Goal: Task Accomplishment & Management: Use online tool/utility

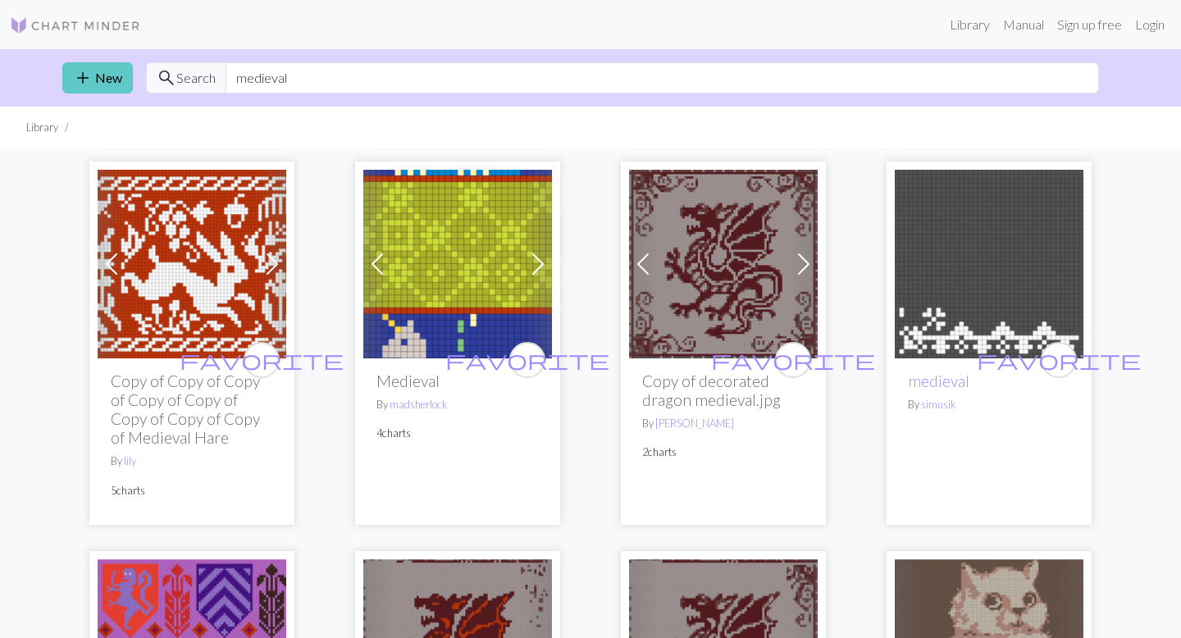
click at [112, 73] on link "add New" at bounding box center [97, 77] width 71 height 31
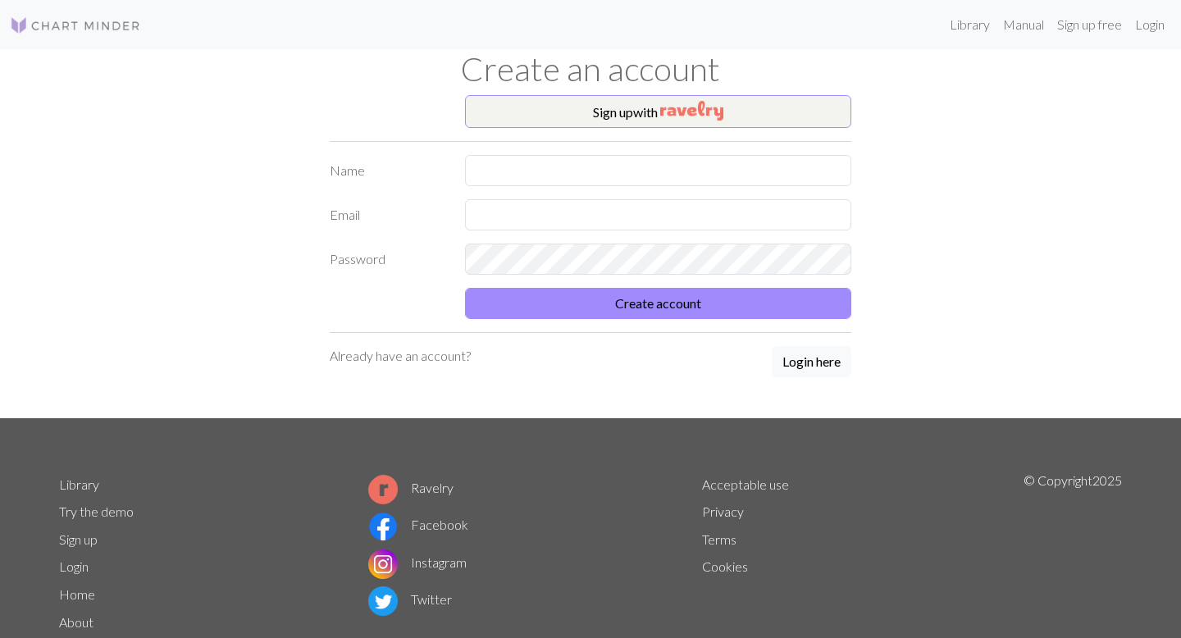
click at [611, 187] on form "Name Email Password Create account" at bounding box center [591, 237] width 522 height 164
click at [1146, 25] on link "Login" at bounding box center [1149, 24] width 43 height 33
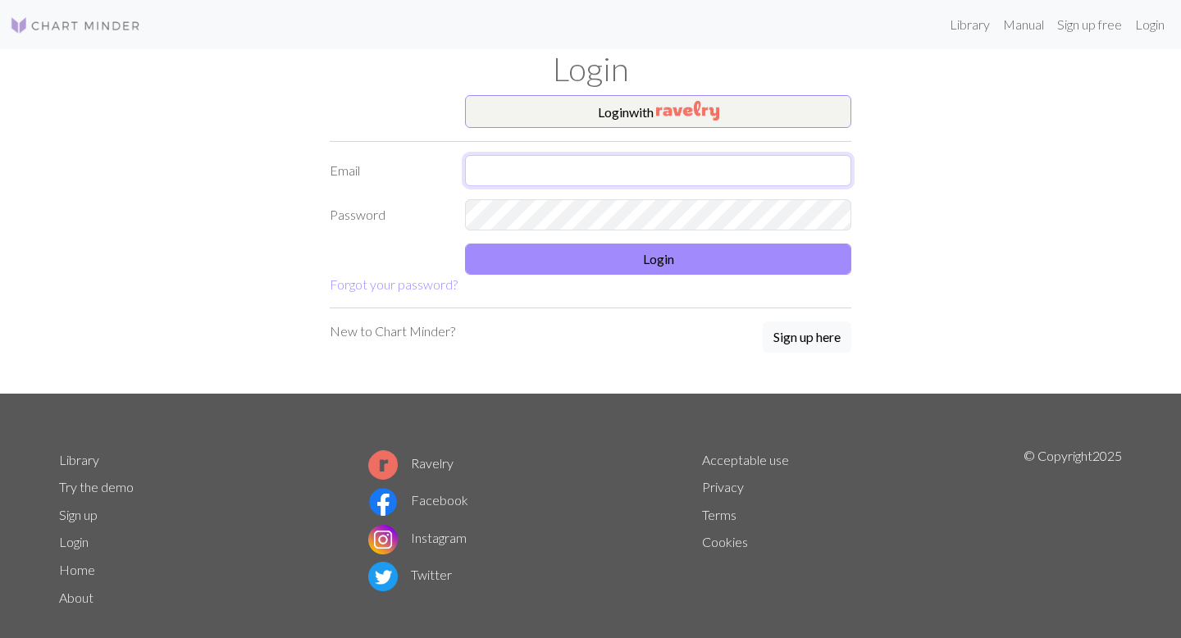
click at [515, 165] on input "text" at bounding box center [658, 170] width 386 height 31
type input "pettewaylily@gmail.com"
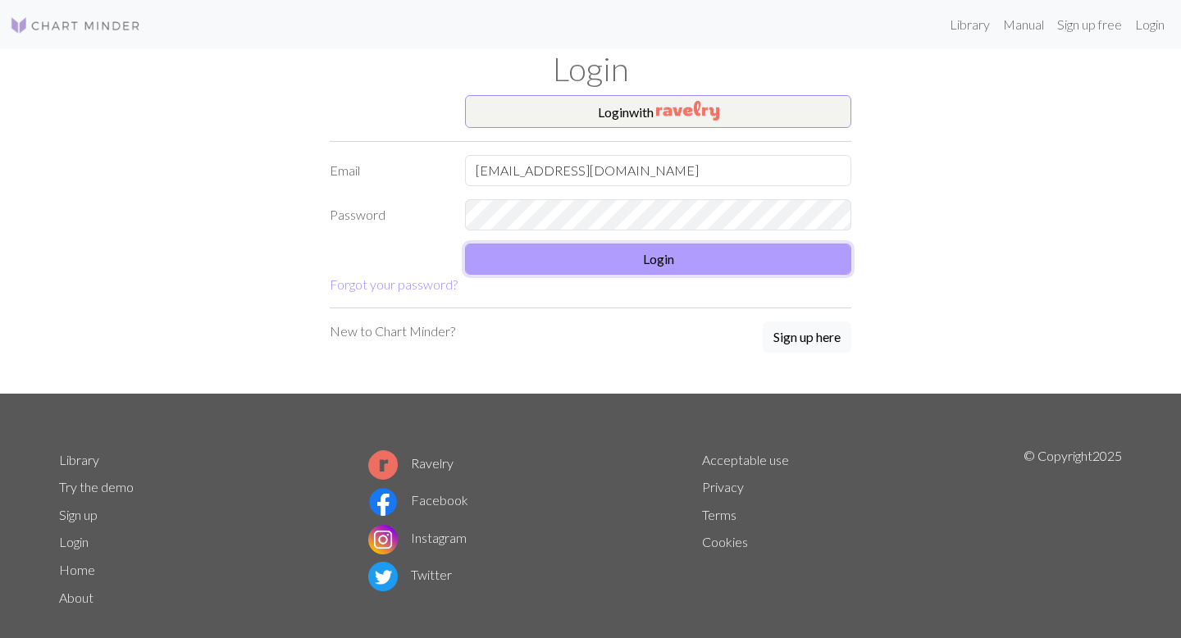
click at [735, 257] on button "Login" at bounding box center [658, 259] width 386 height 31
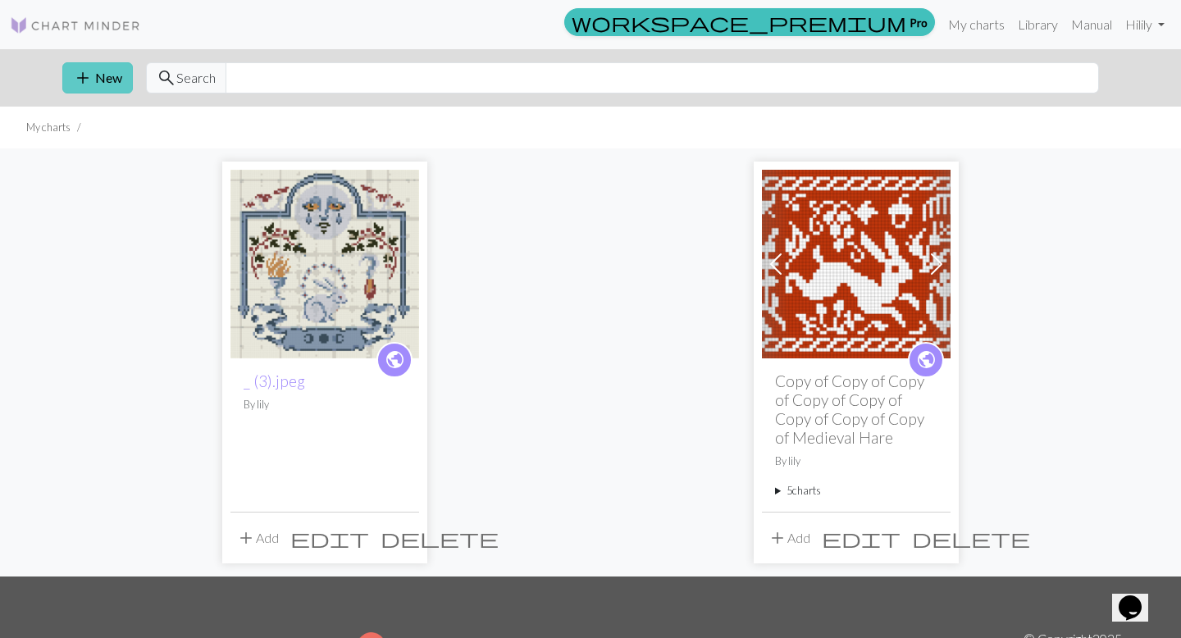
click at [124, 85] on button "add New" at bounding box center [97, 77] width 71 height 31
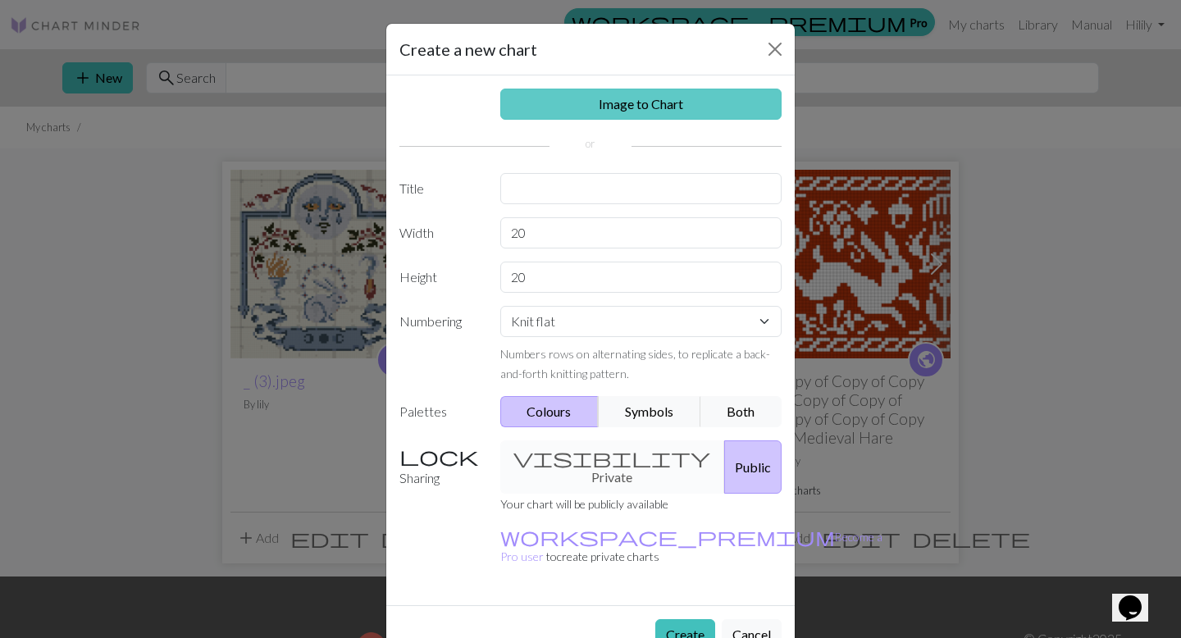
click at [577, 107] on link "Image to Chart" at bounding box center [641, 104] width 282 height 31
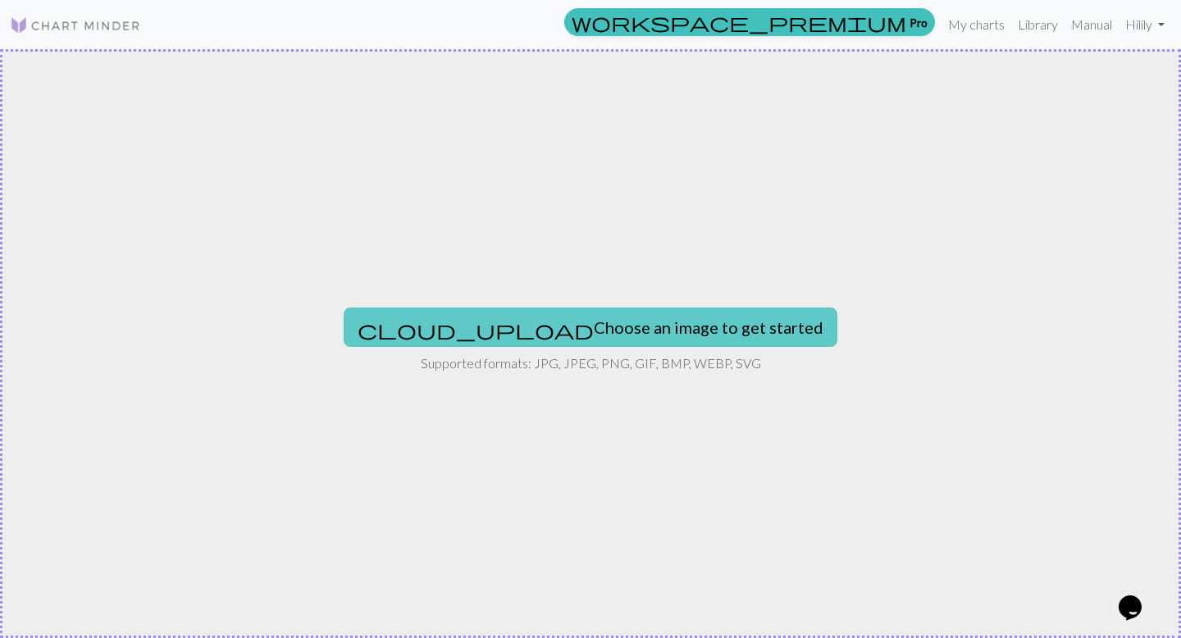
click at [652, 321] on button "cloud_upload Choose an image to get started" at bounding box center [591, 327] width 494 height 39
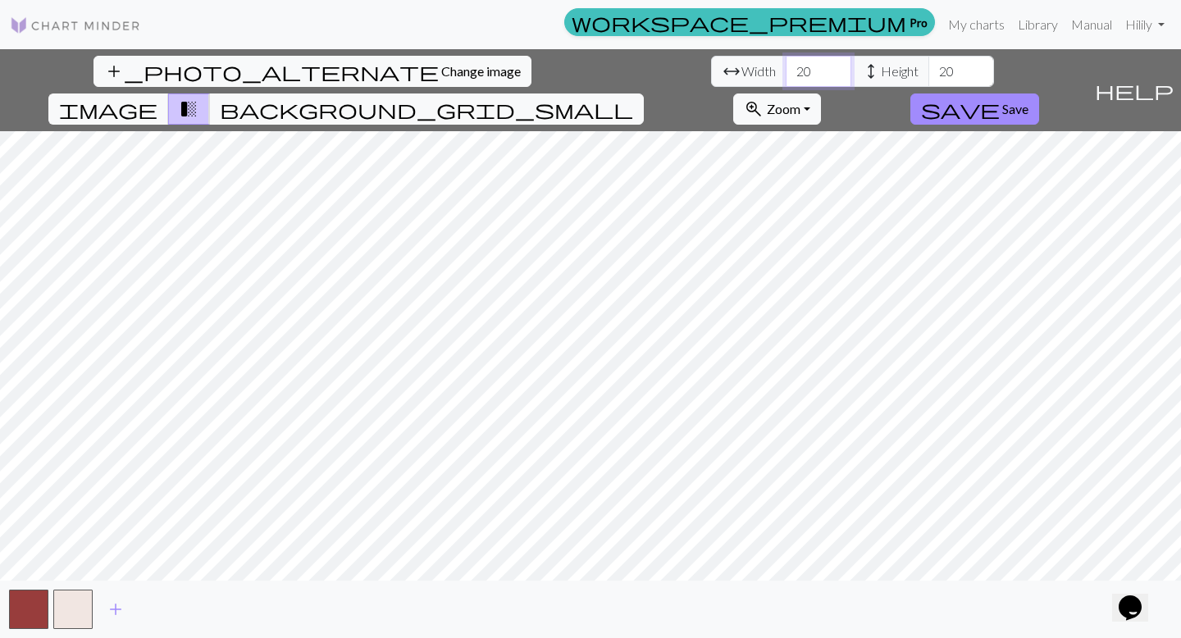
click at [786, 75] on input "20" at bounding box center [819, 71] width 66 height 31
type input "2"
type input "110"
click at [928, 74] on input "20" at bounding box center [961, 71] width 66 height 31
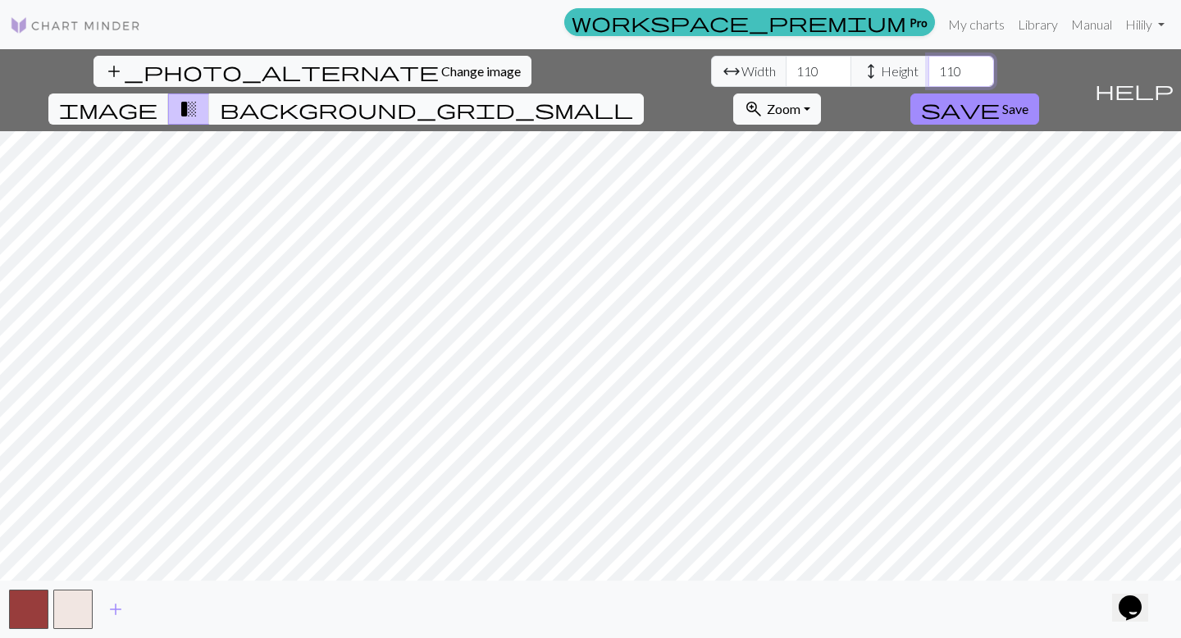
type input "110"
click at [633, 98] on span "background_grid_small" at bounding box center [426, 109] width 413 height 23
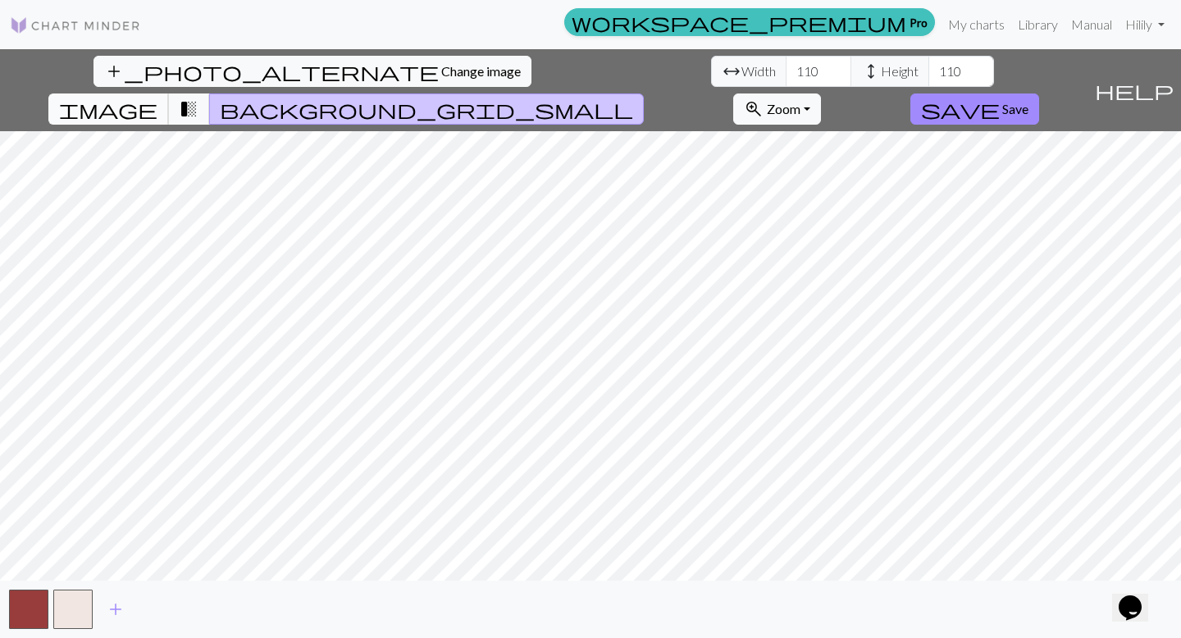
click at [169, 93] on button "image" at bounding box center [108, 108] width 121 height 31
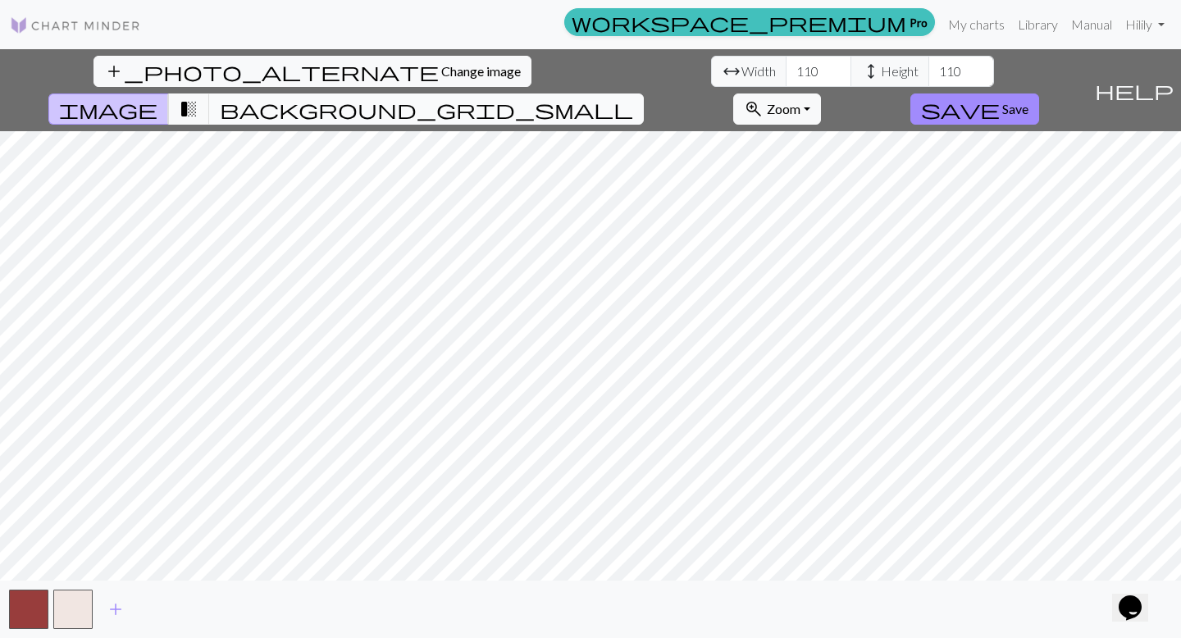
click at [633, 98] on span "background_grid_small" at bounding box center [426, 109] width 413 height 23
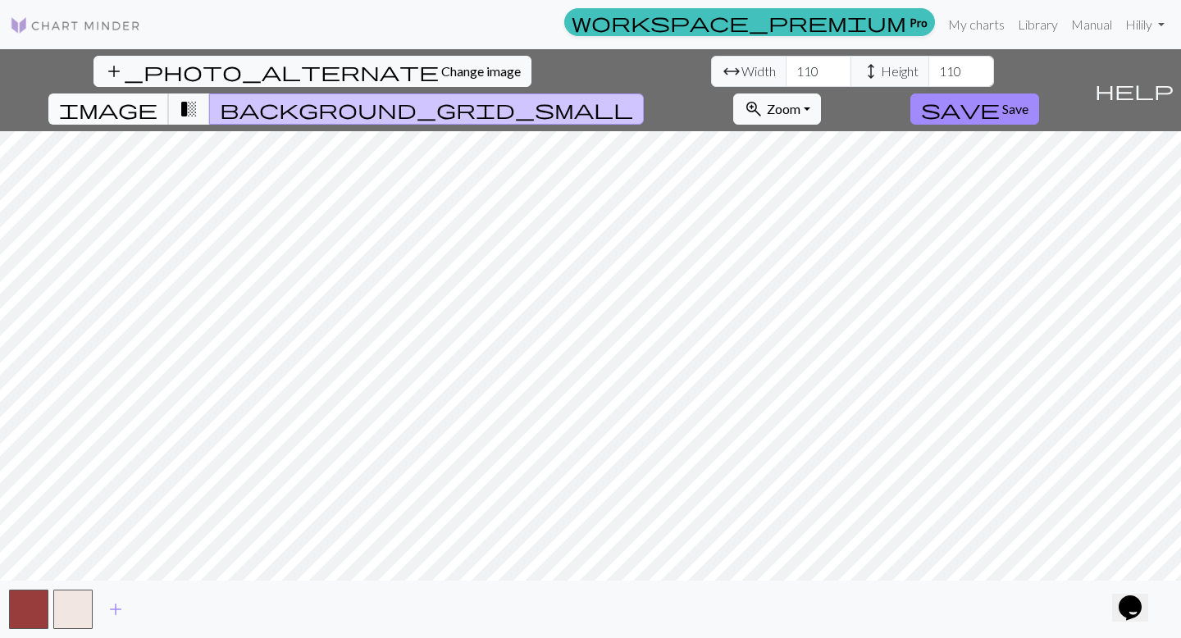
click at [169, 93] on button "image" at bounding box center [108, 108] width 121 height 31
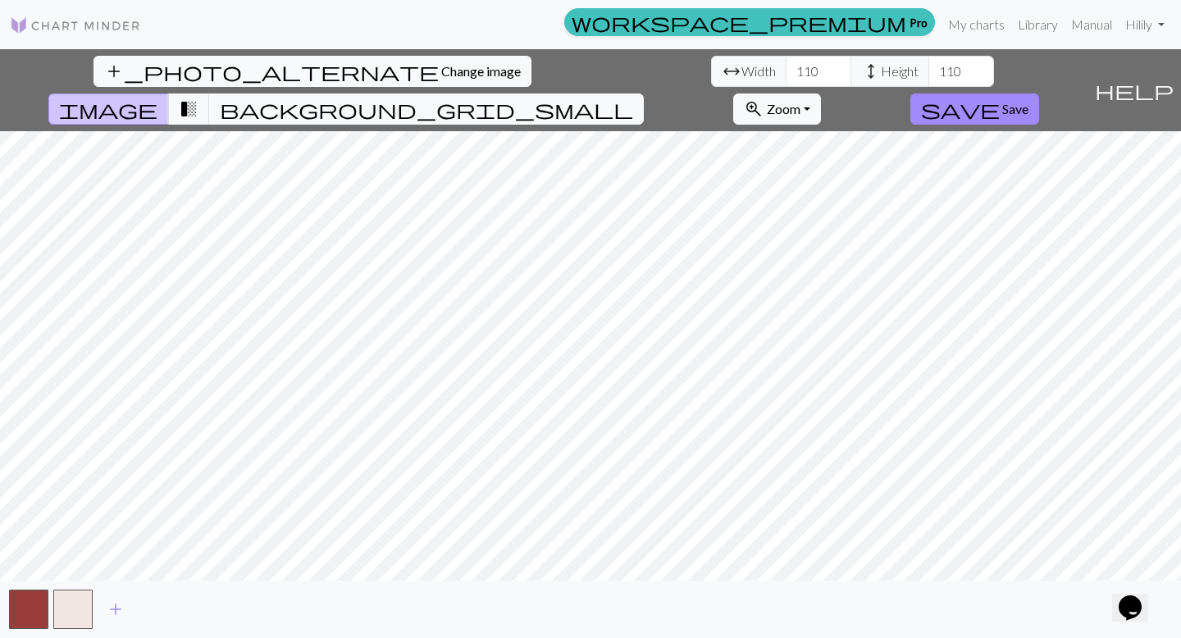
click at [795, 629] on div "add_photo_alternate Change image arrow_range Width 110 height Height 110 image …" at bounding box center [590, 343] width 1181 height 589
click at [760, 632] on div "add_photo_alternate Change image arrow_range Width 110 height Height 110 image …" at bounding box center [590, 343] width 1181 height 589
click at [715, 636] on div "add_photo_alternate Change image arrow_range Width 110 height Height 110 image …" at bounding box center [590, 343] width 1181 height 589
click at [464, 628] on div "add_photo_alternate Change image arrow_range Width 110 height Height 110 image …" at bounding box center [590, 343] width 1181 height 589
click at [145, 609] on div "add_photo_alternate Change image arrow_range Width 110 height Height 110 image …" at bounding box center [590, 343] width 1181 height 589
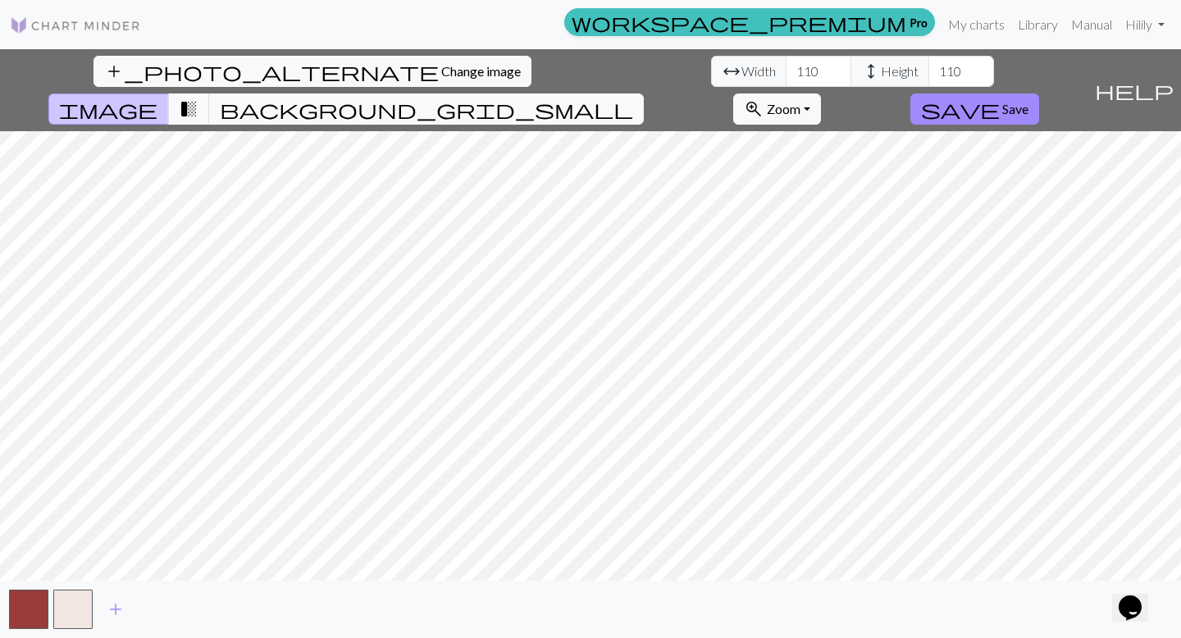
click at [867, 90] on div "add_photo_alternate Change image arrow_range Width 110 height Height 110 image …" at bounding box center [590, 343] width 1181 height 589
click at [198, 98] on span "transition_fade" at bounding box center [189, 109] width 20 height 23
click at [633, 98] on span "background_grid_small" at bounding box center [426, 109] width 413 height 23
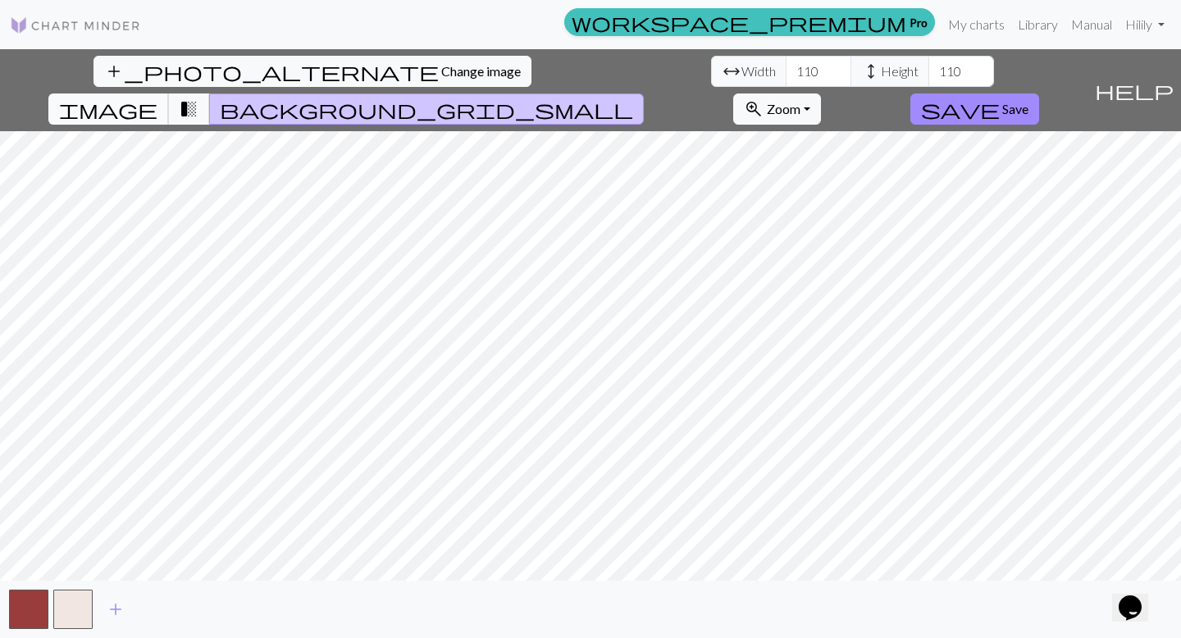
click at [169, 93] on button "image" at bounding box center [108, 108] width 121 height 31
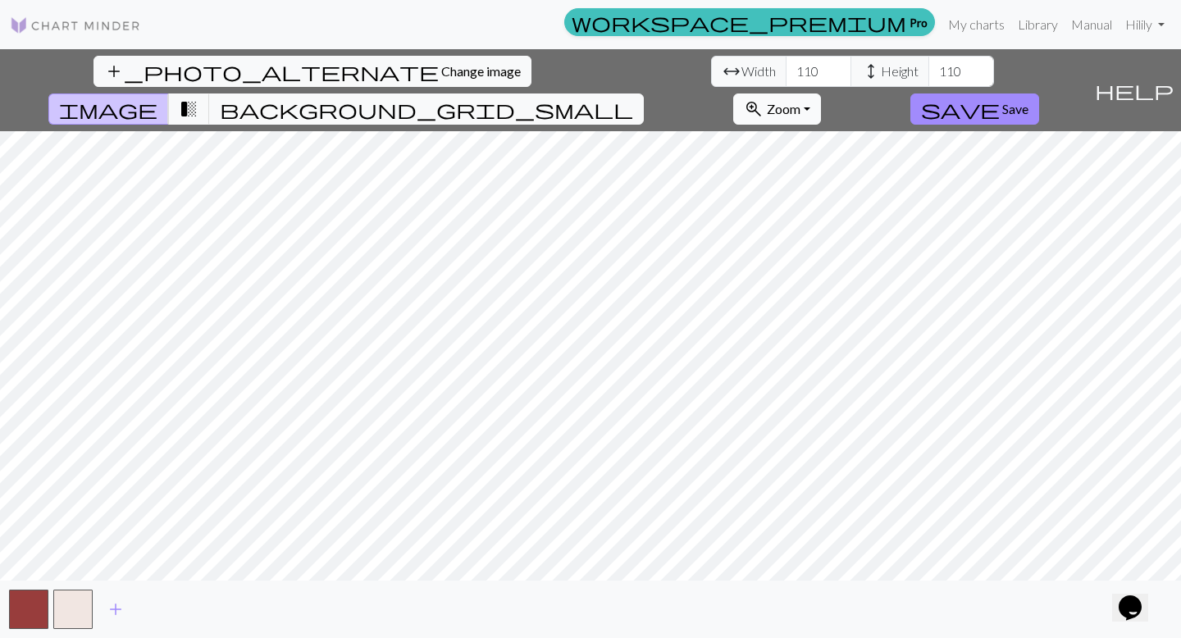
click at [763, 98] on span "zoom_in" at bounding box center [754, 109] width 20 height 23
click at [864, 225] on button "50%" at bounding box center [799, 238] width 130 height 26
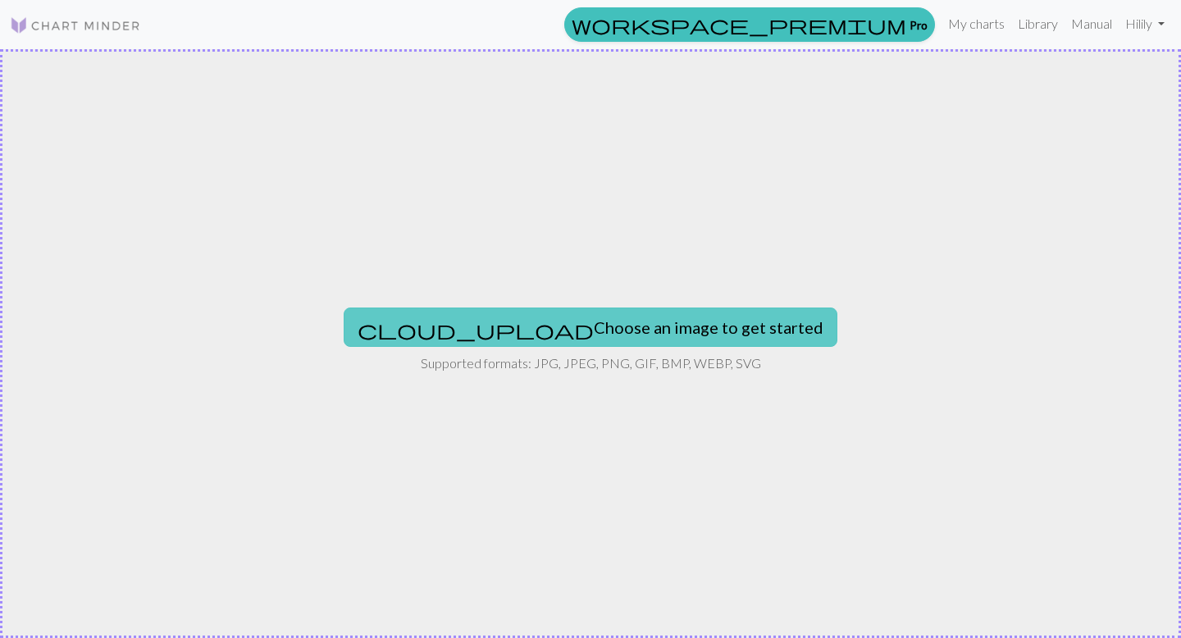
click at [595, 326] on button "cloud_upload Choose an image to get started" at bounding box center [591, 327] width 494 height 39
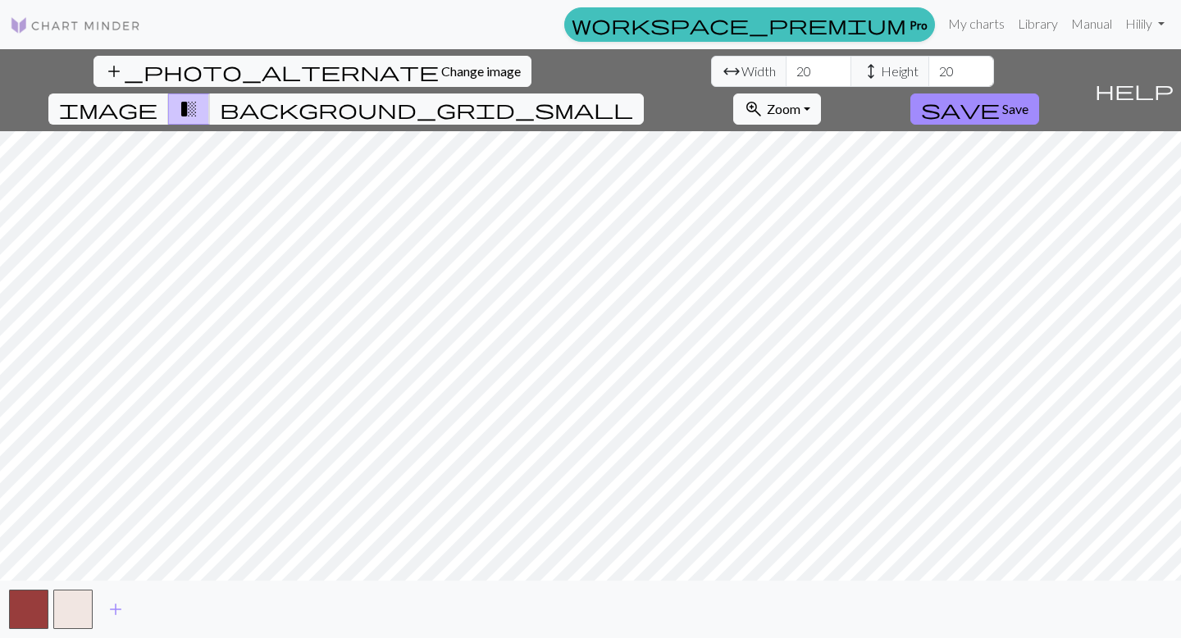
click at [755, 624] on div "add_photo_alternate Change image arrow_range Width 20 height Height 20 image tr…" at bounding box center [590, 343] width 1181 height 589
click at [786, 60] on input "20" at bounding box center [819, 71] width 66 height 31
type input "110"
click at [928, 73] on input "20" at bounding box center [961, 71] width 66 height 31
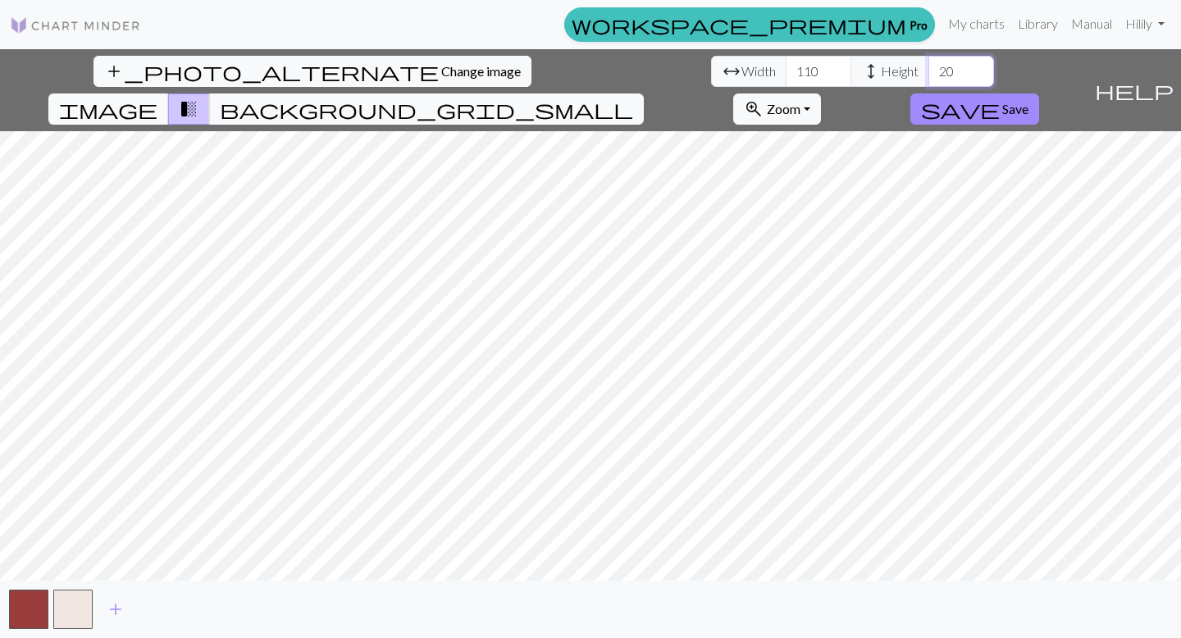
click at [928, 73] on input "20" at bounding box center [961, 71] width 66 height 31
type input "2"
type input "1"
type input "11"
type input "110"
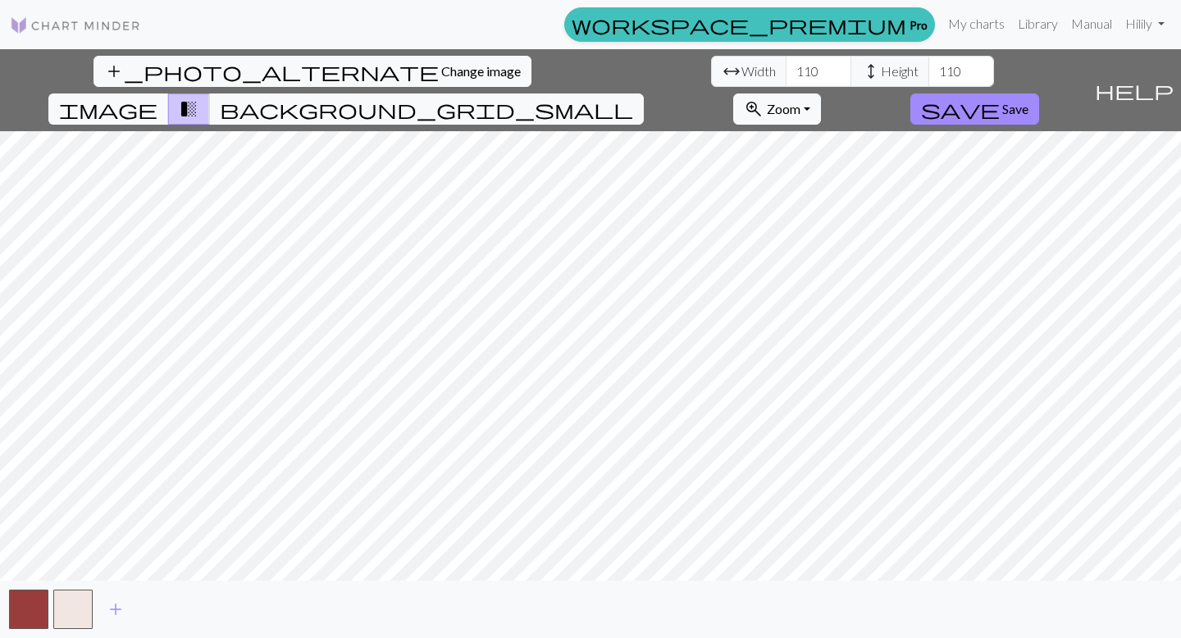
click at [903, 590] on div "add_photo_alternate Change image arrow_range Width 110 height Height 110 image …" at bounding box center [590, 343] width 1181 height 589
click at [821, 93] on button "zoom_in Zoom Zoom" at bounding box center [777, 108] width 88 height 31
click at [864, 225] on button "50%" at bounding box center [799, 238] width 130 height 26
click at [800, 101] on span "Zoom" at bounding box center [784, 109] width 34 height 16
click at [864, 185] on button "Fit height" at bounding box center [799, 198] width 130 height 26
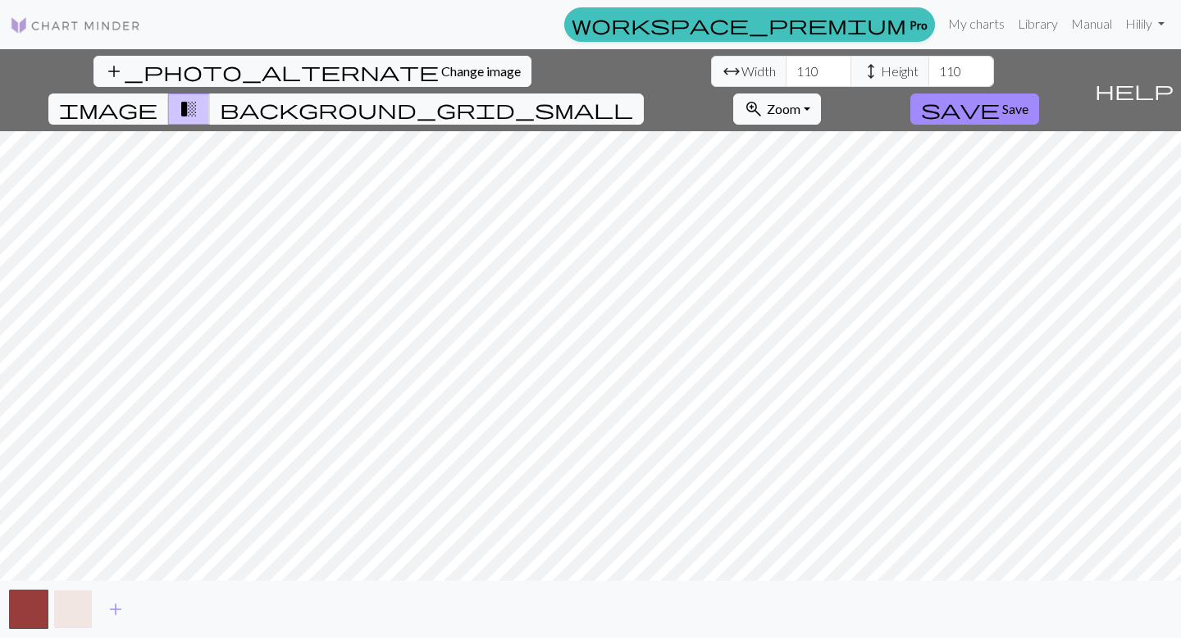
click at [80, 604] on button "button" at bounding box center [72, 609] width 39 height 39
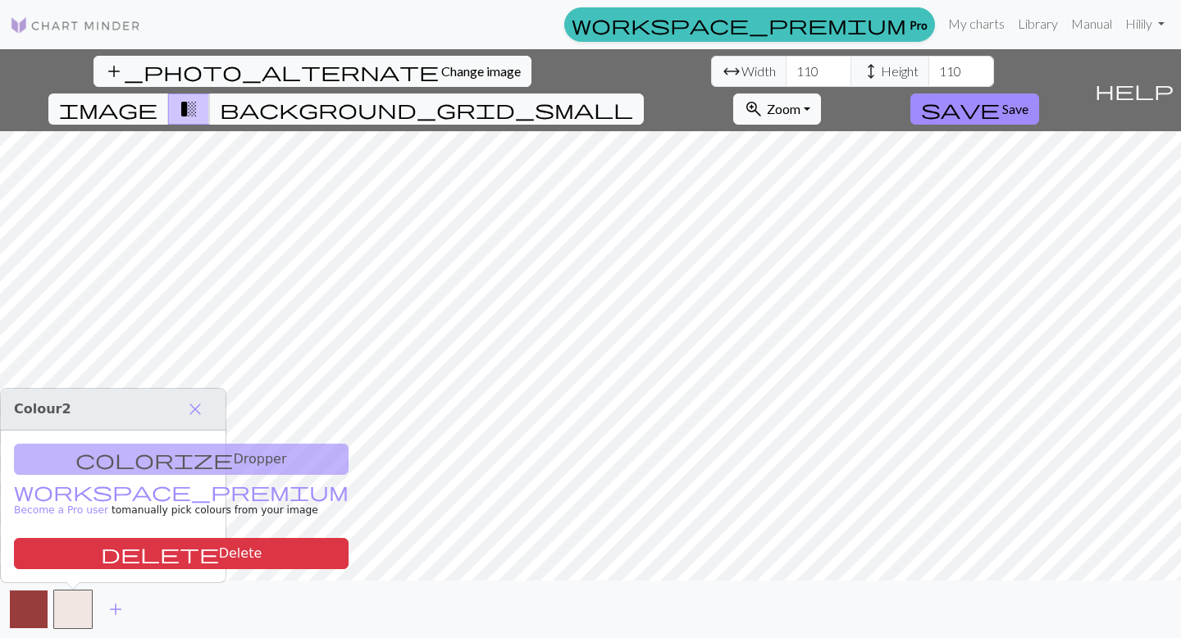
click at [18, 622] on button "button" at bounding box center [28, 609] width 39 height 39
click at [143, 455] on div "colorize Dropper workspace_premium Become a Pro user to manually pick colours f…" at bounding box center [113, 507] width 225 height 152
click at [179, 407] on button "close" at bounding box center [195, 409] width 34 height 28
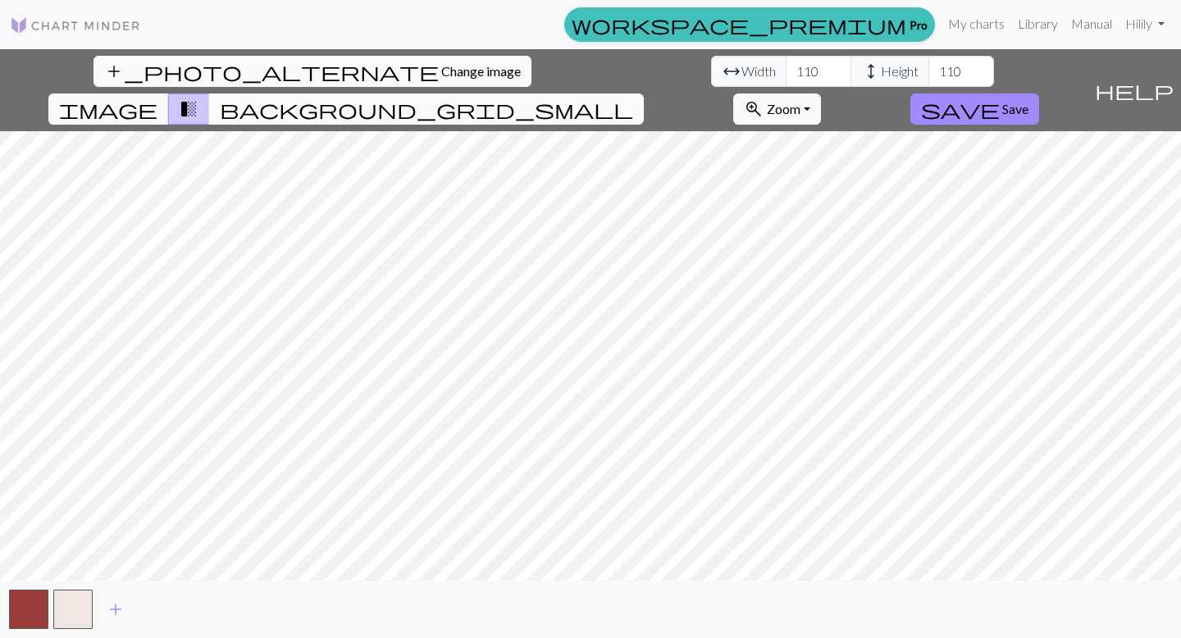
click at [633, 98] on span "background_grid_small" at bounding box center [426, 109] width 413 height 23
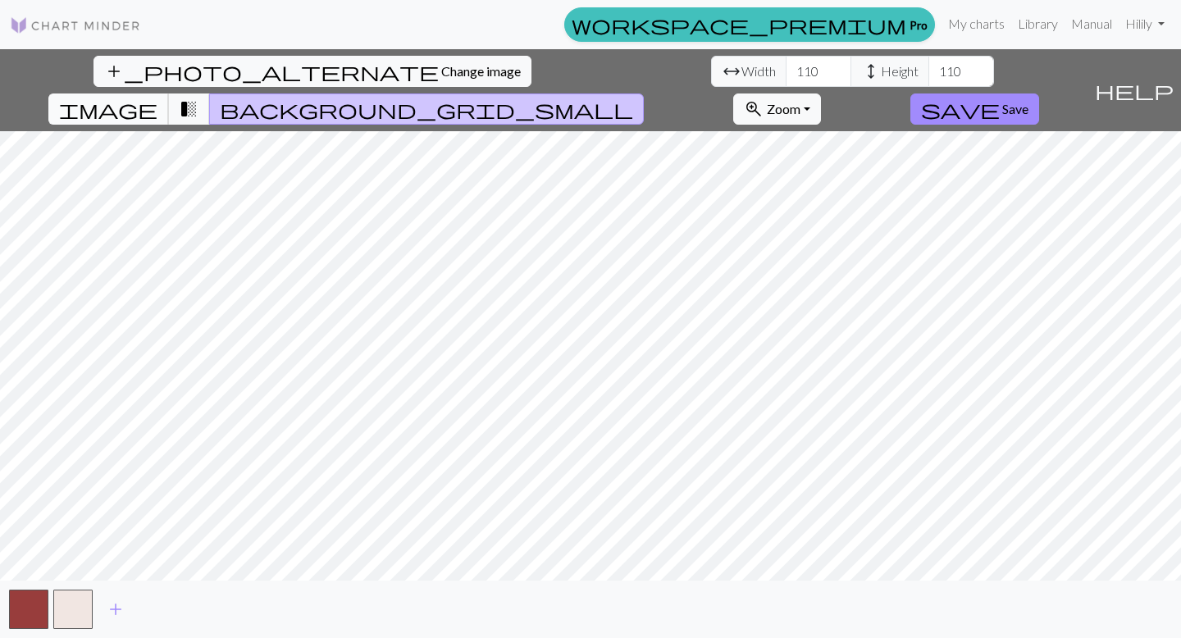
click at [157, 98] on span "image" at bounding box center [108, 109] width 98 height 23
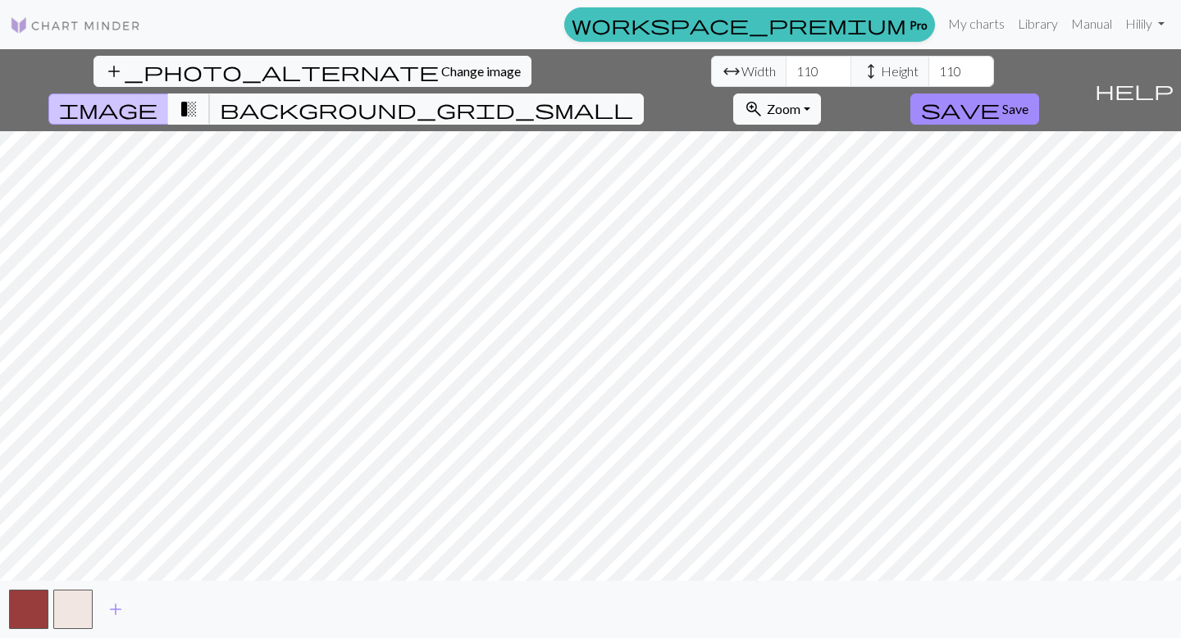
click at [198, 98] on span "transition_fade" at bounding box center [189, 109] width 20 height 23
click at [157, 98] on span "image" at bounding box center [108, 109] width 98 height 23
click at [198, 98] on span "transition_fade" at bounding box center [189, 109] width 20 height 23
click at [169, 93] on button "image" at bounding box center [108, 108] width 121 height 31
click at [198, 98] on span "transition_fade" at bounding box center [189, 109] width 20 height 23
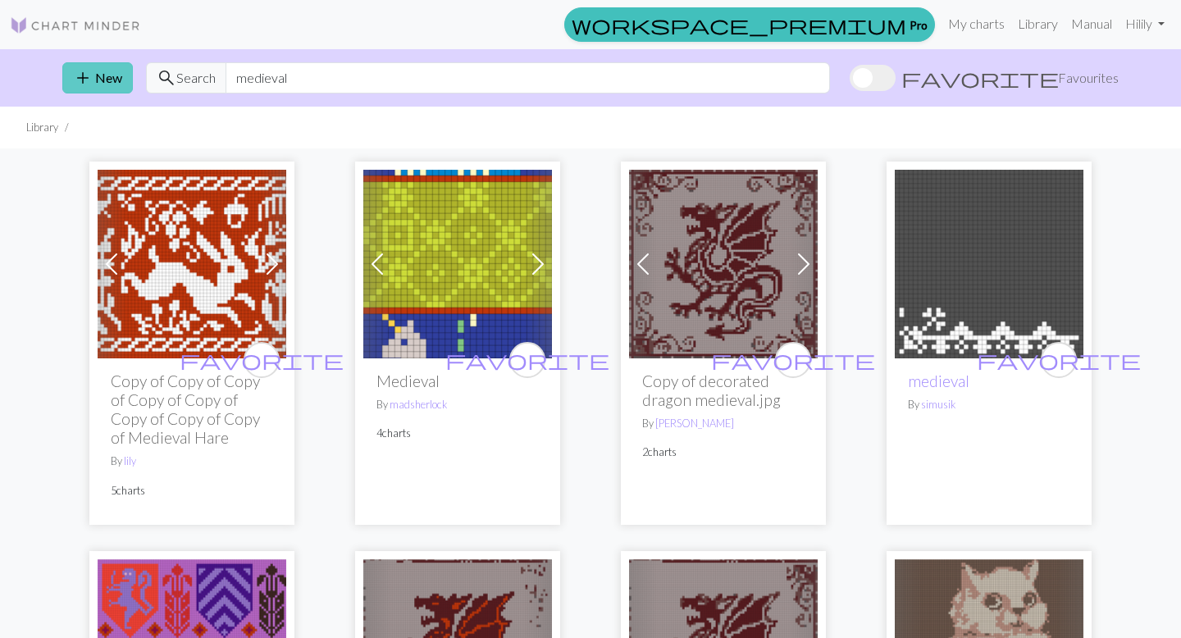
click at [103, 80] on button "add New" at bounding box center [97, 77] width 71 height 31
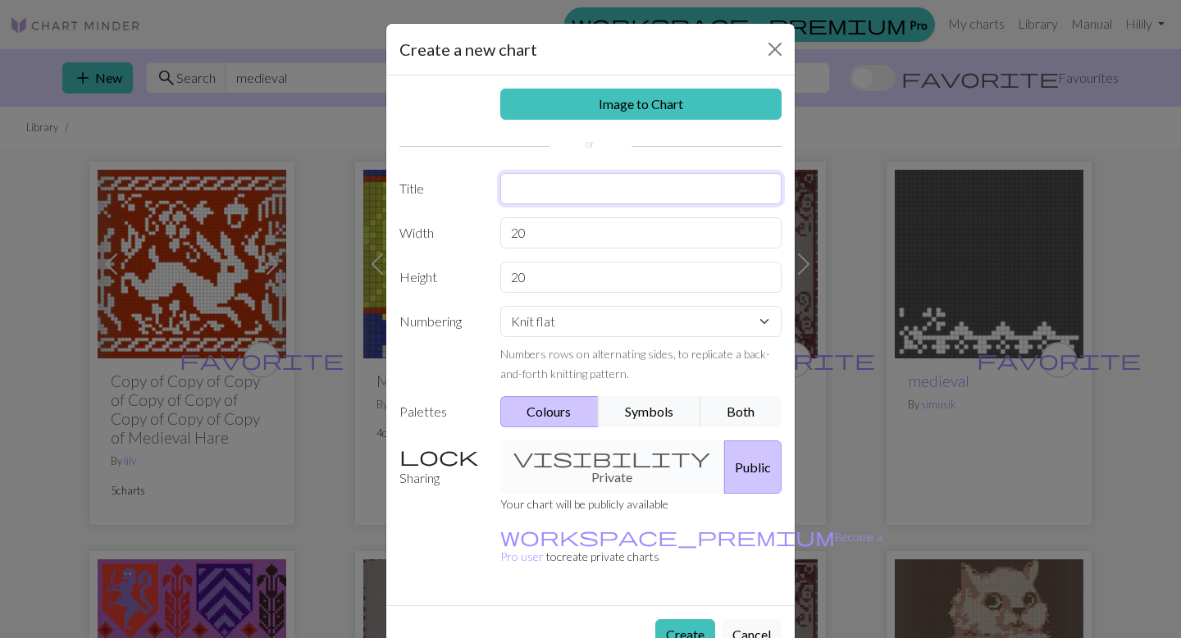
click at [613, 196] on input "text" at bounding box center [641, 188] width 282 height 31
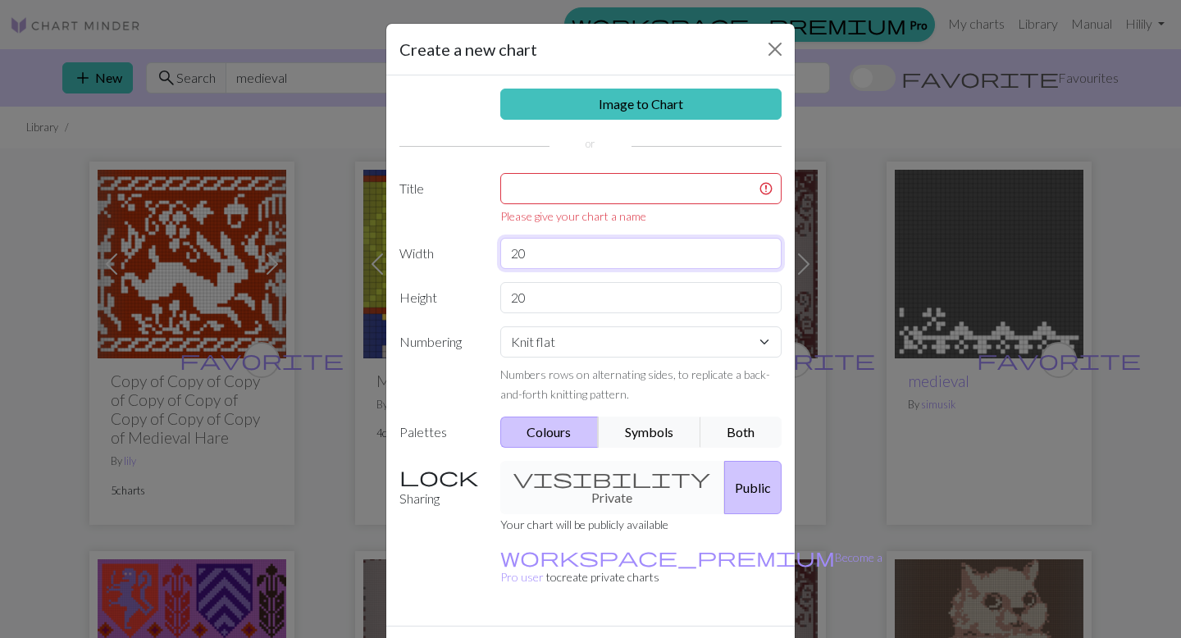
click at [581, 226] on div "Image to Chart Title Please give your chart a name Width 20 Height 20 Numbering…" at bounding box center [590, 350] width 408 height 550
click at [587, 248] on input "20" at bounding box center [641, 253] width 282 height 31
type input "110"
click at [539, 310] on input "20" at bounding box center [641, 297] width 282 height 31
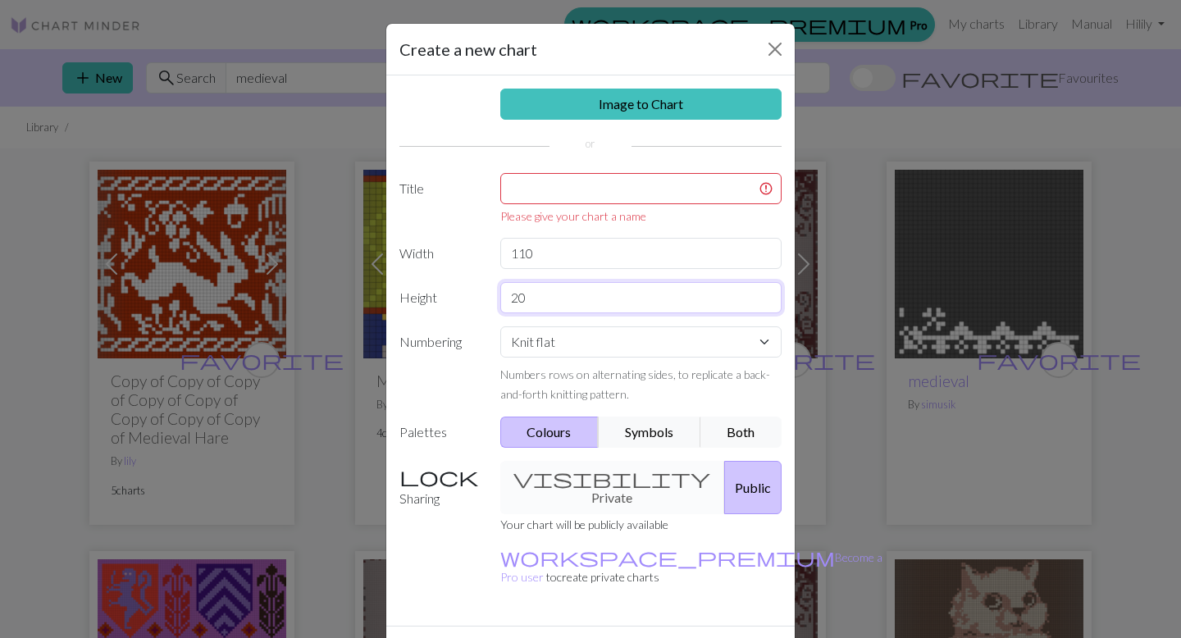
click at [539, 310] on input "20" at bounding box center [641, 297] width 282 height 31
type input "110"
click at [570, 198] on input "text" at bounding box center [641, 188] width 282 height 31
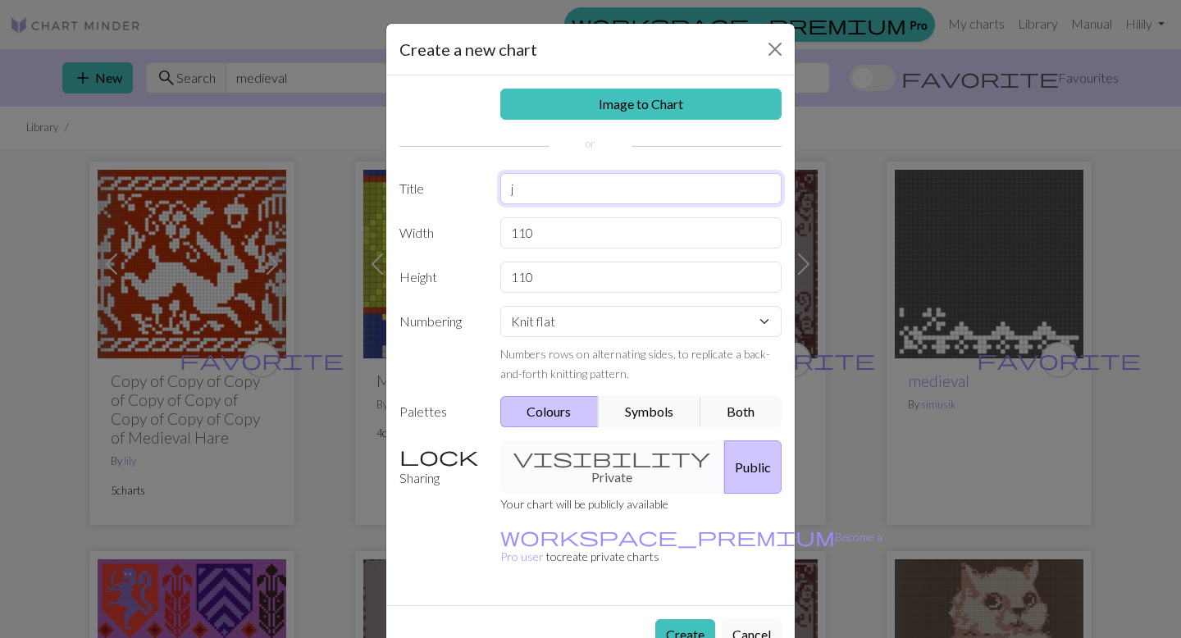
type input "j"
click at [584, 328] on select "Knit flat Knit in the round Lace knitting Cross stitch" at bounding box center [641, 321] width 282 height 31
select select "crossstitch"
click at [500, 306] on select "Knit flat Knit in the round Lace knitting Cross stitch" at bounding box center [641, 321] width 282 height 31
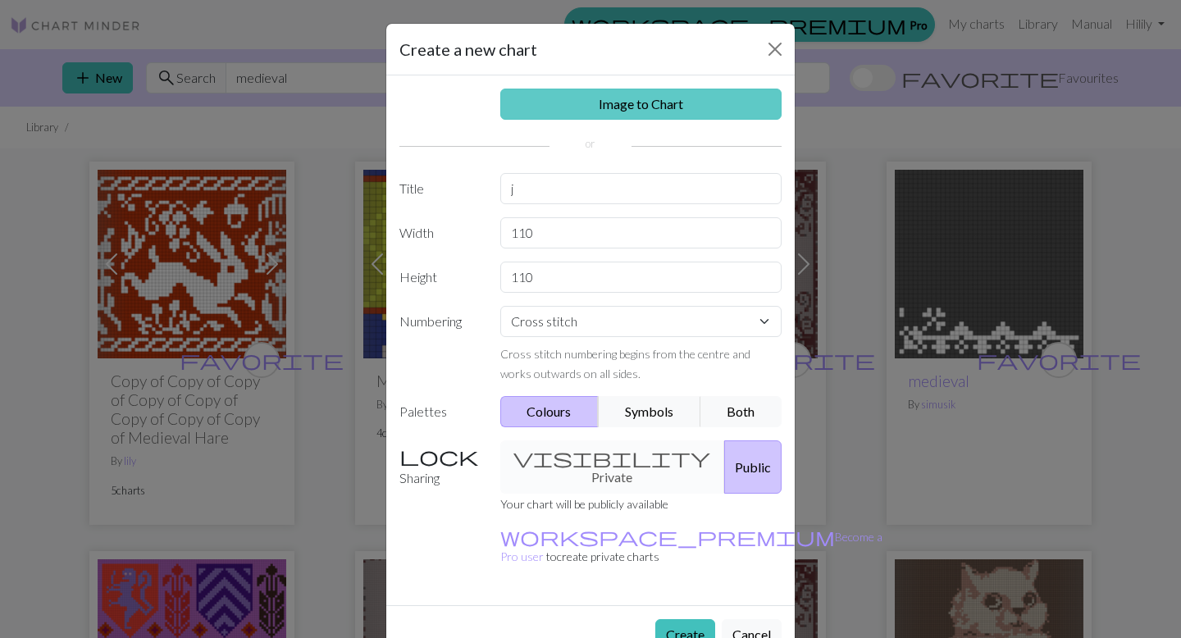
click at [624, 113] on link "Image to Chart" at bounding box center [641, 104] width 282 height 31
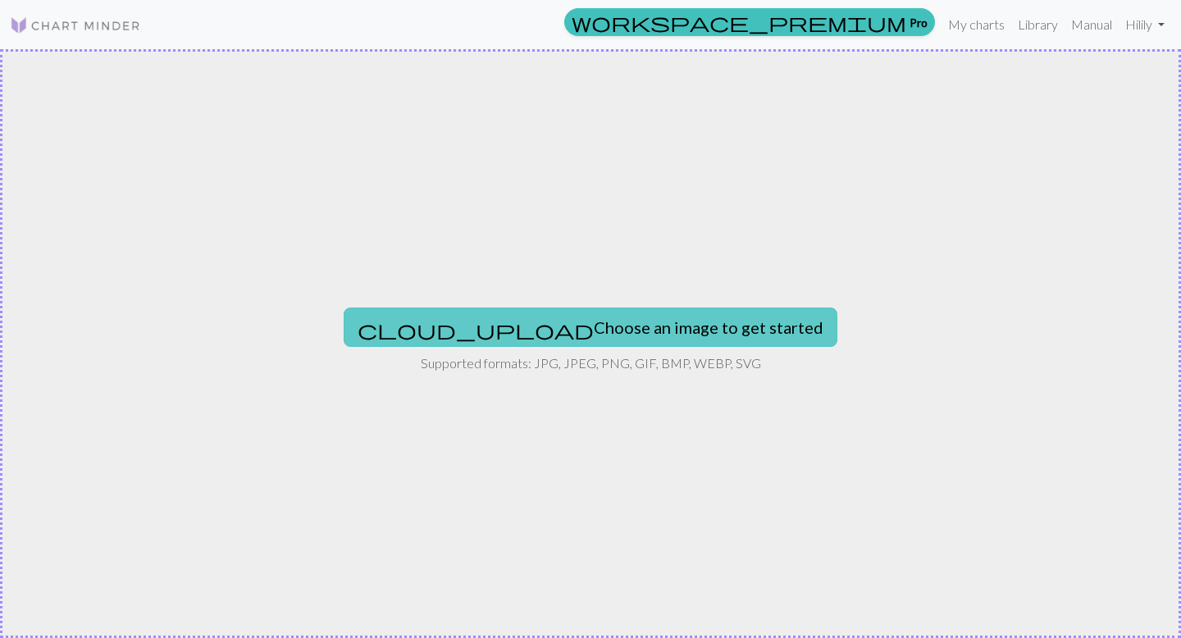
click at [545, 338] on button "cloud_upload Choose an image to get started" at bounding box center [591, 327] width 494 height 39
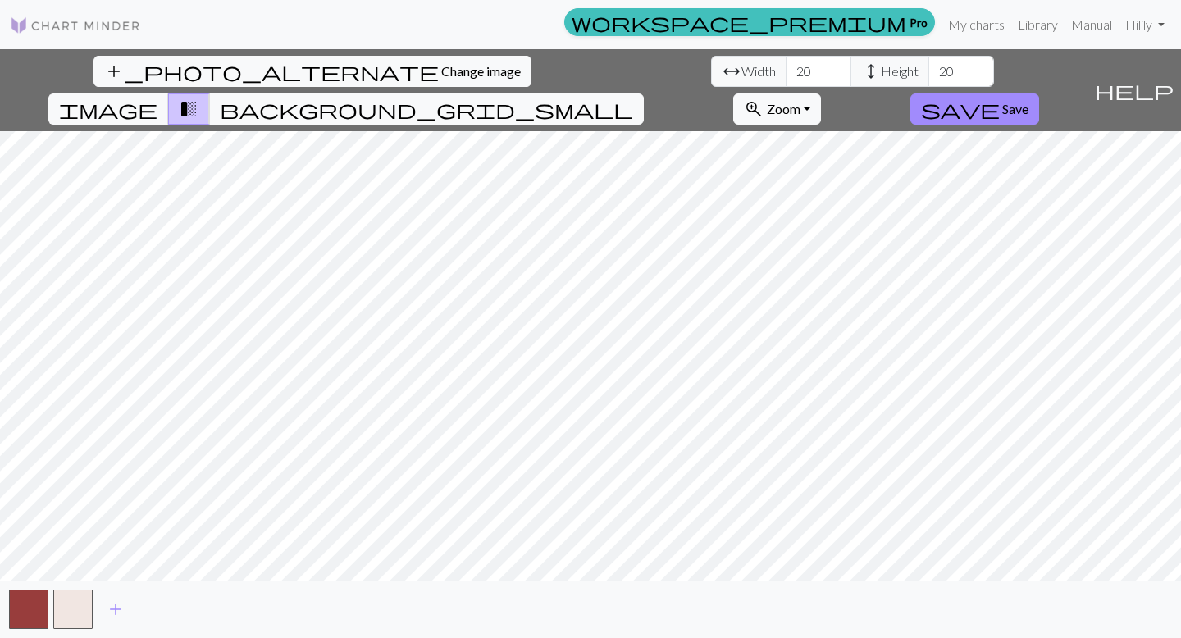
click at [604, 11] on div "workspace_premium Pro My charts Library Manual Hi lily Account settings Logout …" at bounding box center [590, 319] width 1181 height 638
click at [786, 77] on input "19" at bounding box center [819, 71] width 66 height 31
click at [786, 77] on input "18" at bounding box center [819, 71] width 66 height 31
click at [786, 72] on input "17" at bounding box center [819, 71] width 66 height 31
click at [786, 69] on input "18" at bounding box center [819, 71] width 66 height 31
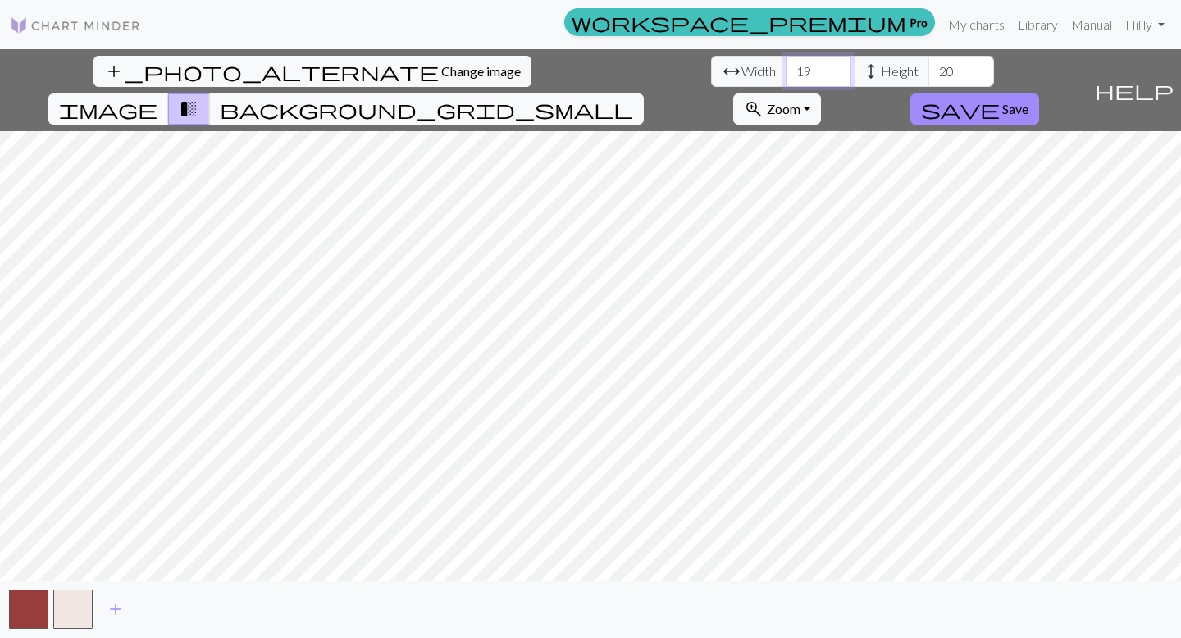
click at [786, 69] on input "19" at bounding box center [819, 71] width 66 height 31
click at [786, 69] on input "20" at bounding box center [819, 71] width 66 height 31
click at [786, 69] on input "21" at bounding box center [819, 71] width 66 height 31
click at [786, 69] on input "22" at bounding box center [819, 71] width 66 height 31
click at [786, 69] on input "23" at bounding box center [819, 71] width 66 height 31
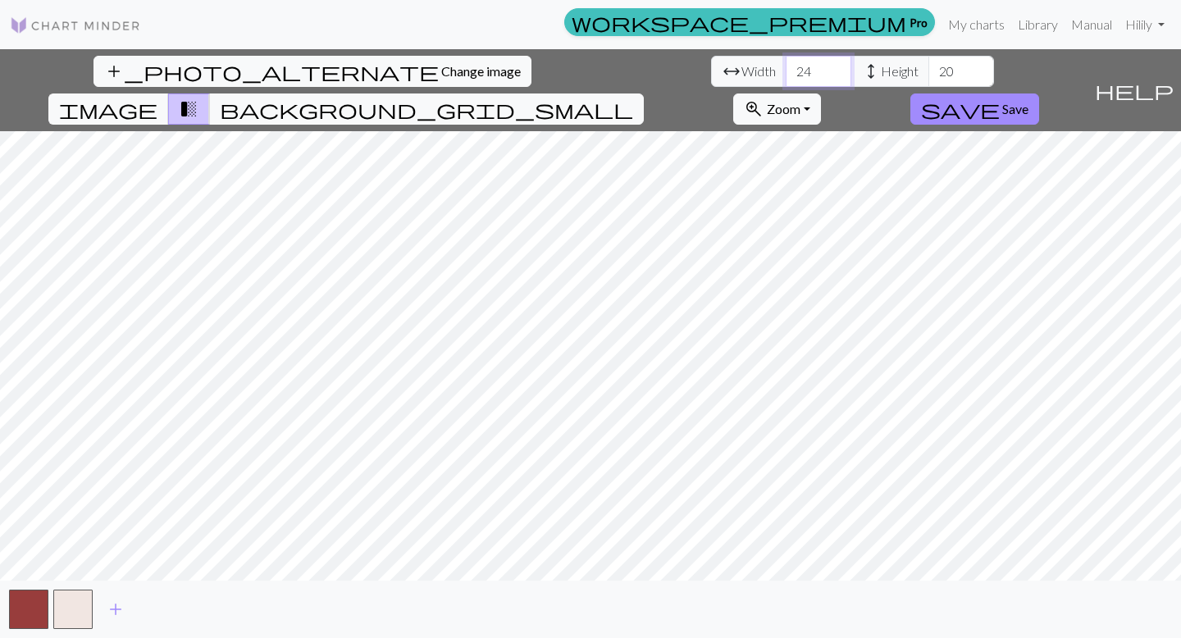
click at [786, 69] on input "24" at bounding box center [819, 71] width 66 height 31
click at [786, 69] on input "25" at bounding box center [819, 71] width 66 height 31
click at [786, 69] on input "26" at bounding box center [819, 71] width 66 height 31
click at [786, 69] on input "27" at bounding box center [819, 71] width 66 height 31
click at [786, 69] on input "28" at bounding box center [819, 71] width 66 height 31
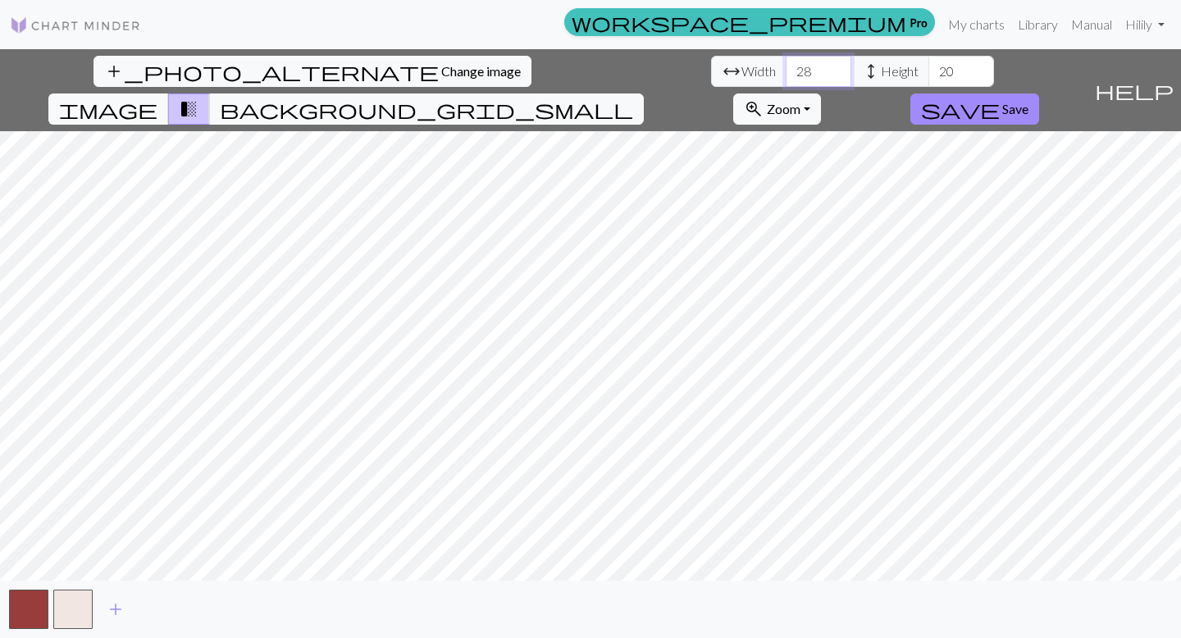
click at [786, 69] on input "28" at bounding box center [819, 71] width 66 height 31
type input "2"
type input "110"
click at [928, 71] on input "20" at bounding box center [961, 71] width 66 height 31
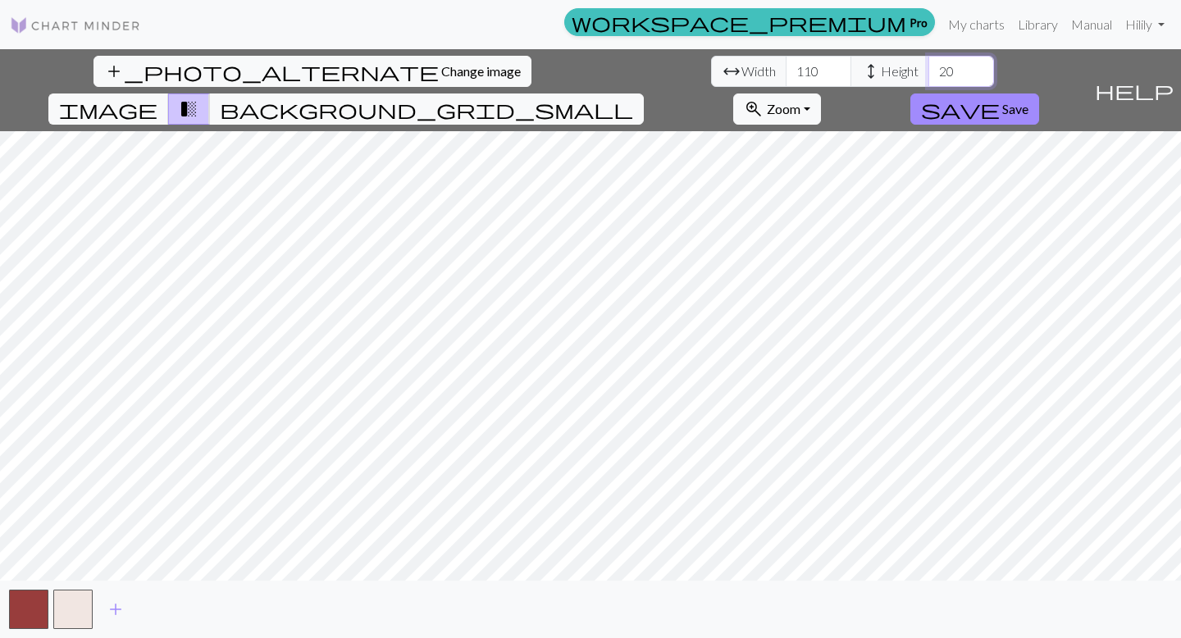
type input "2"
type input "110"
click at [311, 582] on div "add_photo_alternate Change image arrow_range Width 110 height Height 110 image …" at bounding box center [590, 343] width 1181 height 589
click at [800, 101] on span "Zoom" at bounding box center [784, 109] width 34 height 16
click at [864, 251] on button "100%" at bounding box center [799, 264] width 130 height 26
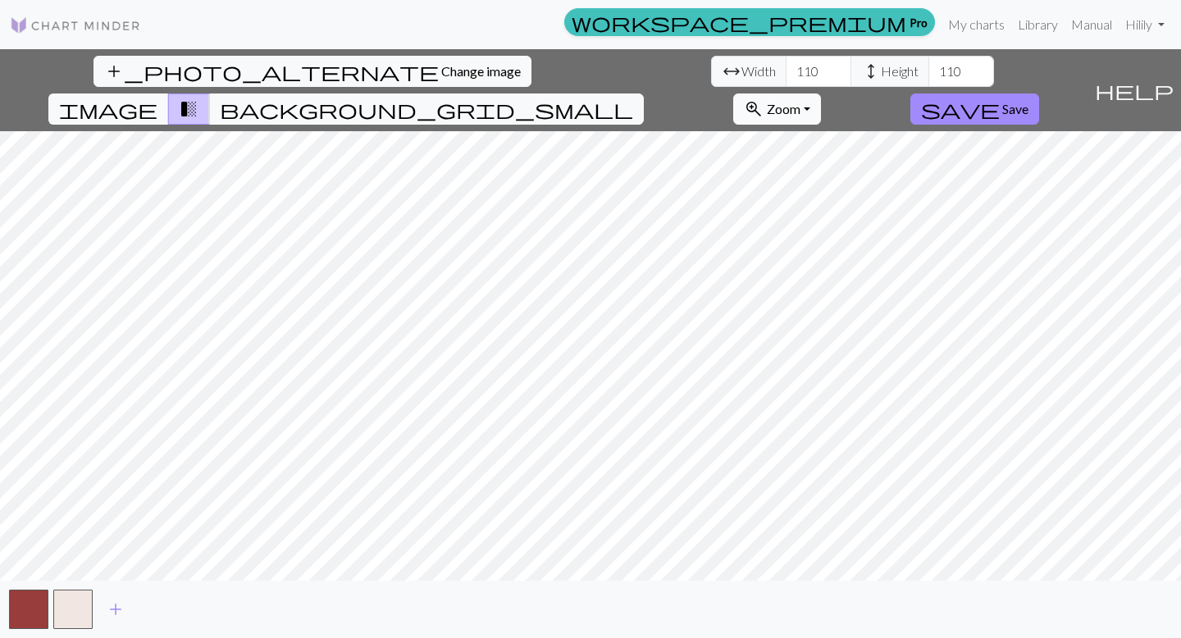
click at [800, 101] on span "Zoom" at bounding box center [784, 109] width 34 height 16
click at [864, 265] on div "Fit all Fit width Fit height 50% 100% 150% 200%" at bounding box center [798, 231] width 131 height 212
click at [763, 98] on span "zoom_in" at bounding box center [754, 109] width 20 height 23
click at [864, 303] on button "200%" at bounding box center [799, 316] width 130 height 26
click at [763, 98] on span "zoom_in" at bounding box center [754, 109] width 20 height 23
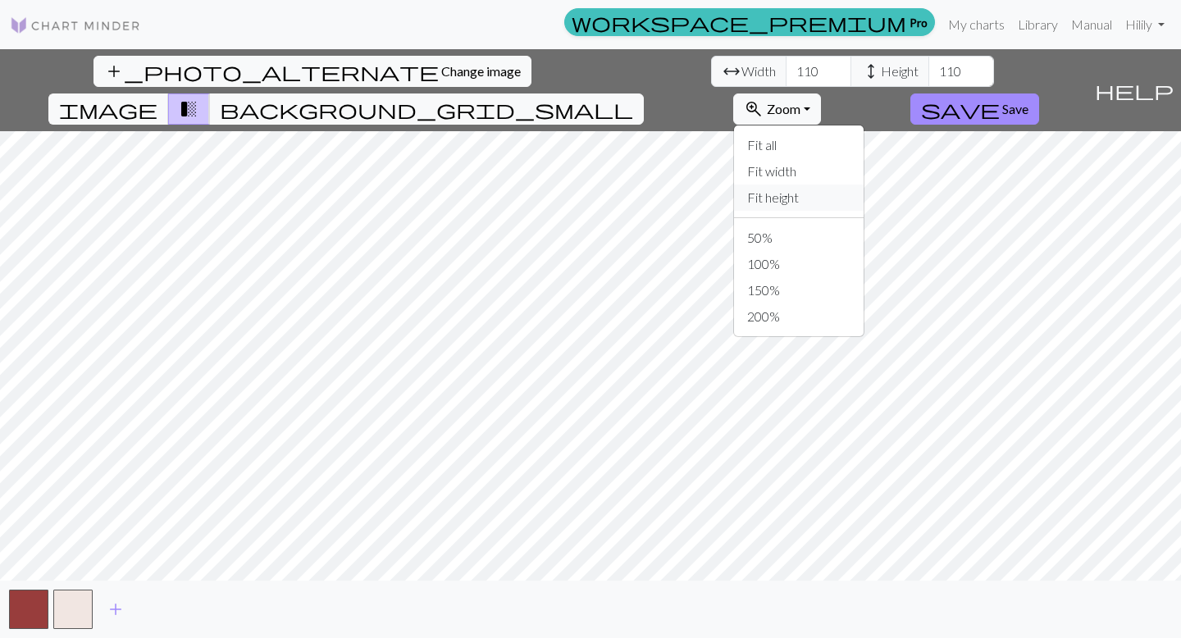
click at [864, 185] on button "Fit height" at bounding box center [799, 198] width 130 height 26
click at [74, 608] on button "button" at bounding box center [72, 609] width 39 height 39
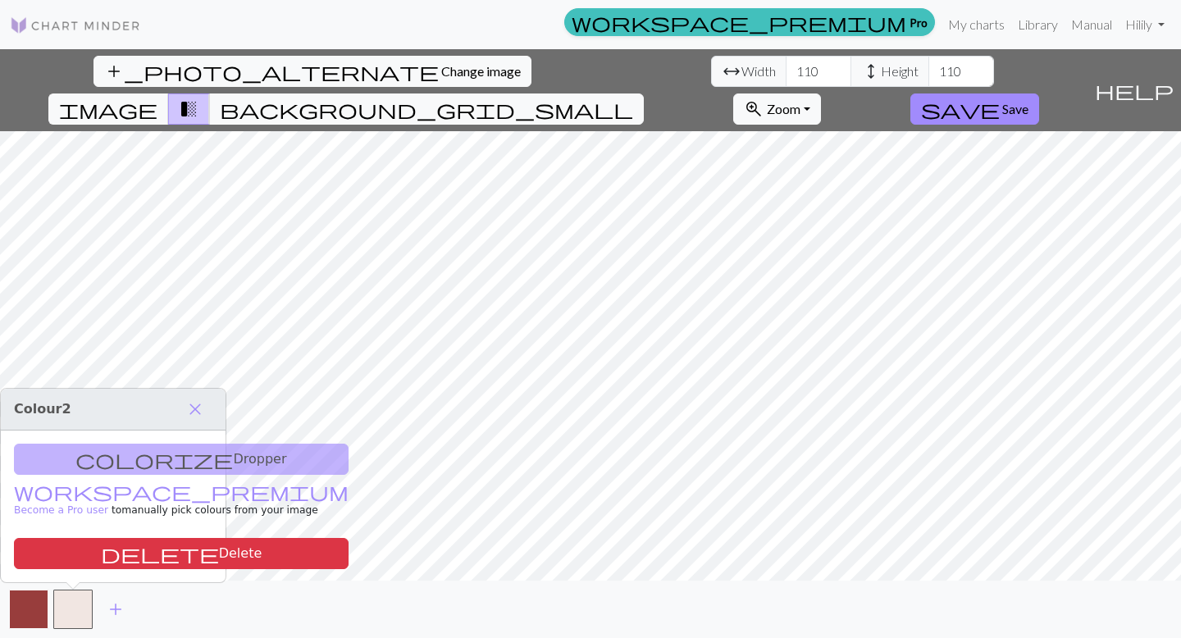
click at [17, 609] on button "button" at bounding box center [28, 609] width 39 height 39
click at [1028, 101] on span "Save" at bounding box center [1015, 109] width 26 height 16
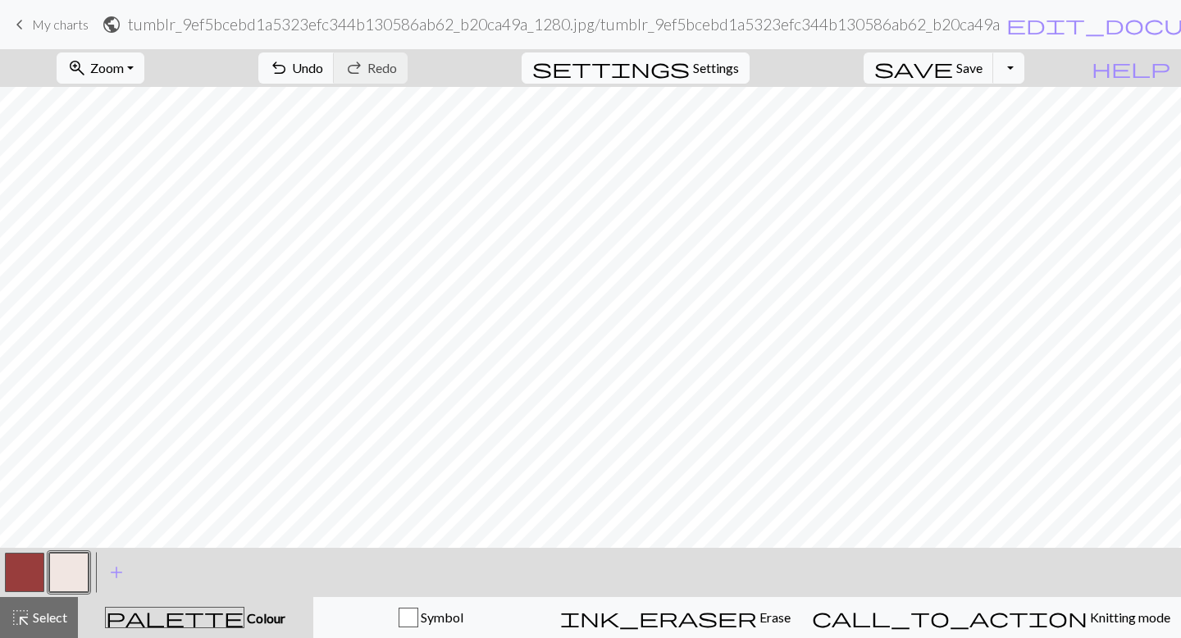
click at [739, 58] on span "Settings" at bounding box center [716, 68] width 46 height 20
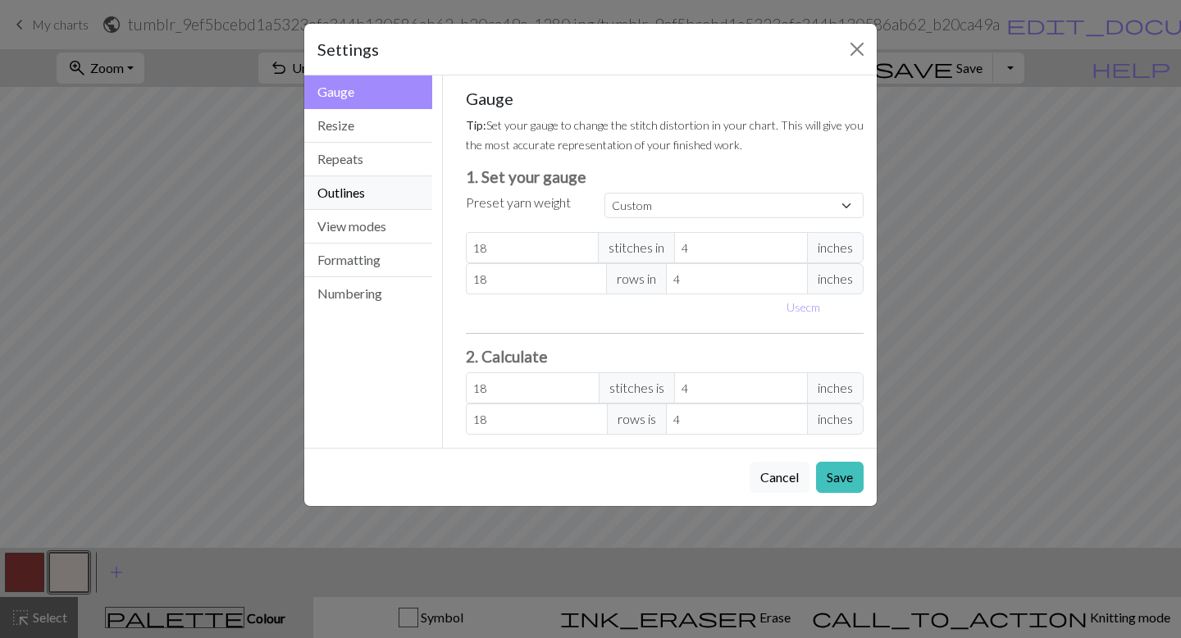
click at [354, 182] on button "Outlines" at bounding box center [368, 193] width 128 height 34
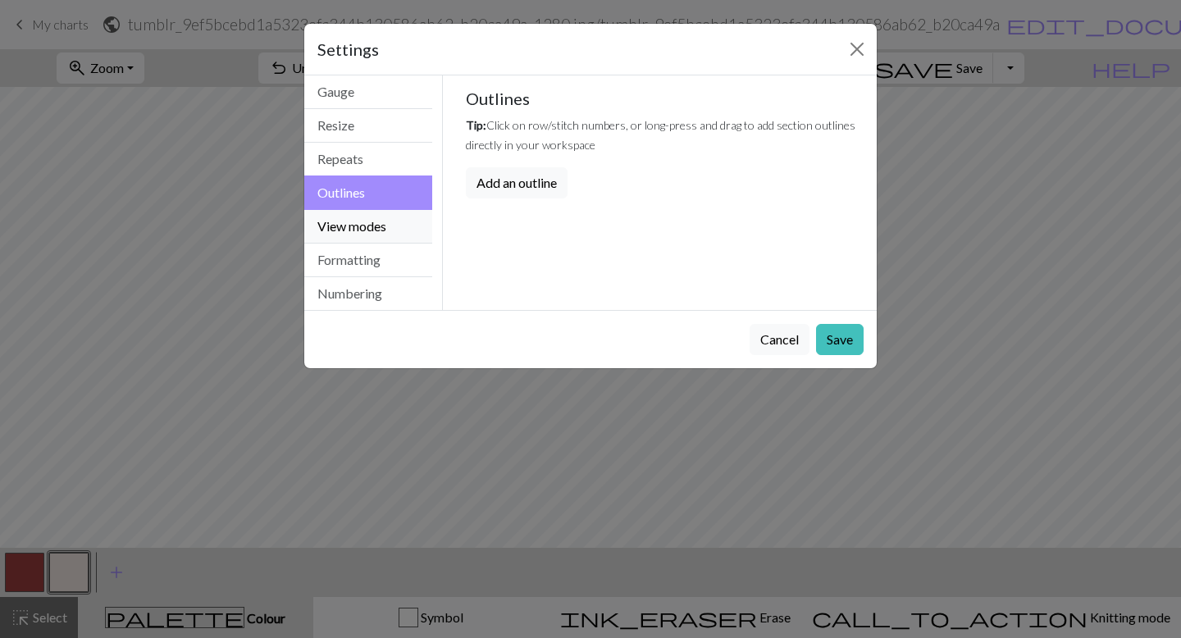
click at [376, 223] on button "View modes" at bounding box center [368, 227] width 128 height 34
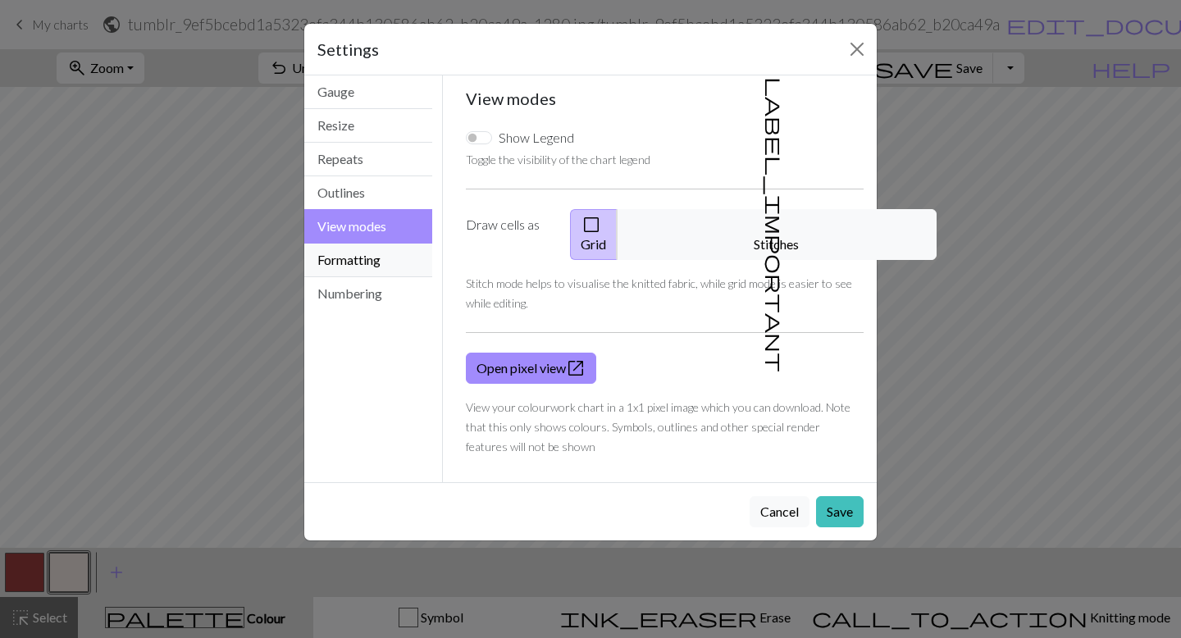
click at [377, 263] on button "Formatting" at bounding box center [368, 261] width 128 height 34
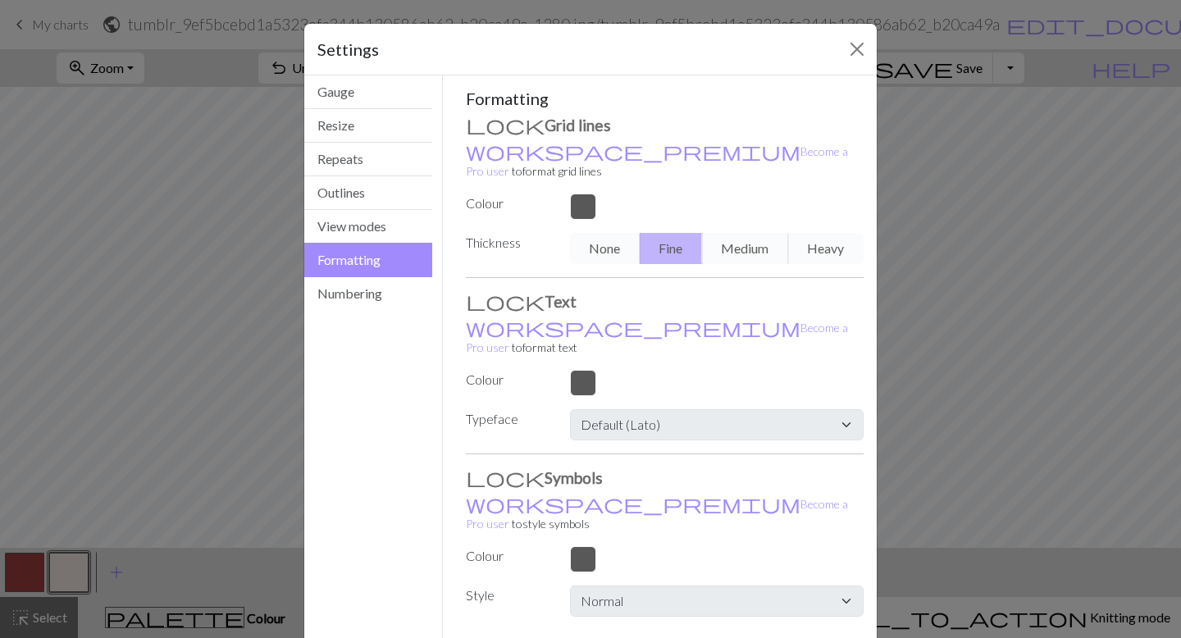
scroll to position [28, 0]
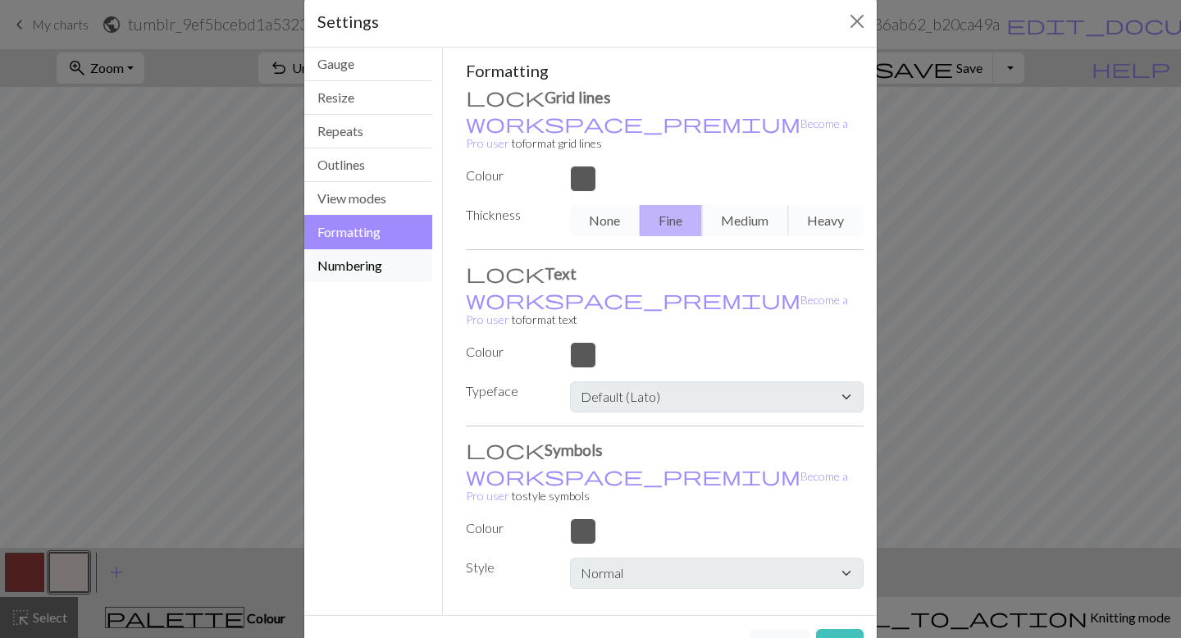
click at [323, 271] on button "Numbering" at bounding box center [368, 265] width 128 height 33
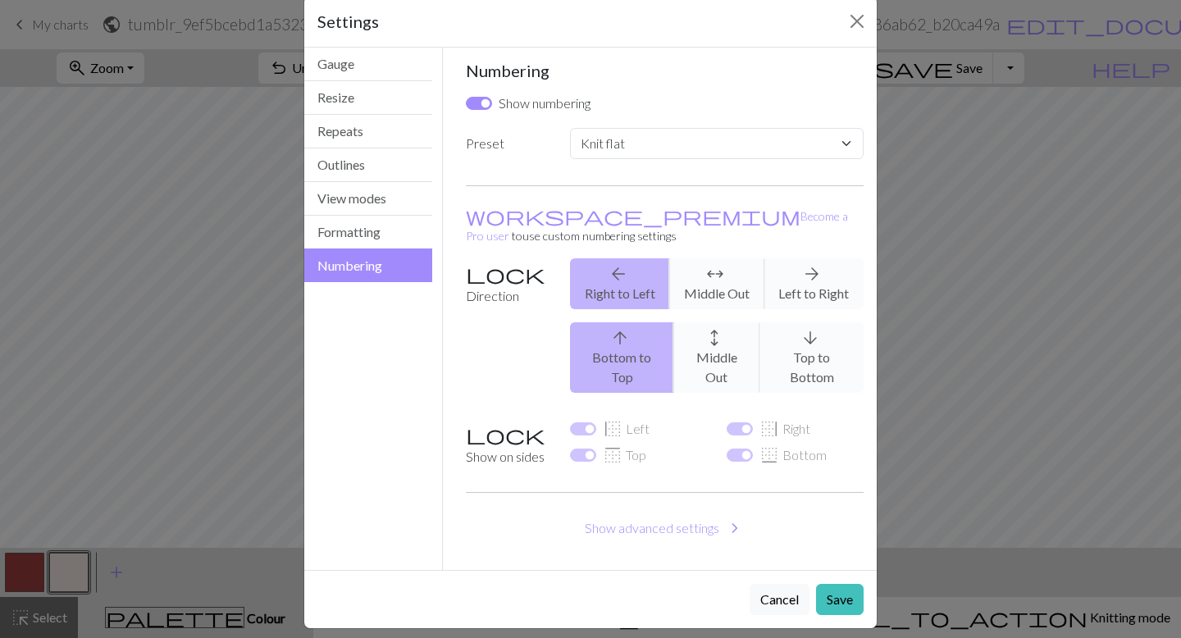
scroll to position [2, 0]
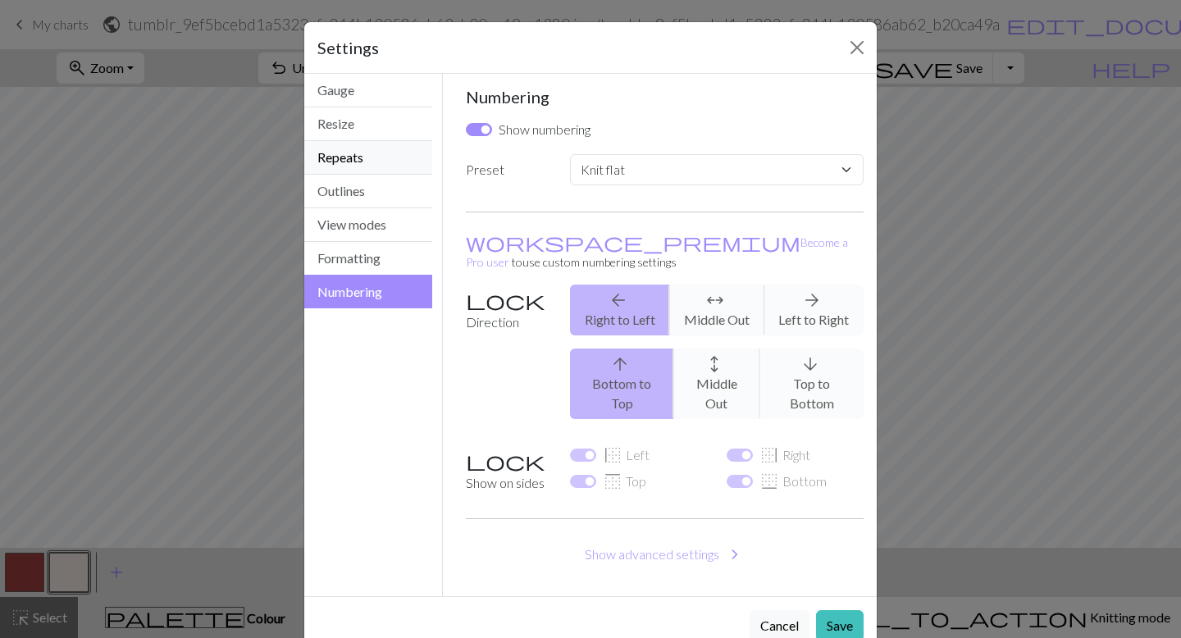
click at [381, 144] on button "Repeats" at bounding box center [368, 158] width 128 height 34
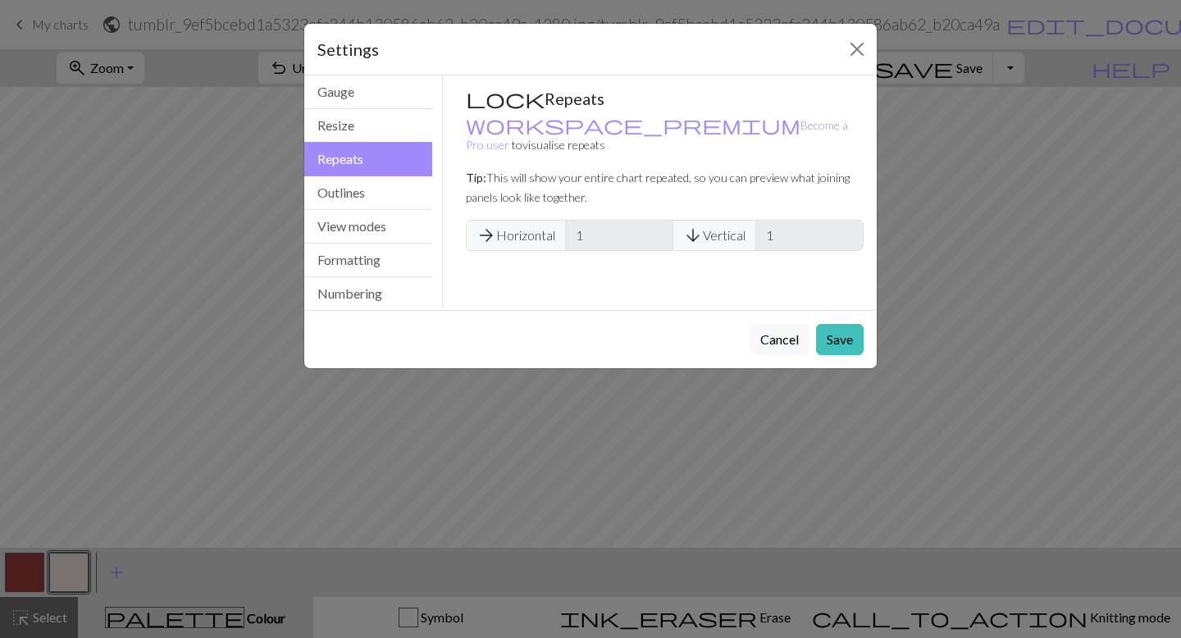
scroll to position [0, 0]
click at [369, 125] on button "Resize" at bounding box center [368, 126] width 128 height 34
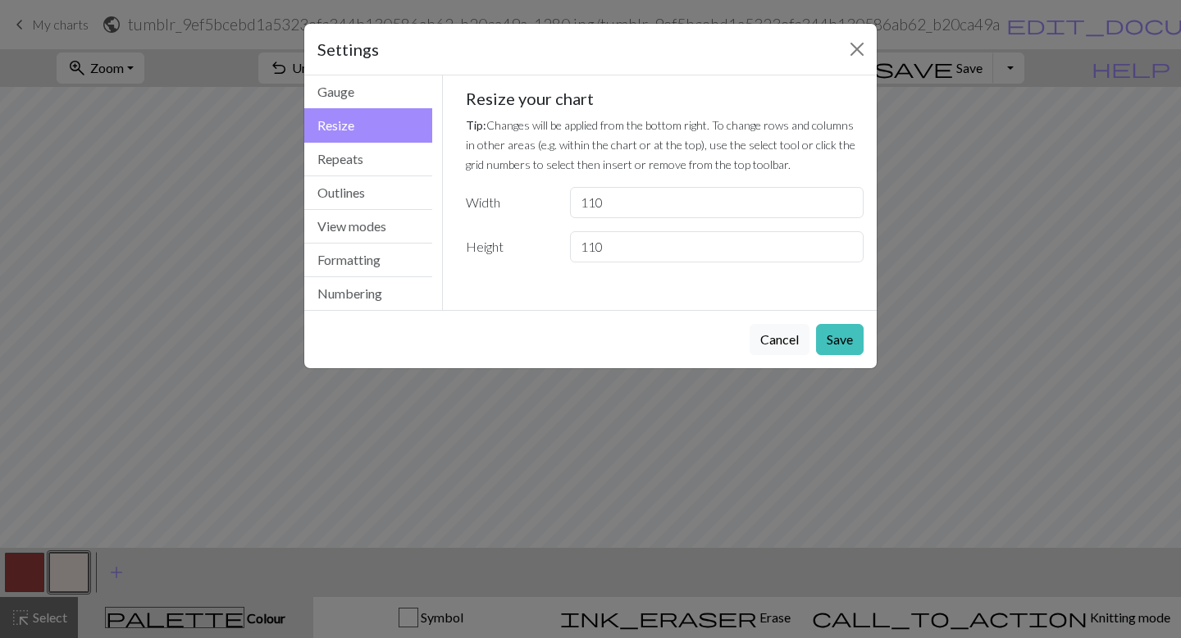
click at [344, 71] on div "Settings" at bounding box center [590, 50] width 572 height 52
click at [344, 86] on button "Gauge" at bounding box center [368, 92] width 128 height 34
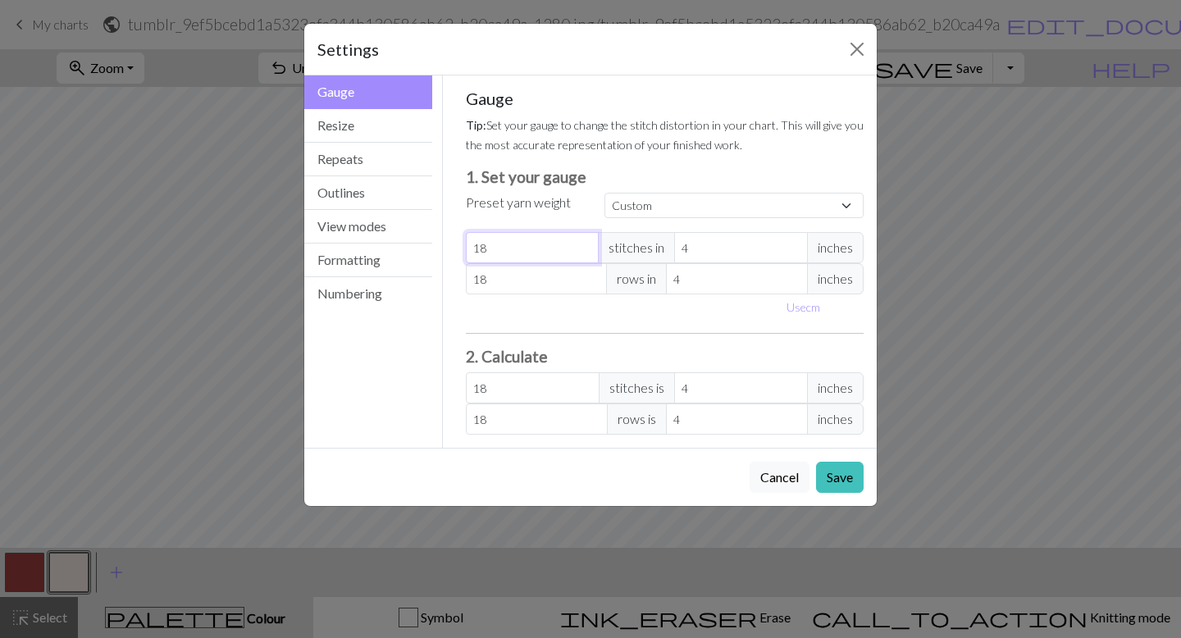
click at [565, 242] on input "18" at bounding box center [533, 247] width 134 height 31
click at [847, 34] on div "Settings" at bounding box center [590, 50] width 572 height 52
click at [848, 32] on div "Settings" at bounding box center [590, 50] width 572 height 52
click at [848, 36] on button "Close" at bounding box center [857, 49] width 26 height 26
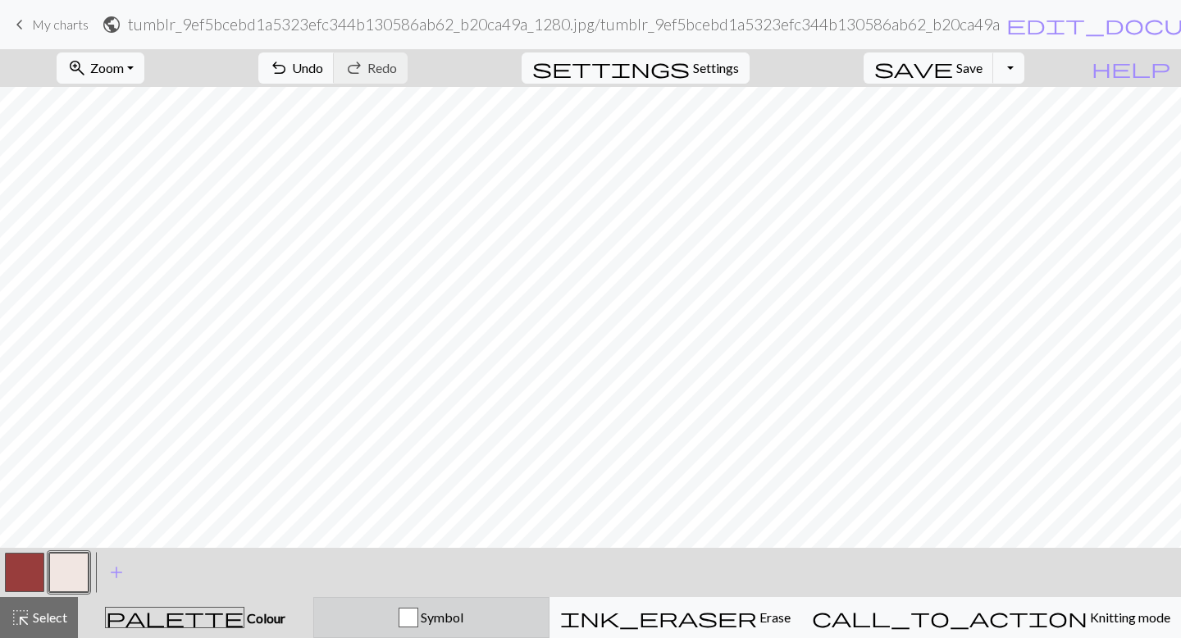
click at [418, 618] on div "button" at bounding box center [409, 618] width 20 height 20
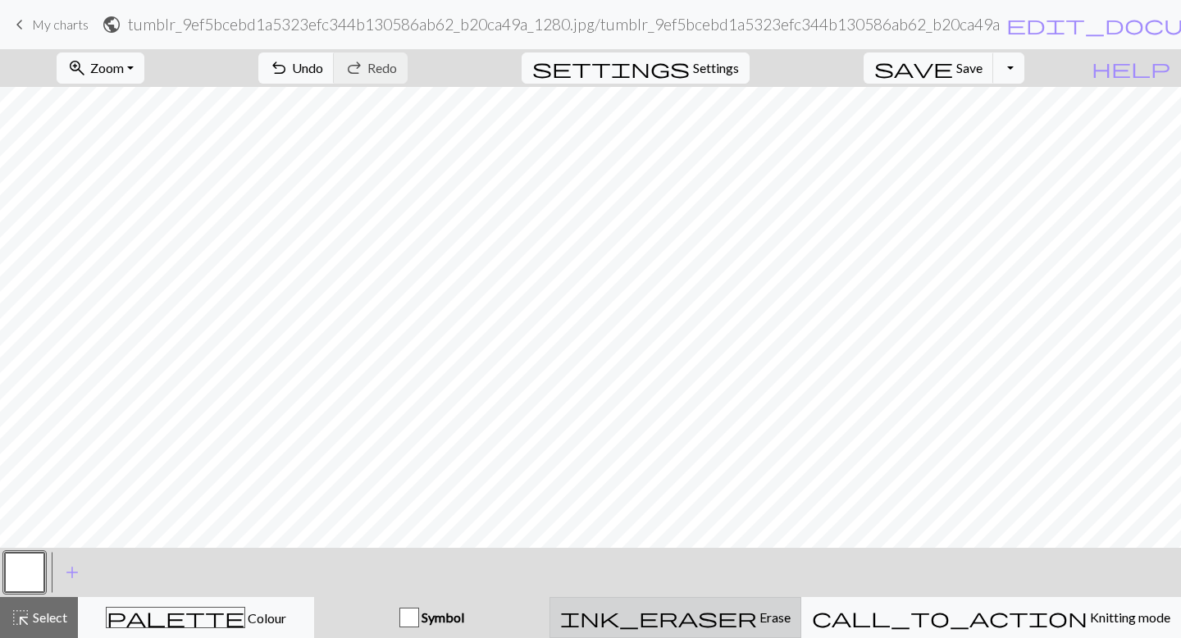
click at [717, 627] on button "ink_eraser Erase Erase" at bounding box center [675, 617] width 252 height 41
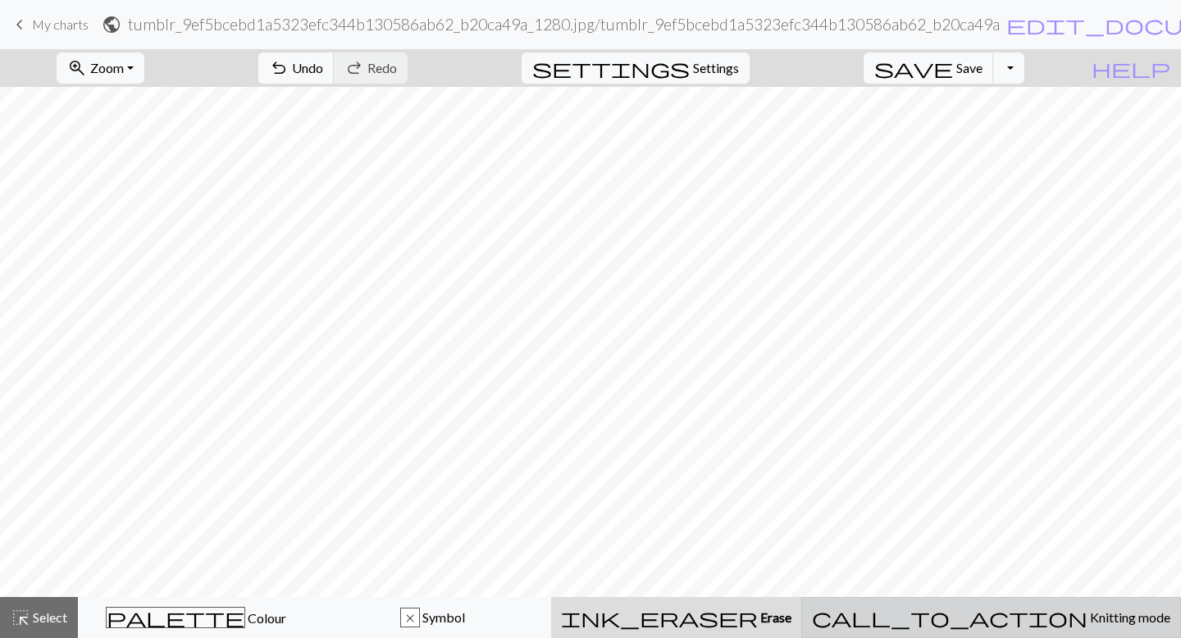
click at [978, 627] on div "call_to_action Knitting mode Knitting mode" at bounding box center [991, 618] width 358 height 20
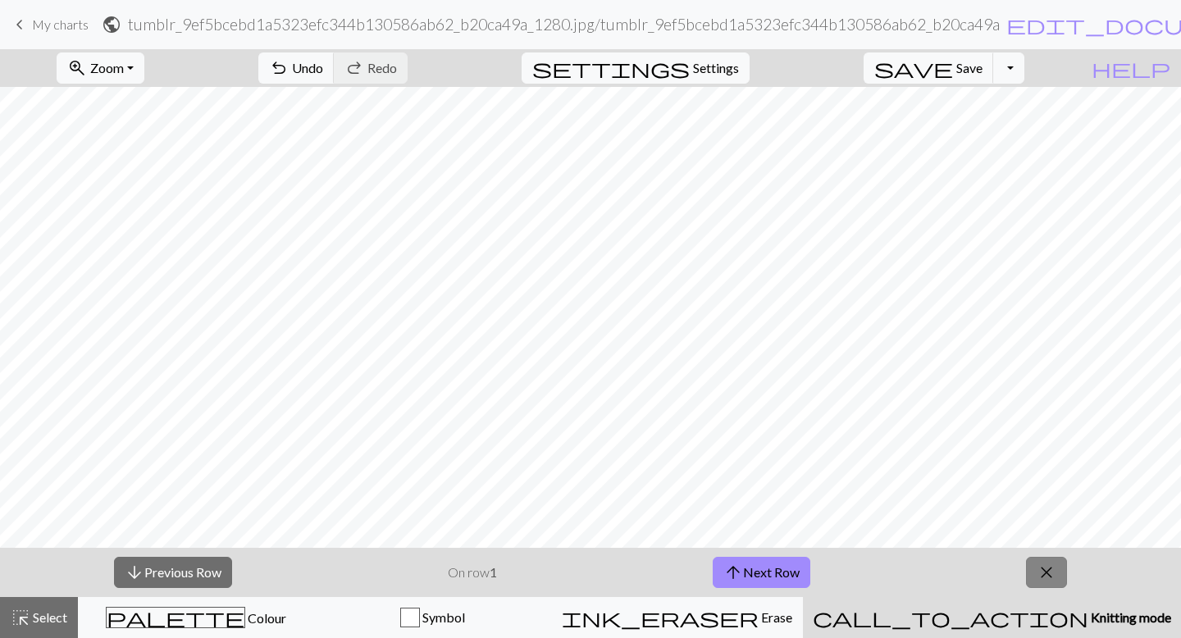
click at [1058, 563] on button "close" at bounding box center [1046, 572] width 41 height 31
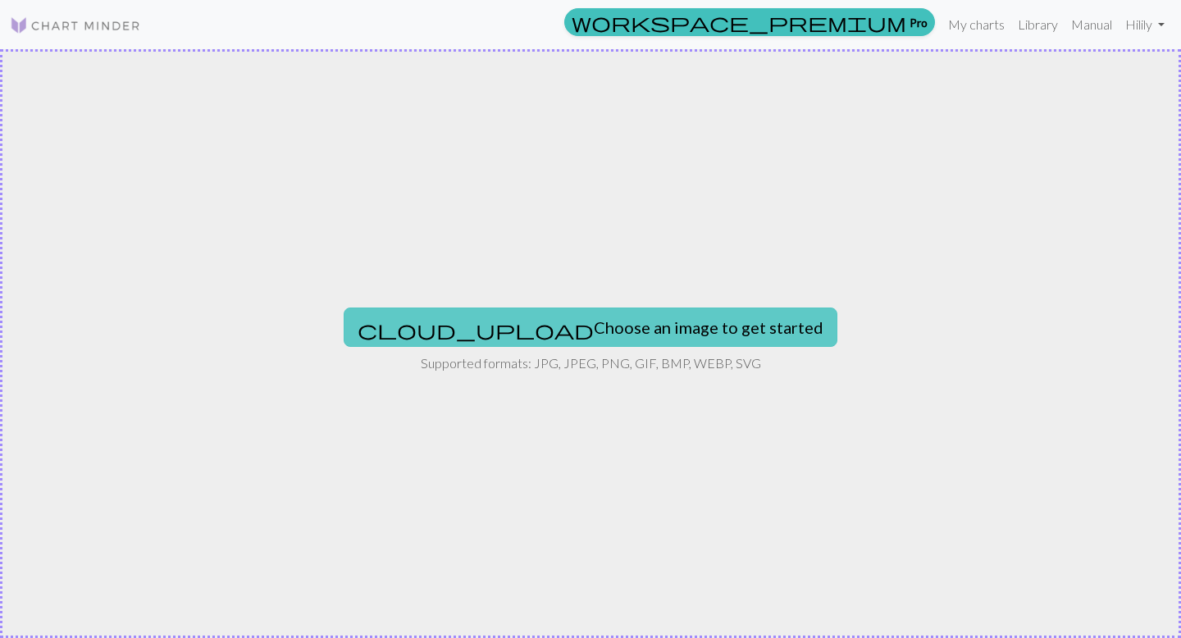
click at [645, 316] on button "cloud_upload Choose an image to get started" at bounding box center [591, 327] width 494 height 39
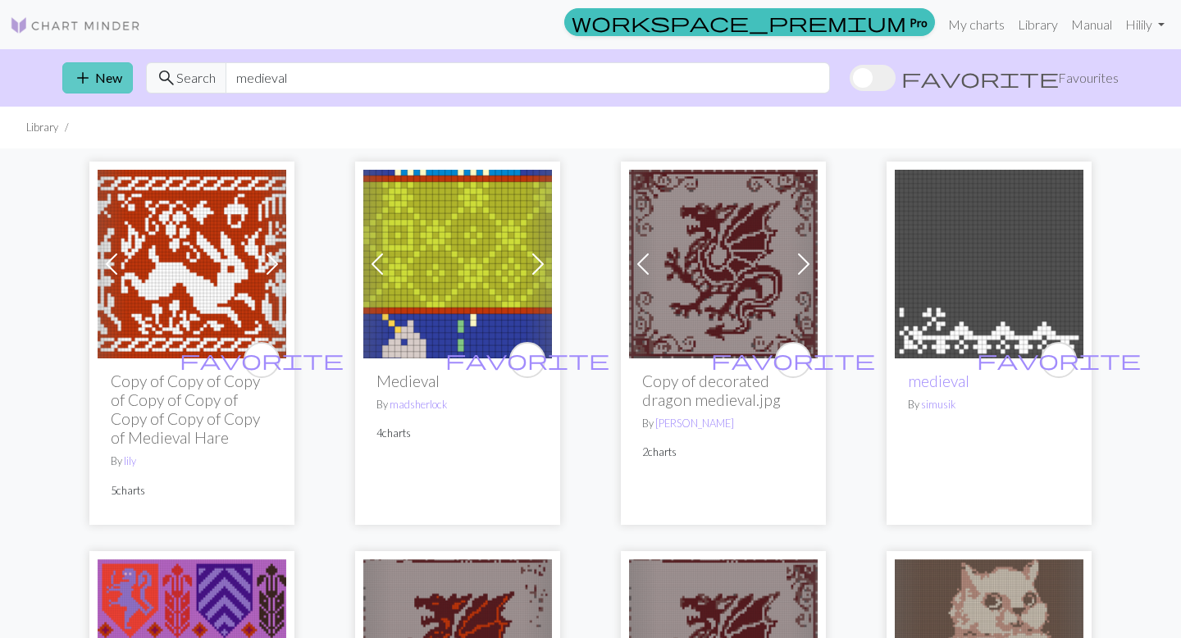
click at [94, 84] on button "add New" at bounding box center [97, 77] width 71 height 31
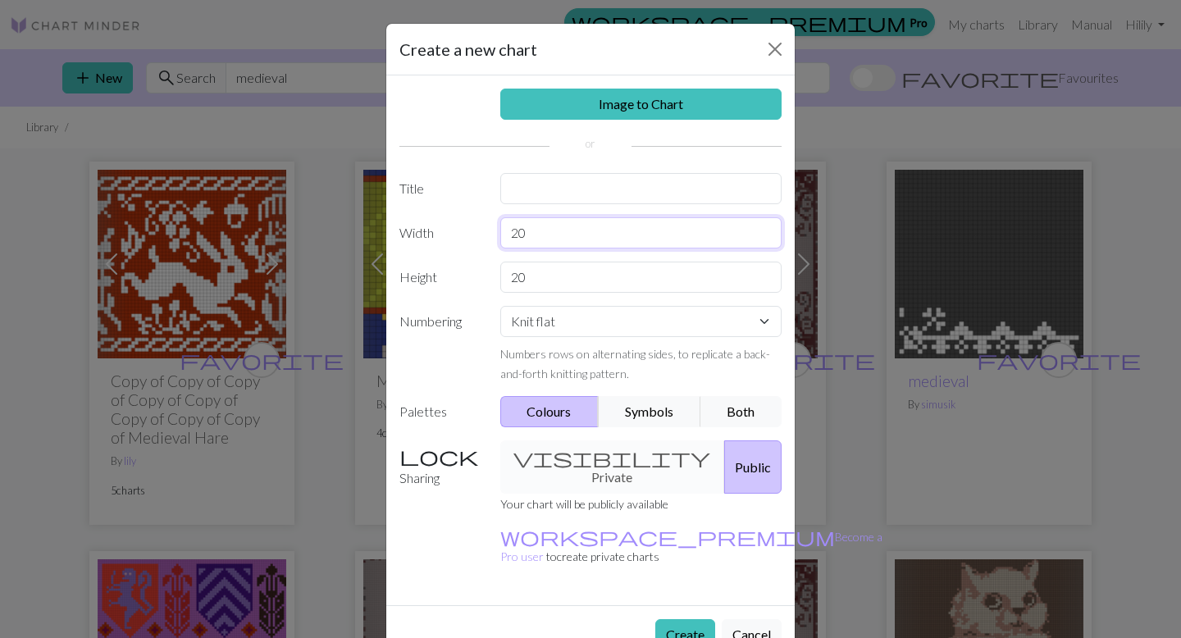
click at [550, 239] on input "20" at bounding box center [641, 232] width 282 height 31
type input "2"
type input "110"
click at [572, 284] on input "20" at bounding box center [641, 277] width 282 height 31
type input "2"
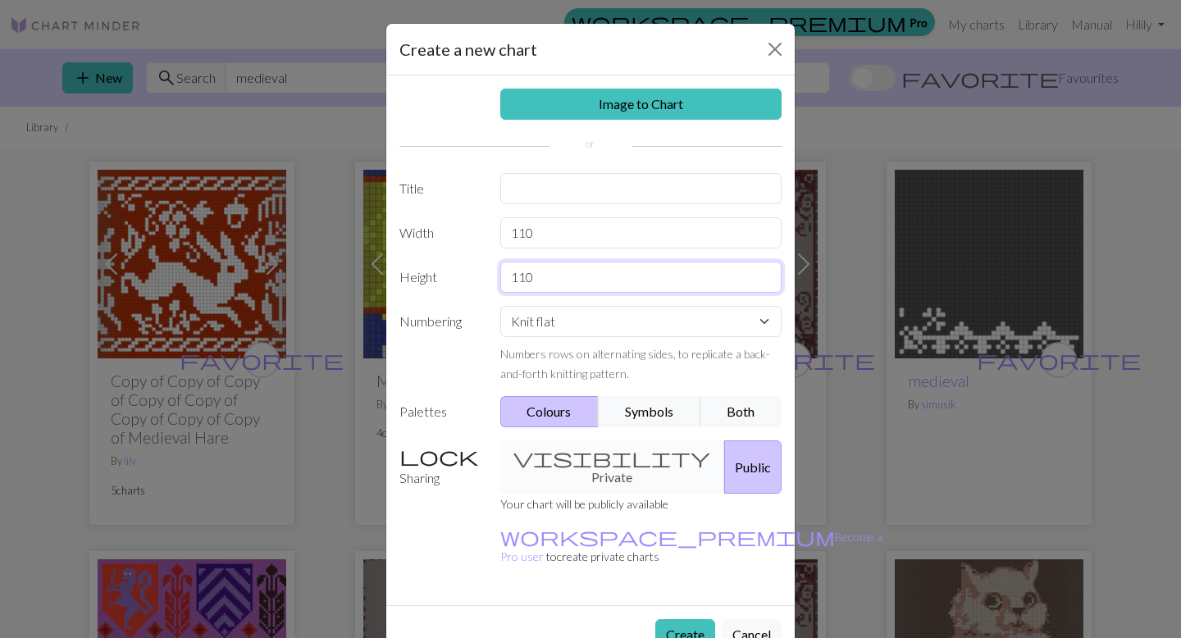
type input "110"
click at [609, 192] on input "text" at bounding box center [641, 188] width 282 height 31
type input "f"
click at [599, 333] on select "Knit flat Knit in the round Lace knitting Cross stitch" at bounding box center [641, 321] width 282 height 31
select select "crossstitch"
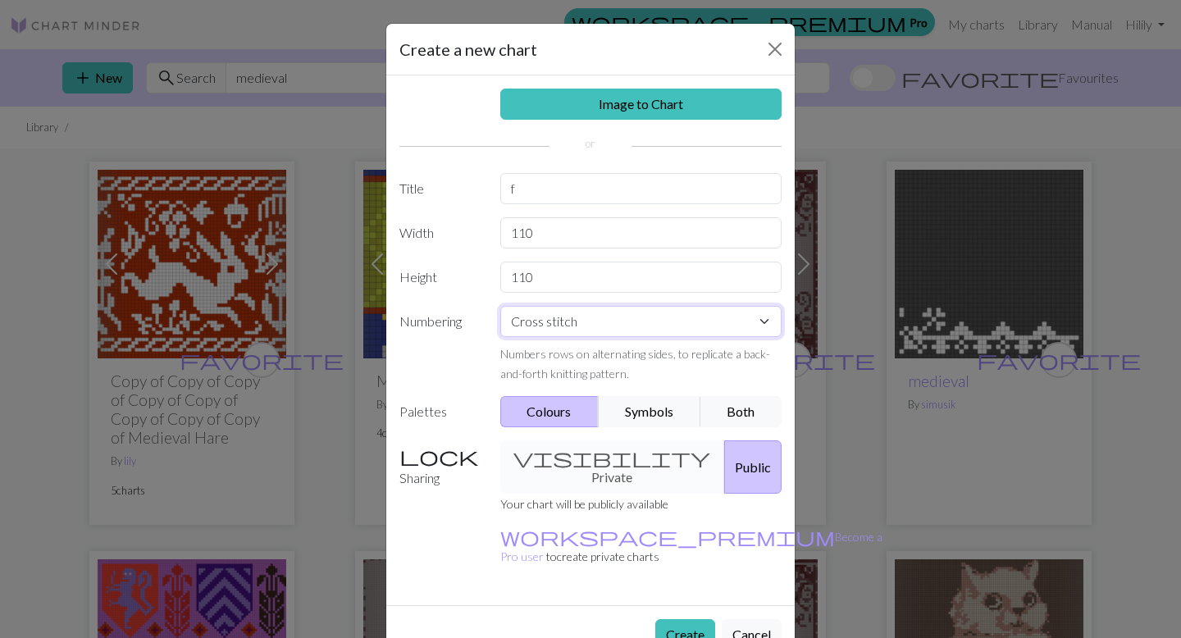
click at [500, 306] on select "Knit flat Knit in the round Lace knitting Cross stitch" at bounding box center [641, 321] width 282 height 31
click at [688, 619] on button "Create" at bounding box center [685, 634] width 60 height 31
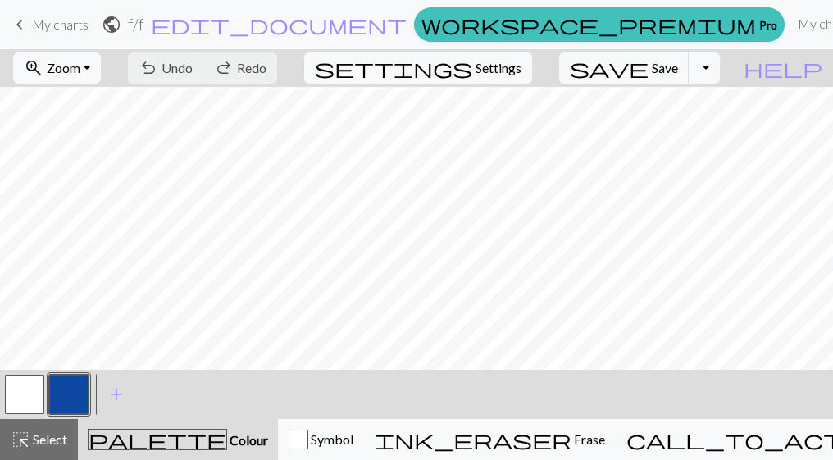
click at [511, 84] on div "settings Settings" at bounding box center [418, 68] width 253 height 38
click at [511, 70] on span "Settings" at bounding box center [499, 68] width 46 height 20
select select "aran"
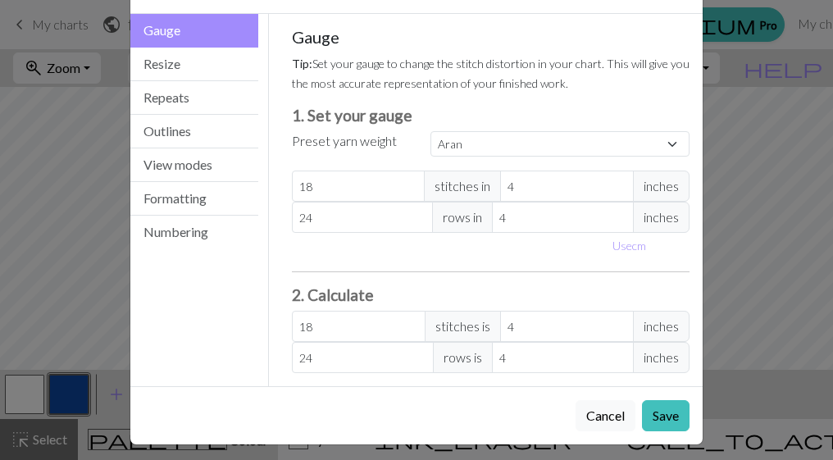
scroll to position [63, 0]
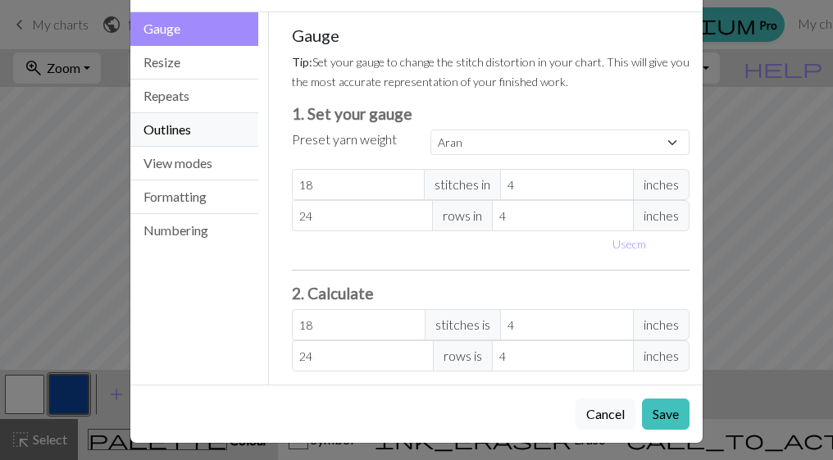
click at [197, 132] on button "Outlines" at bounding box center [194, 130] width 128 height 34
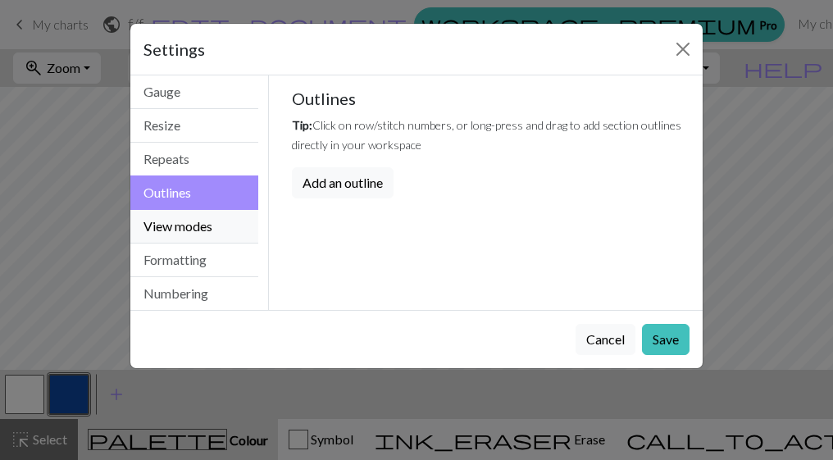
click at [199, 225] on button "View modes" at bounding box center [194, 227] width 128 height 34
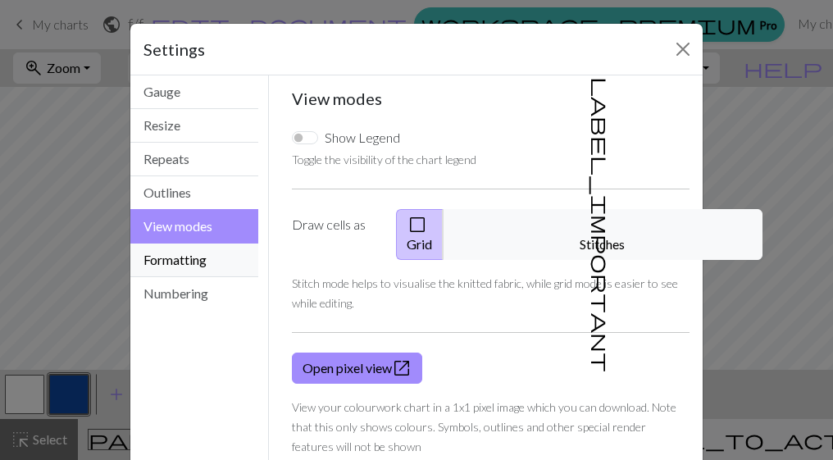
click at [243, 254] on button "Formatting" at bounding box center [194, 261] width 128 height 34
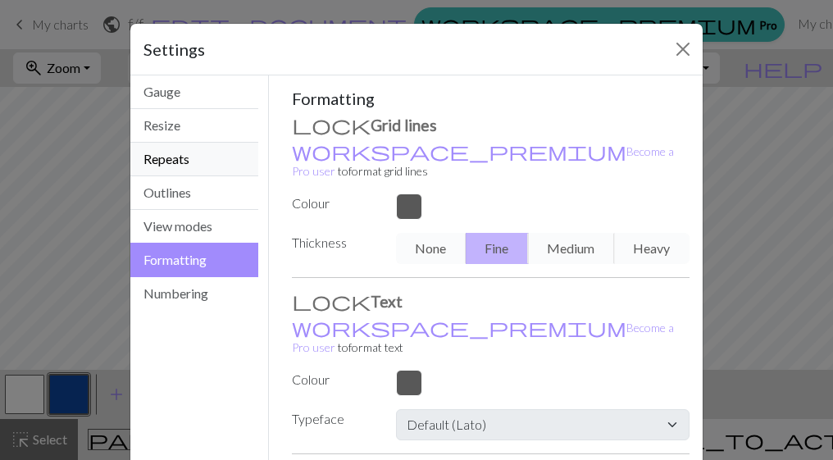
click at [226, 159] on button "Repeats" at bounding box center [194, 160] width 128 height 34
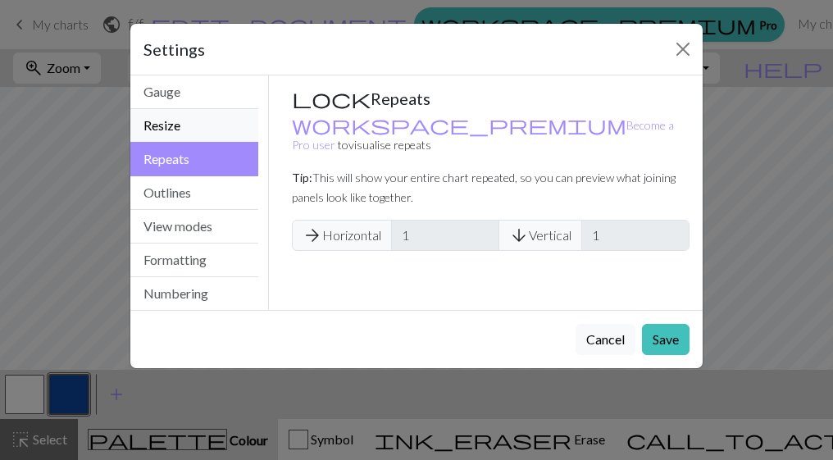
click at [231, 120] on button "Resize" at bounding box center [194, 126] width 128 height 34
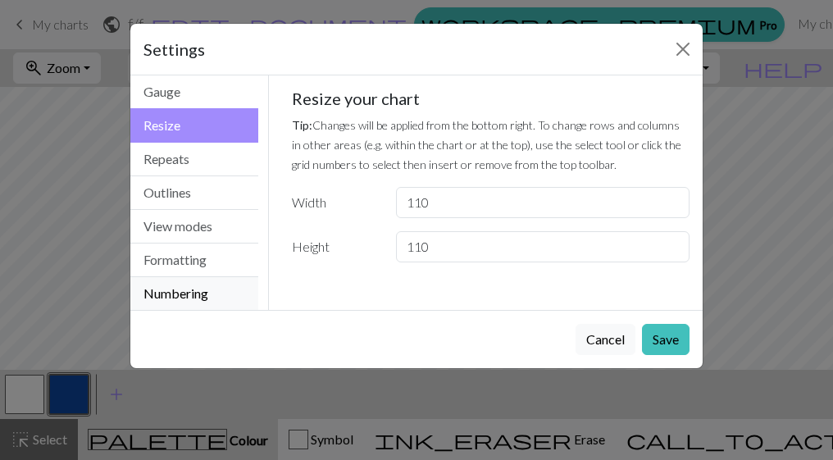
click at [180, 285] on button "Numbering" at bounding box center [194, 293] width 128 height 33
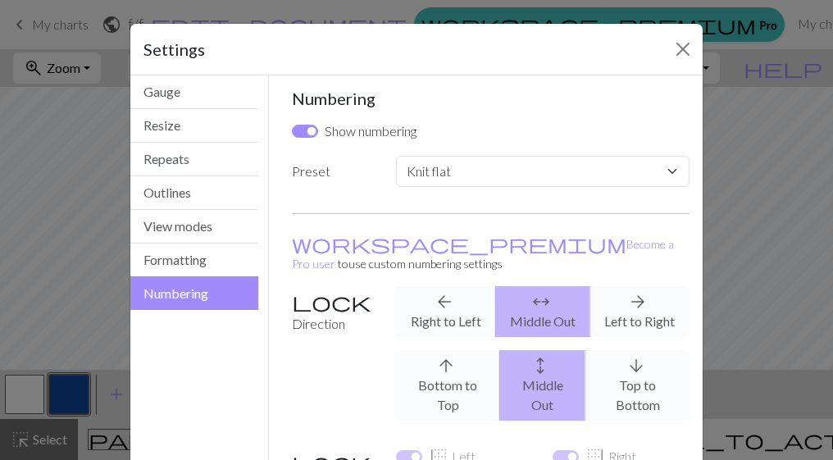
scroll to position [180, 0]
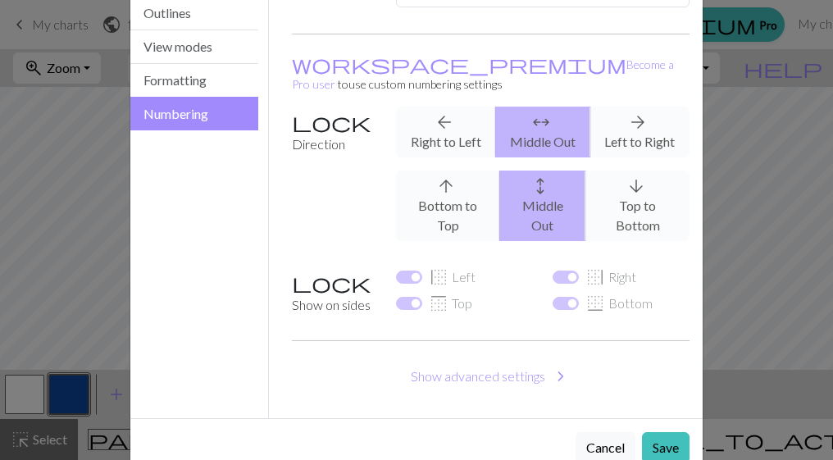
click at [638, 107] on div "arrow_back Right to Left arrows_outward Middle Out arrow_forward Left to Right" at bounding box center [542, 132] width 313 height 51
click at [630, 116] on div "arrow_back Right to Left arrows_outward Middle Out arrow_forward Left to Right" at bounding box center [542, 132] width 313 height 51
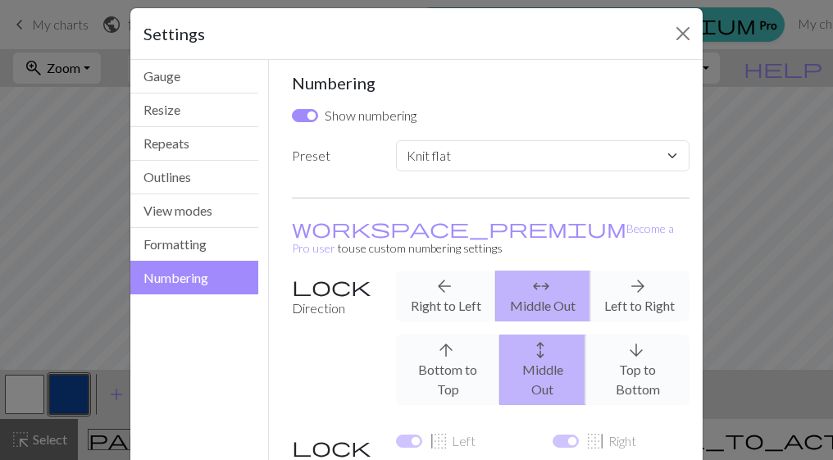
scroll to position [0, 0]
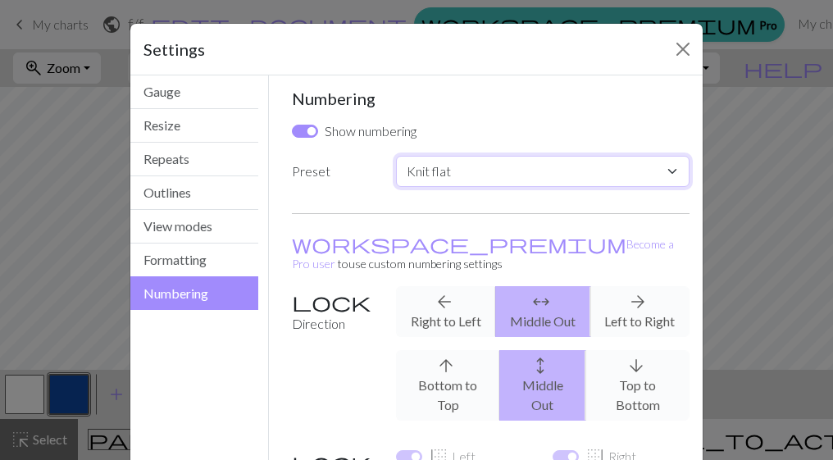
click at [528, 159] on select "Custom Knit flat Knit in the round Lace knitting Cross stitch" at bounding box center [543, 171] width 294 height 31
click at [396, 156] on select "Custom Knit flat Knit in the round Lace knitting Cross stitch" at bounding box center [543, 171] width 294 height 31
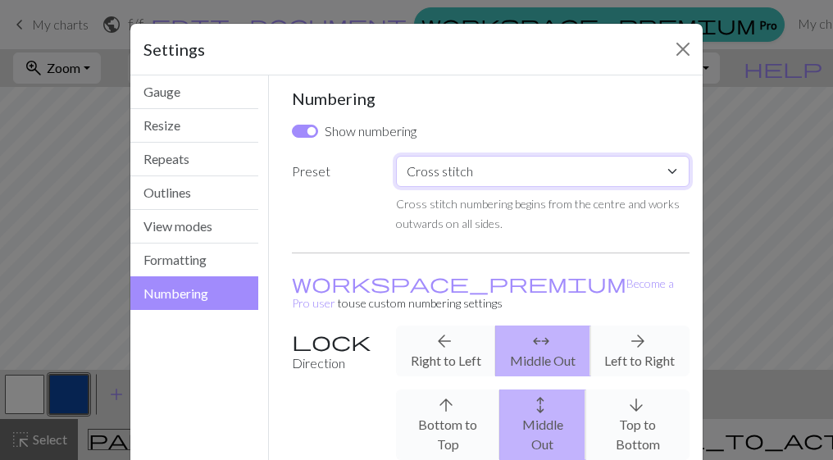
click at [504, 171] on select "Custom Knit flat Knit in the round Lace knitting Cross stitch" at bounding box center [543, 171] width 294 height 31
select select "lace"
click at [396, 156] on select "Custom Knit flat Knit in the round Lace knitting Cross stitch" at bounding box center [543, 171] width 294 height 31
checkbox input "false"
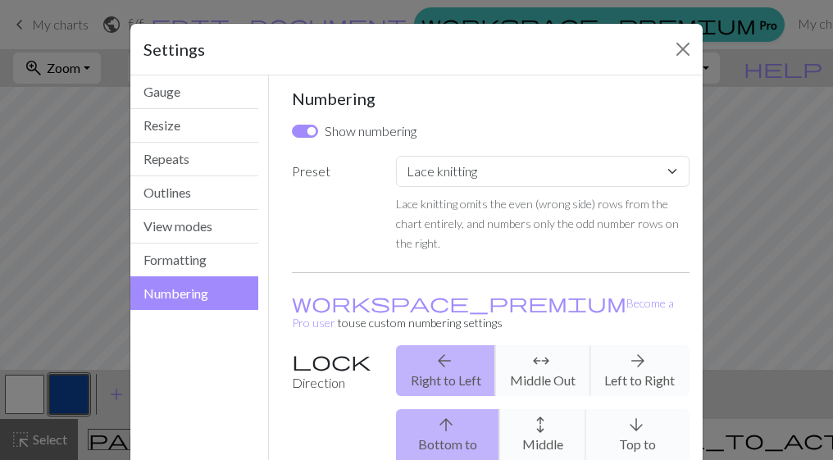
click at [526, 230] on div "Lace knitting omits the even (wrong side) rows from the chart entirely, and num…" at bounding box center [543, 223] width 294 height 59
click at [517, 191] on div "Custom Knit flat Knit in the round Lace knitting Cross stitch Lace knitting omi…" at bounding box center [542, 204] width 313 height 97
click at [509, 177] on select "Custom Knit flat Knit in the round Lace knitting Cross stitch" at bounding box center [543, 171] width 294 height 31
select select "flat"
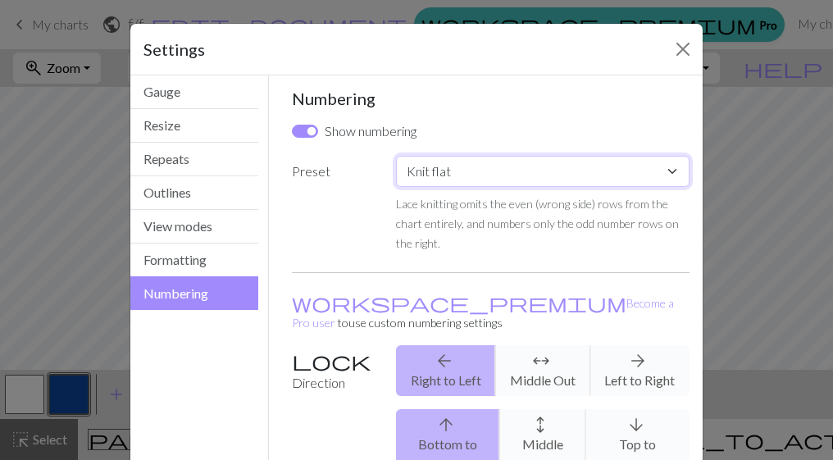
click at [396, 156] on select "Custom Knit flat Knit in the round Lace knitting Cross stitch" at bounding box center [543, 171] width 294 height 31
checkbox input "true"
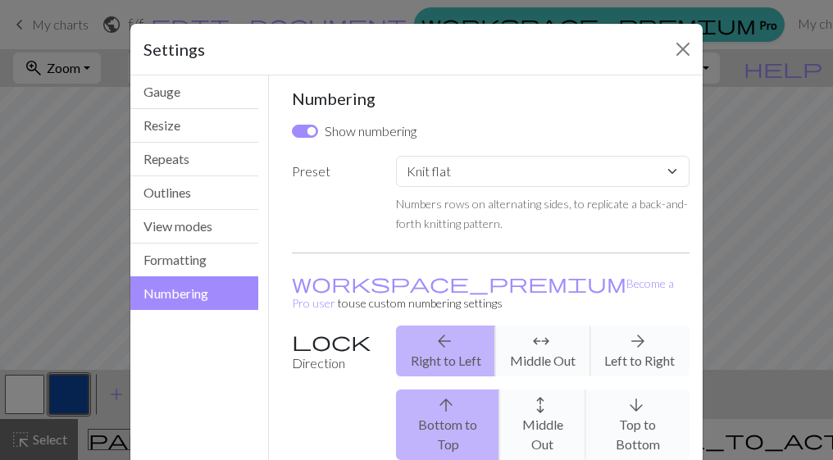
click at [523, 243] on div "Numbering Show numbering Preset Custom Knit flat Knit in the round Lace knittin…" at bounding box center [491, 357] width 399 height 536
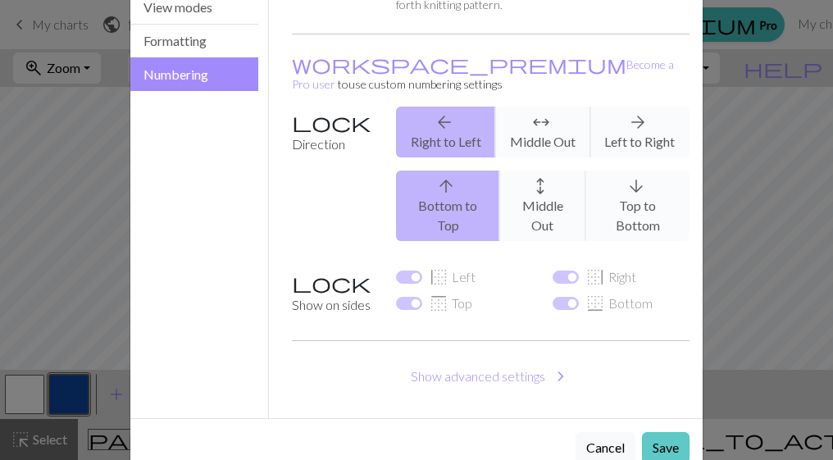
click at [674, 432] on button "Save" at bounding box center [666, 447] width 48 height 31
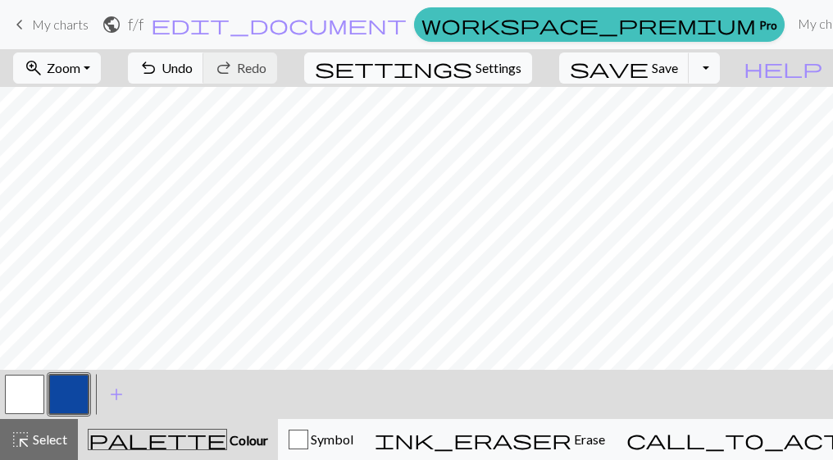
click at [472, 69] on span "settings" at bounding box center [393, 68] width 157 height 23
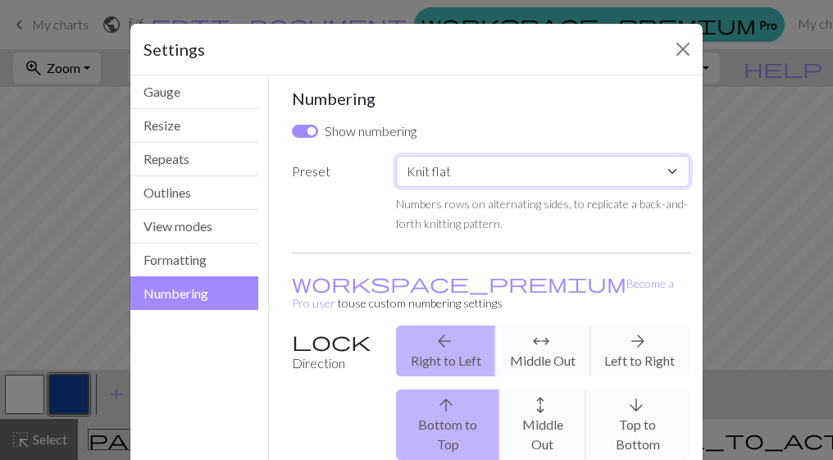
click at [673, 168] on select "Custom Knit flat Knit in the round Lace knitting Cross stitch" at bounding box center [543, 171] width 294 height 31
select select "round"
click at [396, 156] on select "Custom Knit flat Knit in the round Lace knitting Cross stitch" at bounding box center [543, 171] width 294 height 31
checkbox input "false"
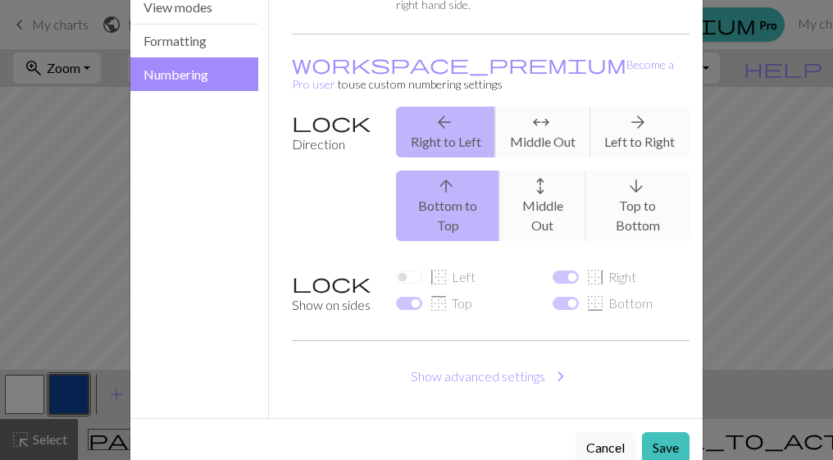
click at [672, 423] on div "Cancel Save" at bounding box center [416, 447] width 572 height 58
click at [672, 432] on button "Save" at bounding box center [666, 447] width 48 height 31
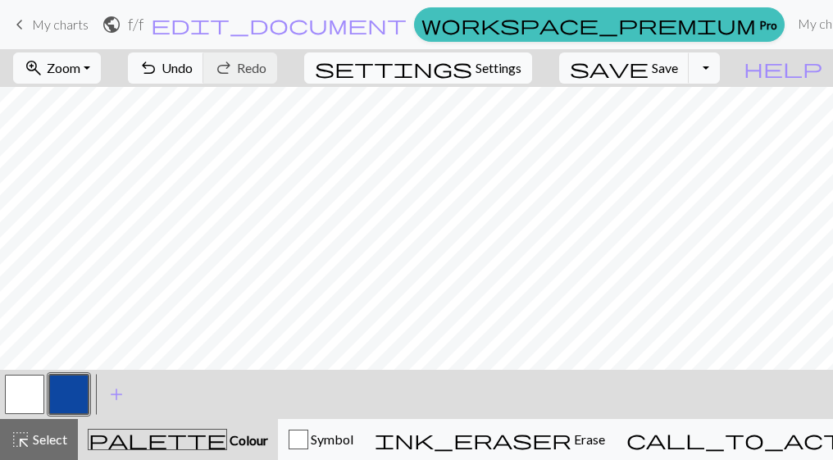
click at [510, 53] on button "settings Settings" at bounding box center [418, 67] width 228 height 31
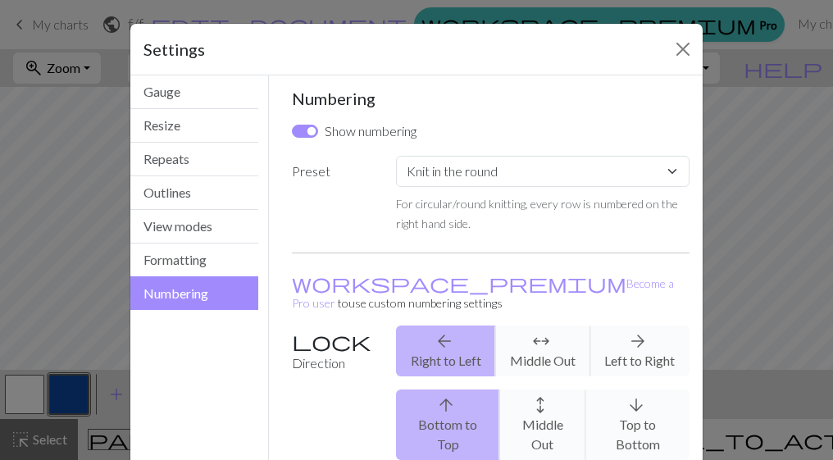
click at [513, 152] on div "Numbering Show numbering Preset Custom Knit flat Knit in the round Lace knittin…" at bounding box center [491, 357] width 399 height 536
click at [512, 165] on select "Custom Knit flat Knit in the round Lace knitting Cross stitch" at bounding box center [543, 171] width 294 height 31
select select "lace"
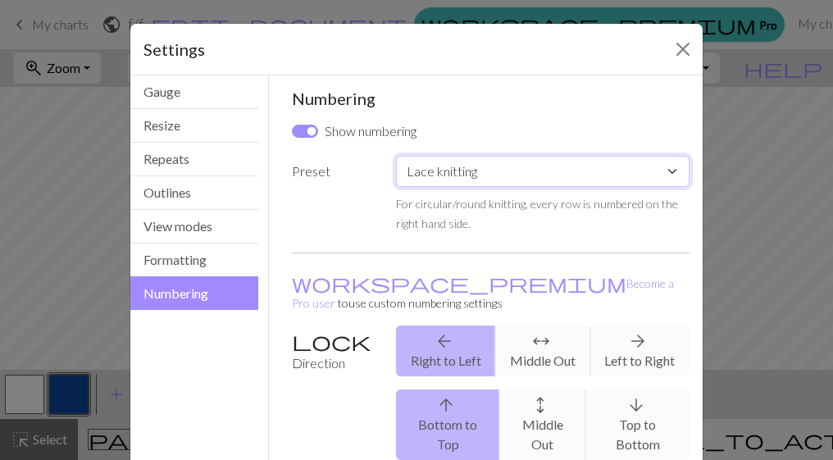
click at [396, 156] on select "Custom Knit flat Knit in the round Lace knitting Cross stitch" at bounding box center [543, 171] width 294 height 31
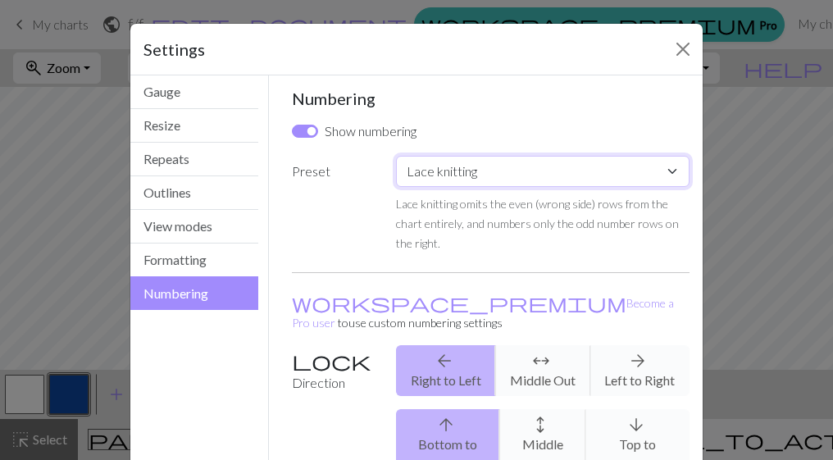
scroll to position [239, 0]
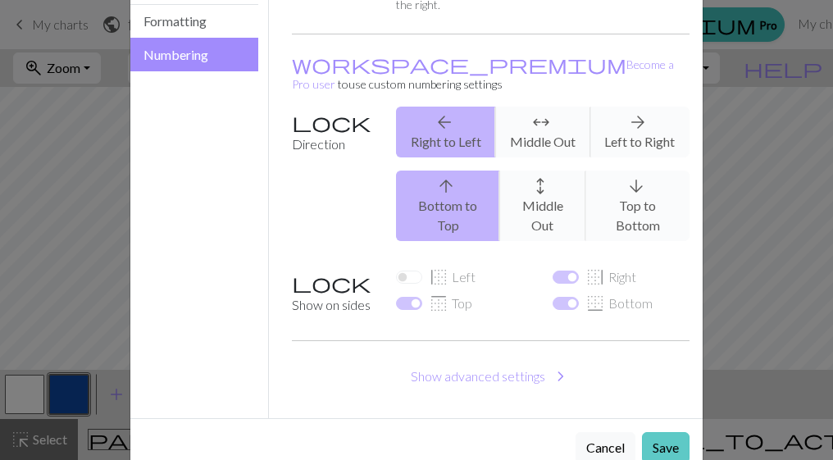
click at [648, 432] on button "Save" at bounding box center [666, 447] width 48 height 31
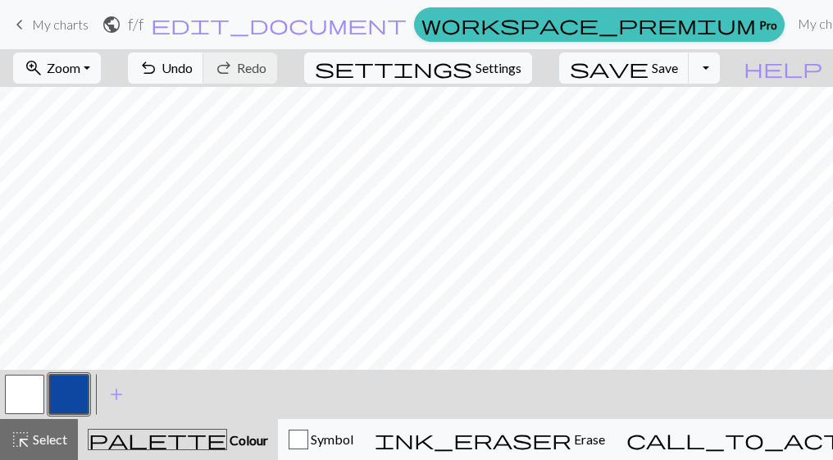
scroll to position [1095, 1657]
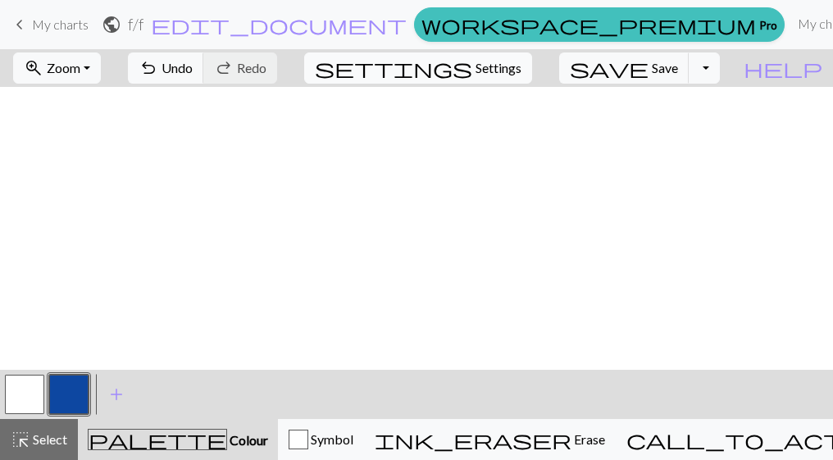
scroll to position [507, 1657]
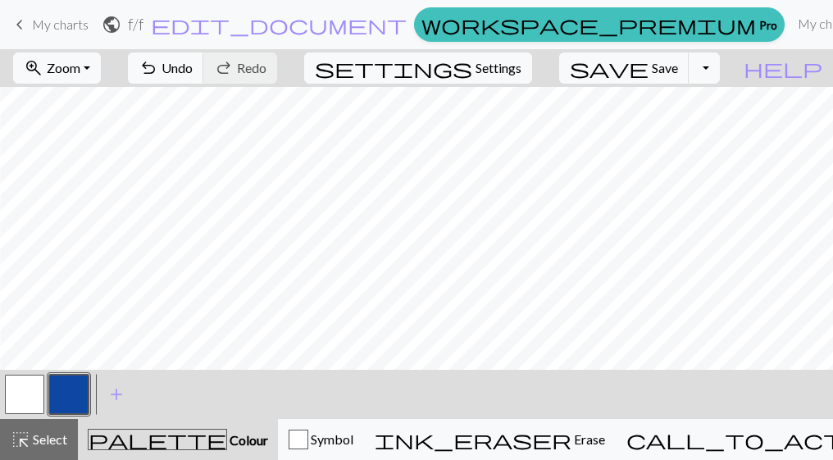
click at [490, 50] on div "settings Settings" at bounding box center [418, 68] width 253 height 38
click at [496, 64] on button "settings Settings" at bounding box center [418, 67] width 228 height 31
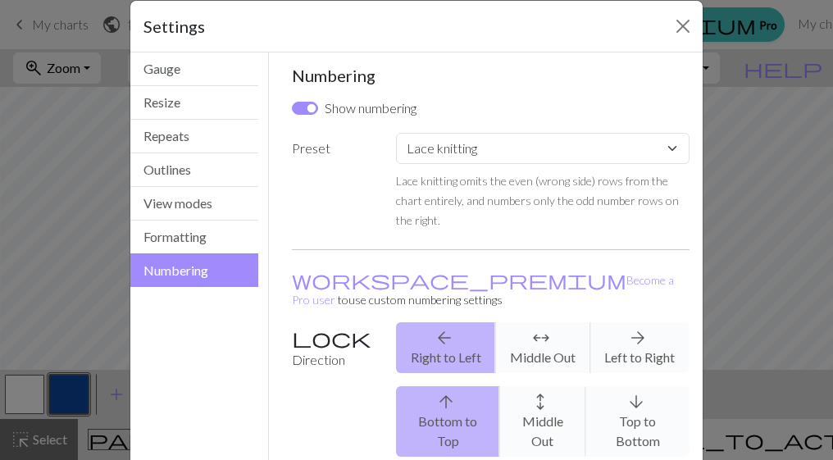
scroll to position [25, 0]
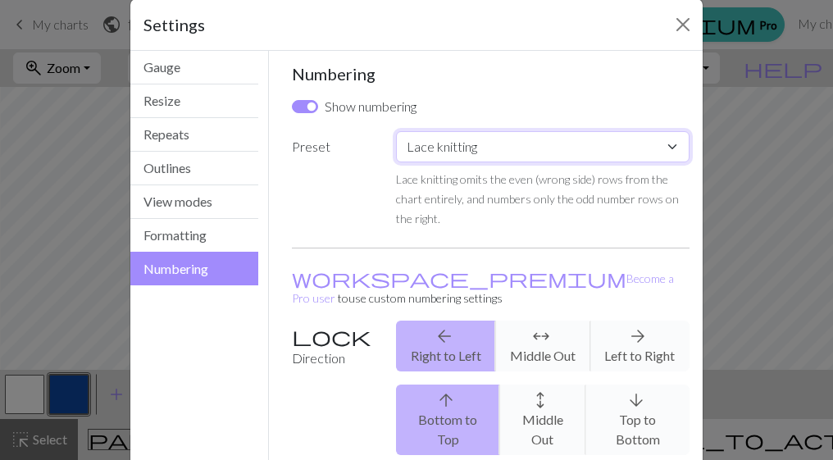
click at [499, 153] on select "Custom Knit flat Knit in the round Lace knitting Cross stitch" at bounding box center [543, 146] width 294 height 31
select select "flat"
click at [396, 131] on select "Custom Knit flat Knit in the round Lace knitting Cross stitch" at bounding box center [543, 146] width 294 height 31
checkbox input "true"
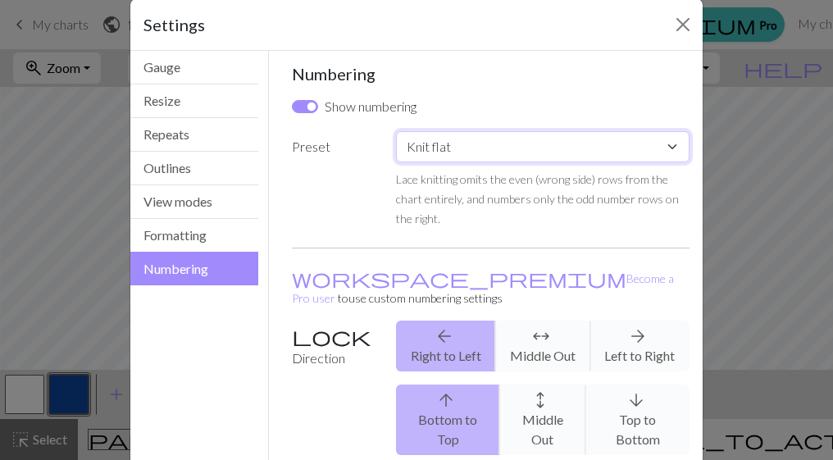
type input "1"
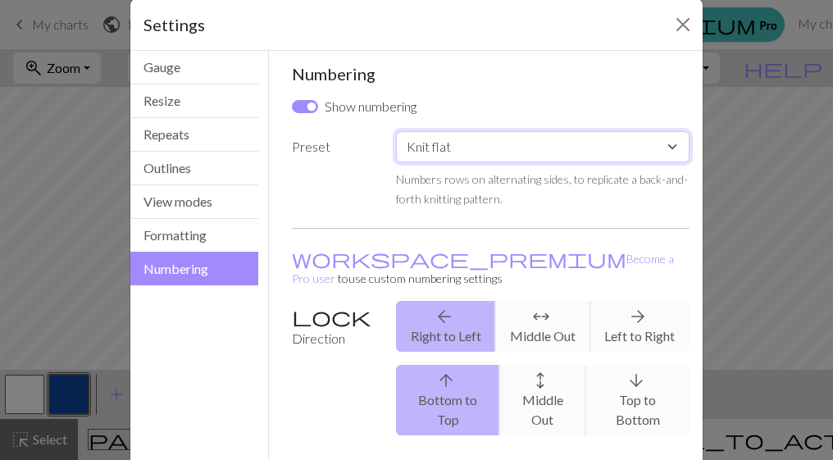
scroll to position [219, 0]
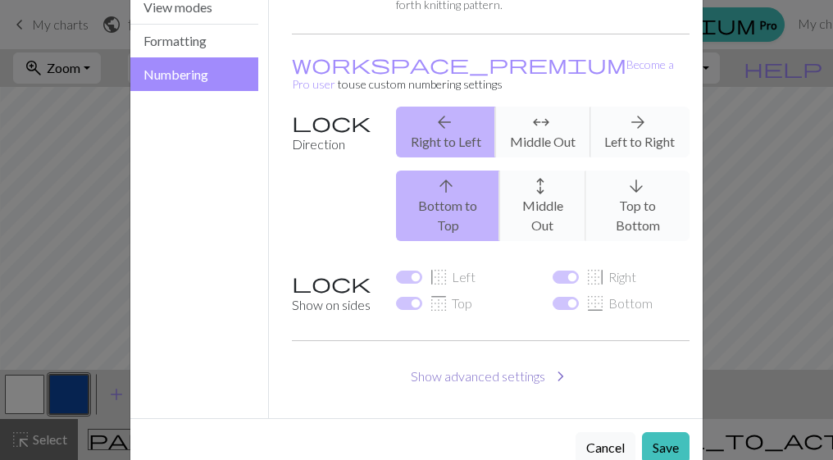
click at [546, 361] on button "Show advanced settings chevron_right" at bounding box center [491, 376] width 399 height 31
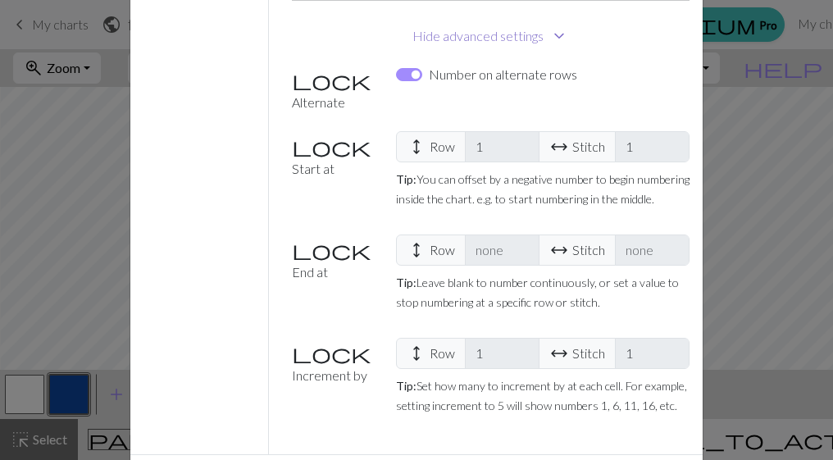
scroll to position [576, 0]
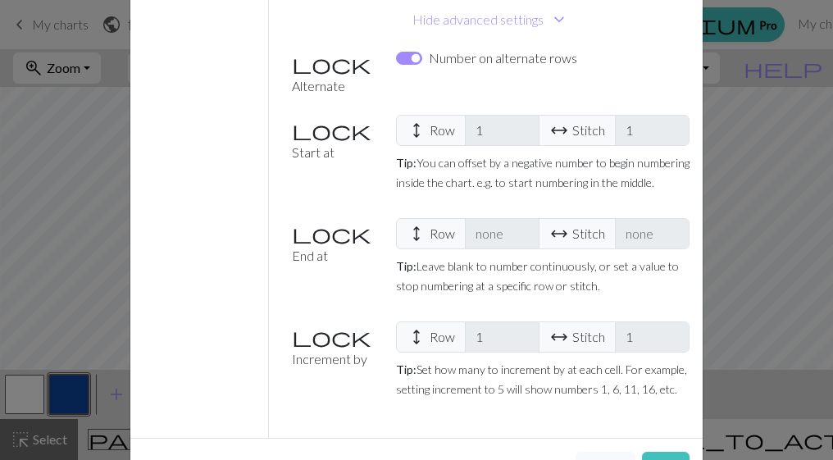
click at [638, 438] on div "Cancel Save" at bounding box center [416, 467] width 572 height 58
click at [649, 452] on button "Save" at bounding box center [666, 467] width 48 height 31
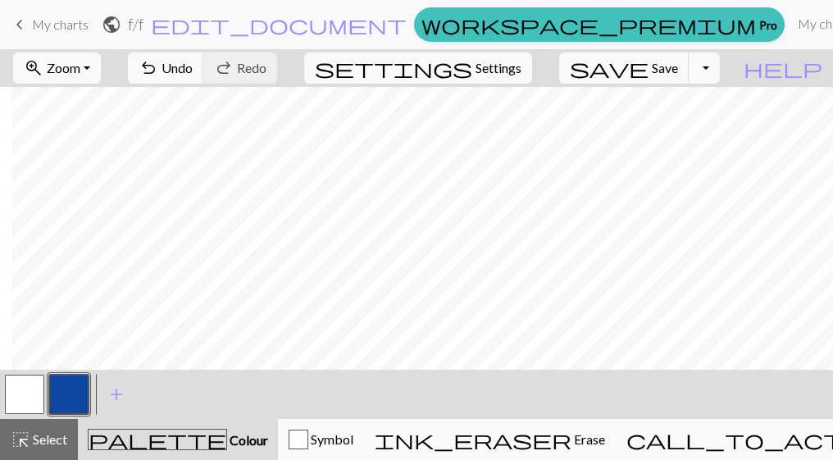
scroll to position [0, 0]
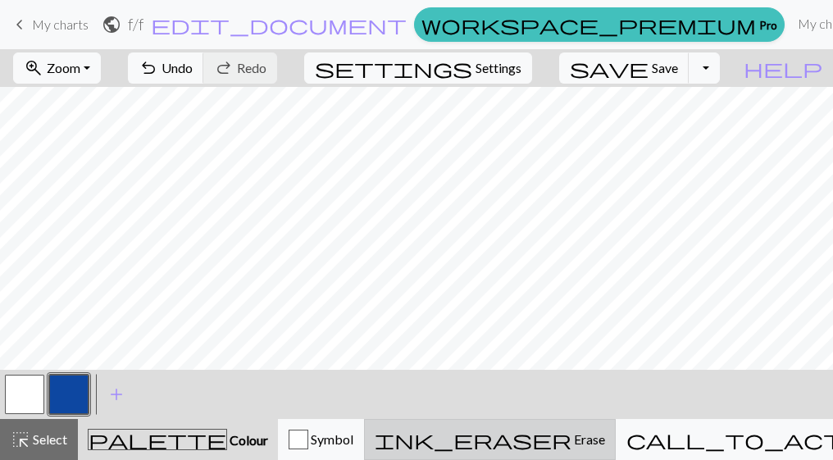
click at [515, 430] on div "ink_eraser Erase Erase" at bounding box center [490, 440] width 230 height 20
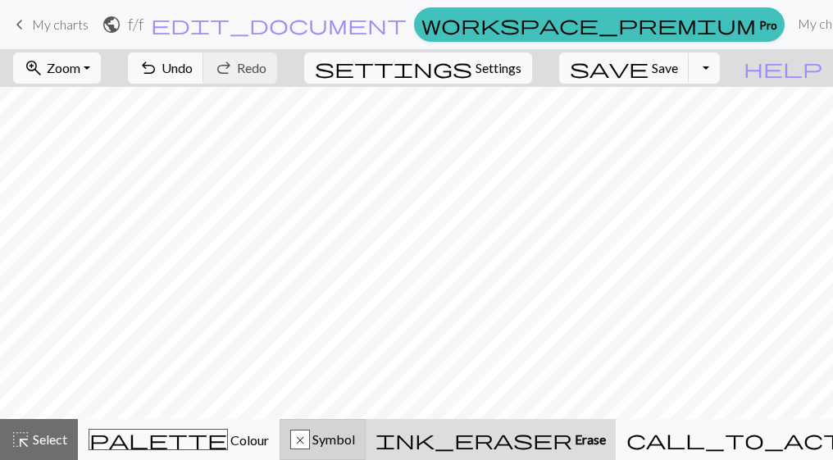
click at [355, 445] on span "Symbol" at bounding box center [332, 439] width 45 height 16
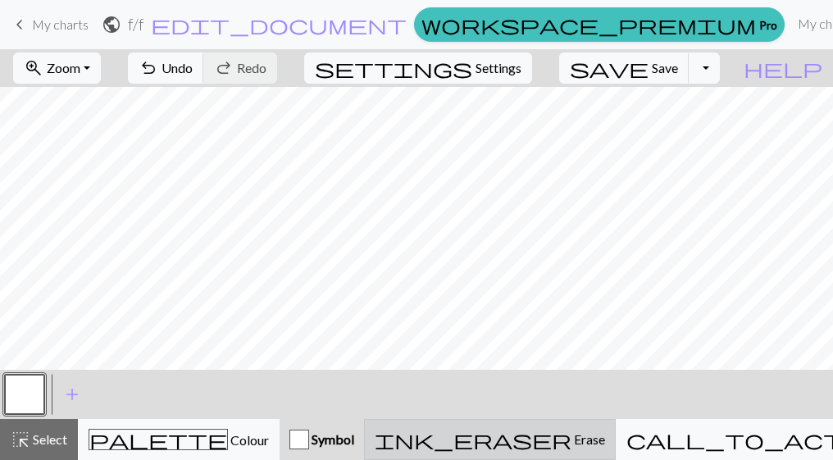
click at [489, 434] on div "ink_eraser Erase Erase" at bounding box center [490, 440] width 230 height 20
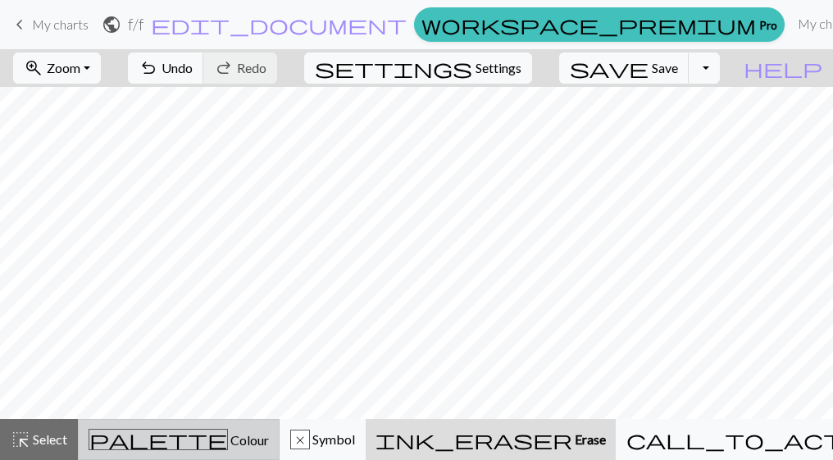
click at [185, 431] on div "palette Colour Colour" at bounding box center [179, 439] width 180 height 21
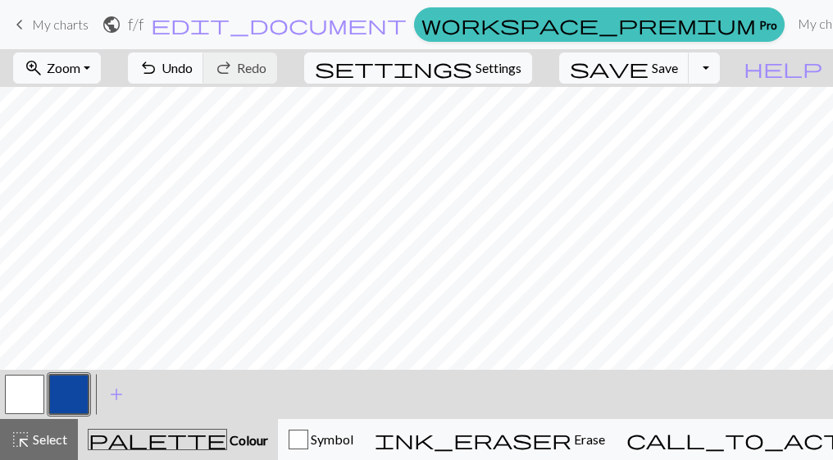
scroll to position [0, 343]
click at [38, 395] on button "button" at bounding box center [24, 394] width 39 height 39
click at [66, 394] on button "button" at bounding box center [68, 394] width 39 height 39
click at [522, 72] on span "Settings" at bounding box center [499, 68] width 46 height 20
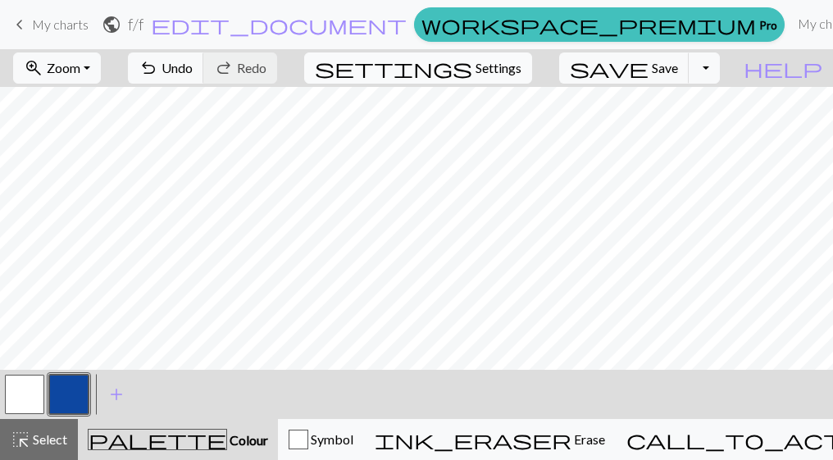
select select "flat"
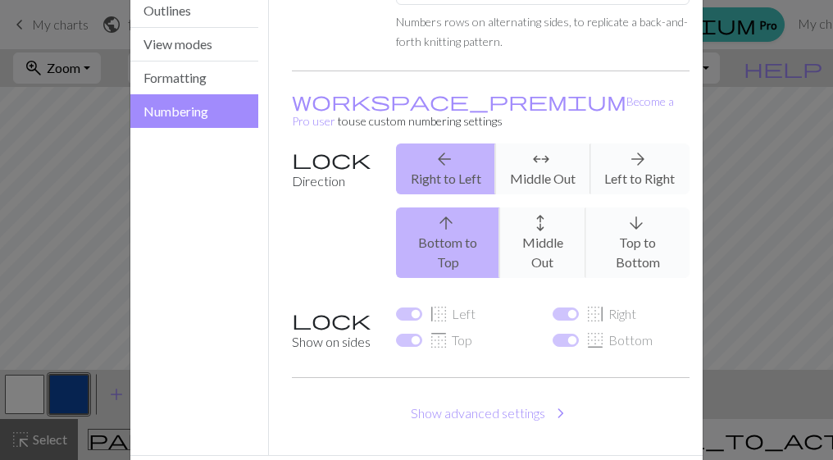
scroll to position [153, 0]
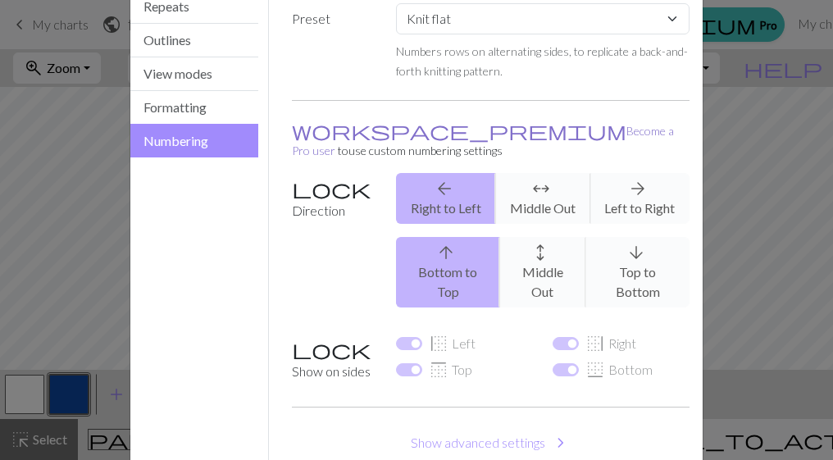
click at [344, 132] on link "workspace_premium Become a Pro user" at bounding box center [483, 141] width 382 height 34
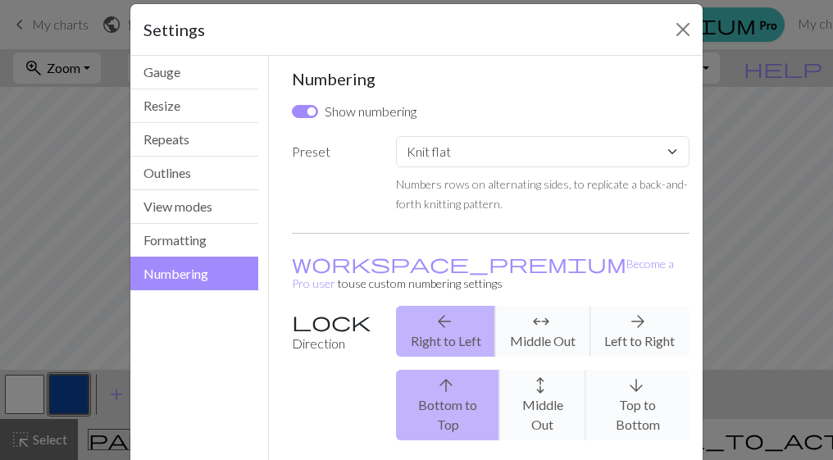
scroll to position [0, 0]
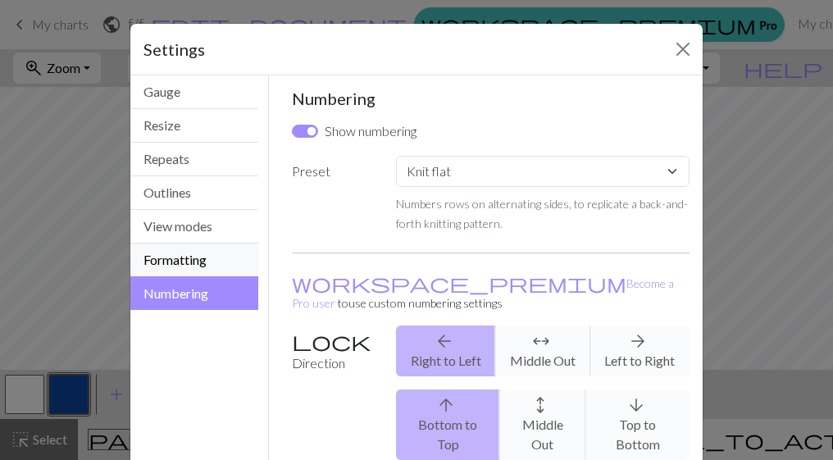
click at [198, 258] on button "Formatting" at bounding box center [194, 261] width 128 height 34
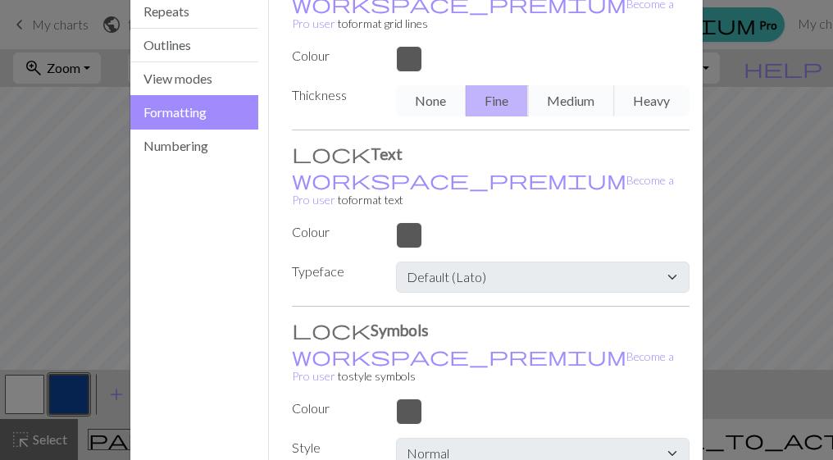
scroll to position [124, 0]
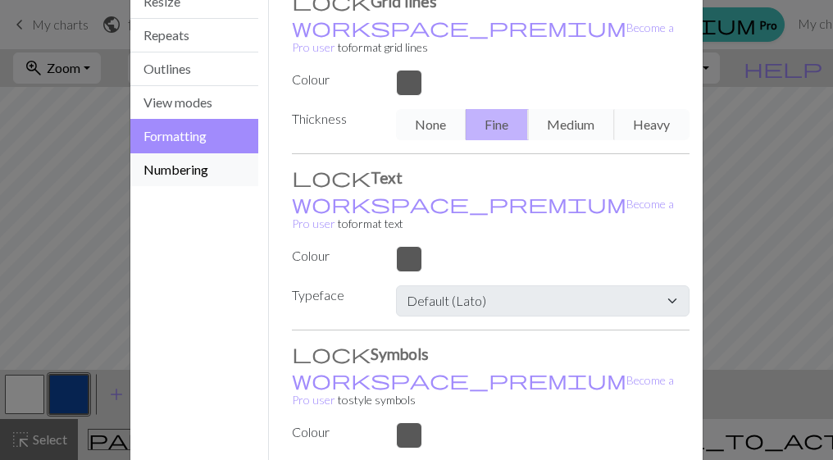
click at [190, 169] on button "Numbering" at bounding box center [194, 169] width 128 height 33
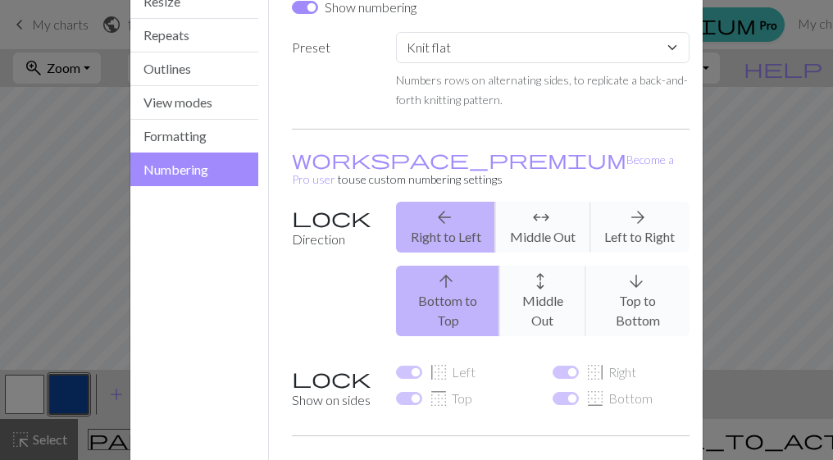
scroll to position [0, 0]
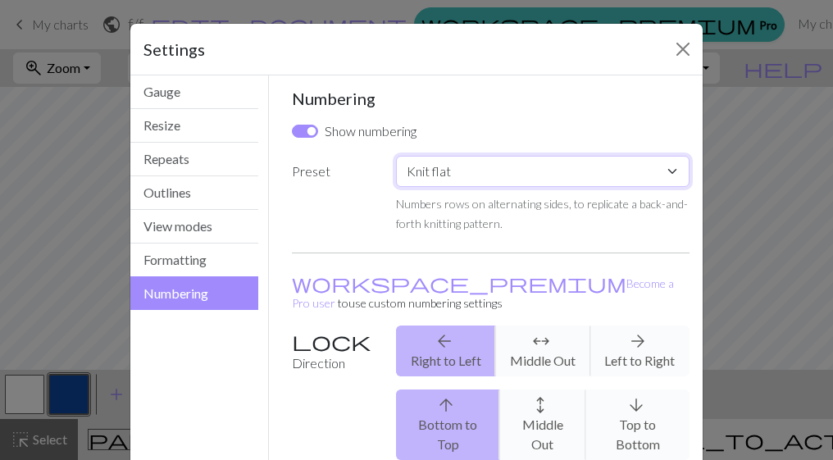
click at [545, 171] on select "Custom Knit flat Knit in the round Lace knitting Cross stitch" at bounding box center [543, 171] width 294 height 31
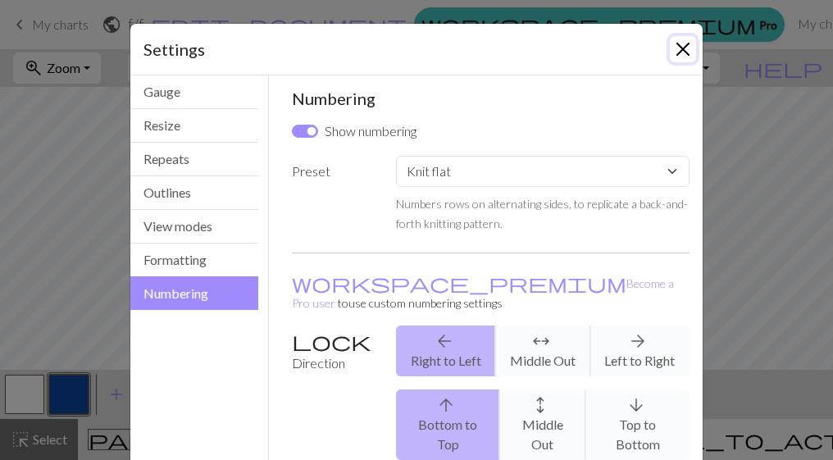
click at [681, 52] on button "Close" at bounding box center [683, 49] width 26 height 26
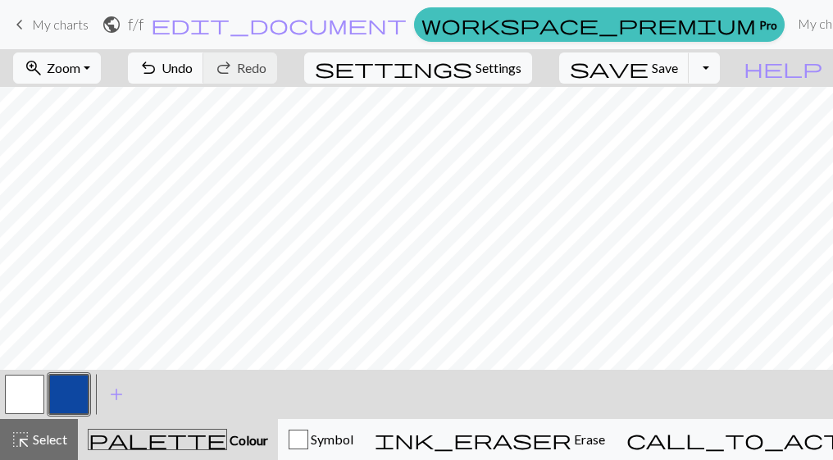
click at [16, 403] on button "button" at bounding box center [24, 394] width 39 height 39
click at [503, 71] on span "Settings" at bounding box center [499, 68] width 46 height 20
select select "flat"
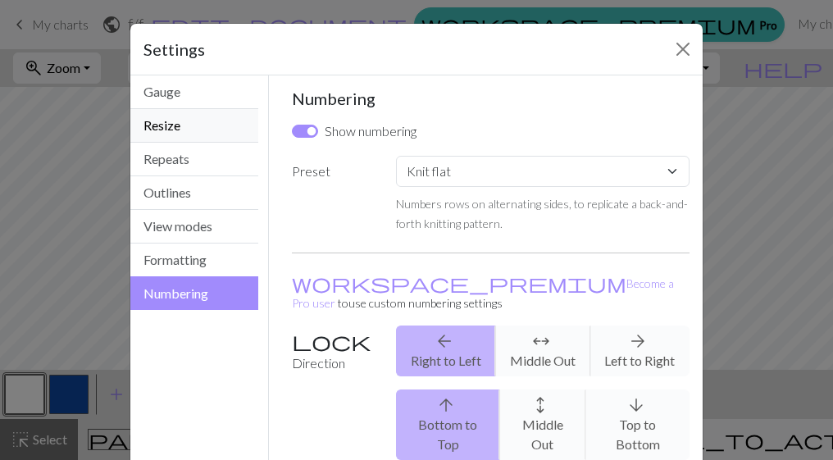
click at [207, 129] on button "Resize" at bounding box center [194, 126] width 128 height 34
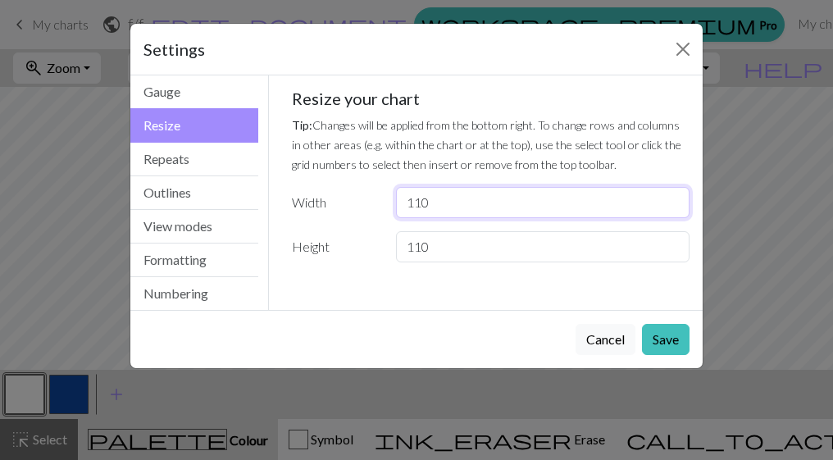
click at [473, 201] on input "110" at bounding box center [543, 202] width 294 height 31
type input "112"
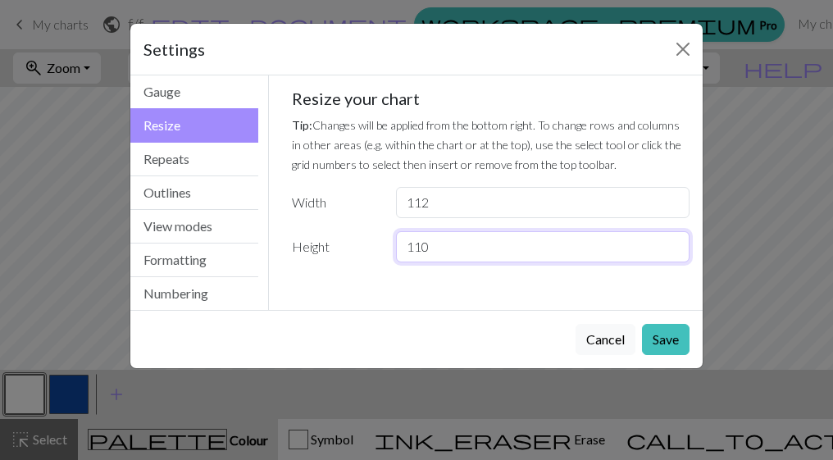
click at [463, 243] on input "110" at bounding box center [543, 246] width 294 height 31
type input "112"
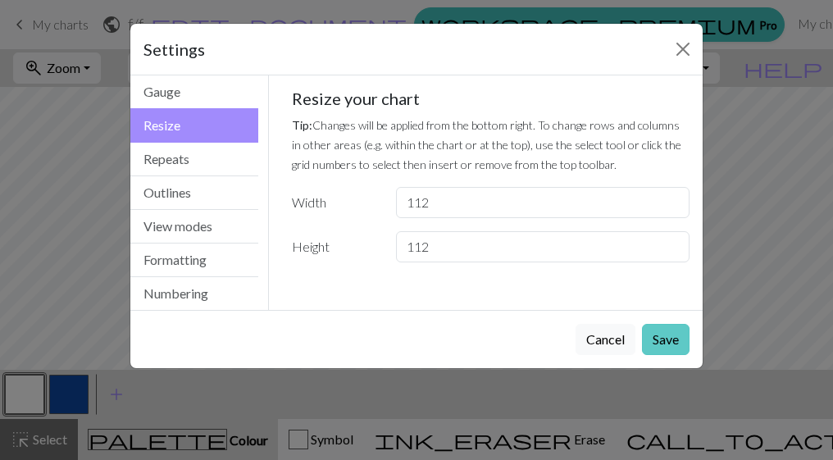
click at [675, 336] on button "Save" at bounding box center [666, 339] width 48 height 31
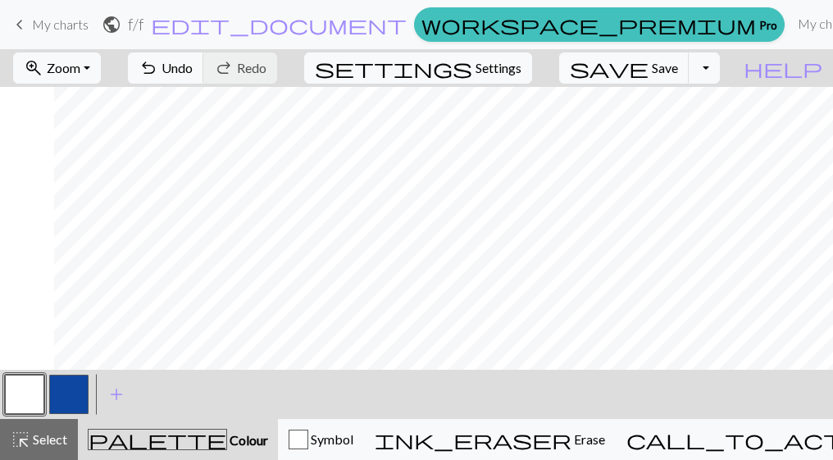
scroll to position [0, 1701]
click at [52, 404] on button "button" at bounding box center [68, 394] width 39 height 39
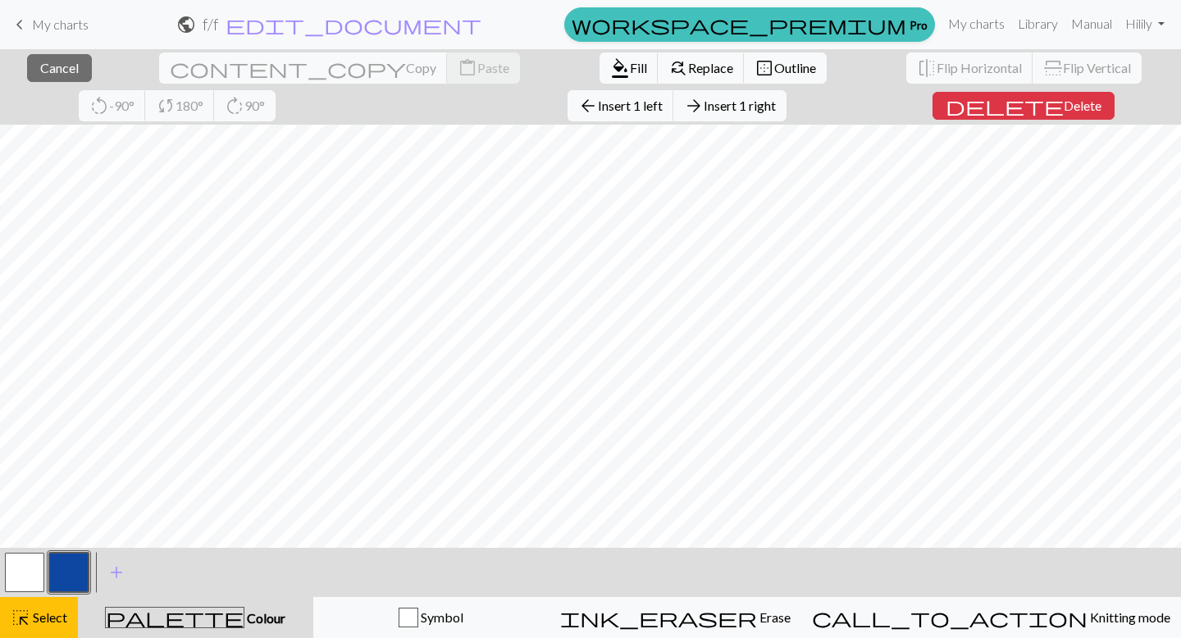
click at [144, 105] on div "close Cancel content_copy Copy content_paste Paste format_color_fill Fill find_…" at bounding box center [590, 86] width 1181 height 75
click at [58, 65] on span "Cancel" at bounding box center [59, 68] width 39 height 16
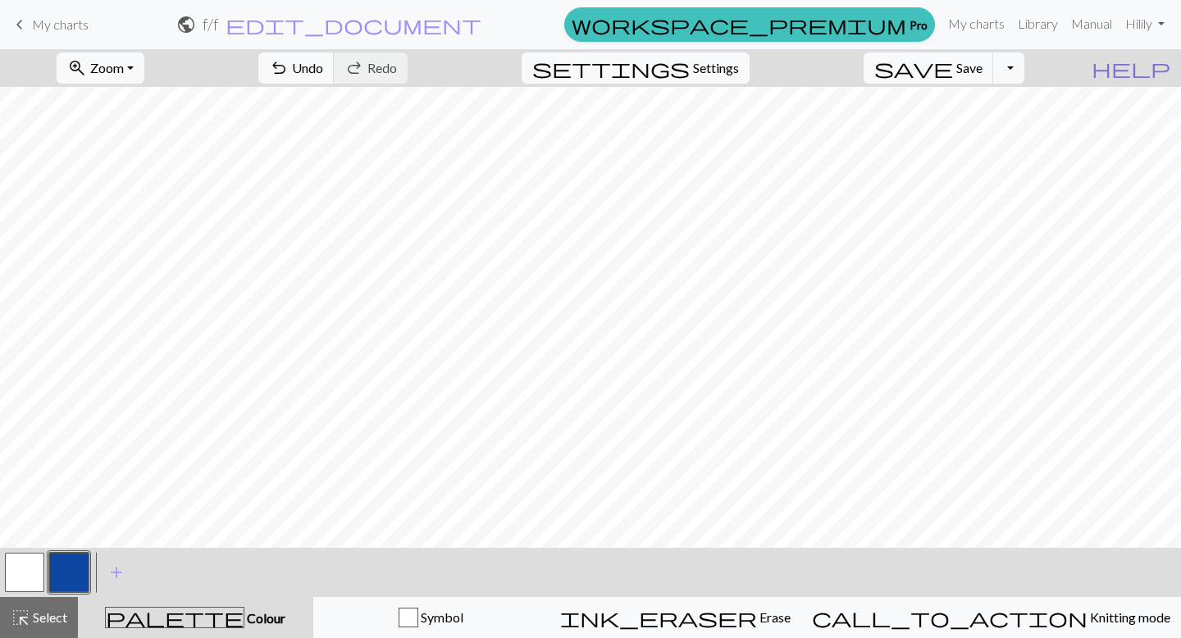
click at [1158, 61] on span "help" at bounding box center [1131, 68] width 79 height 23
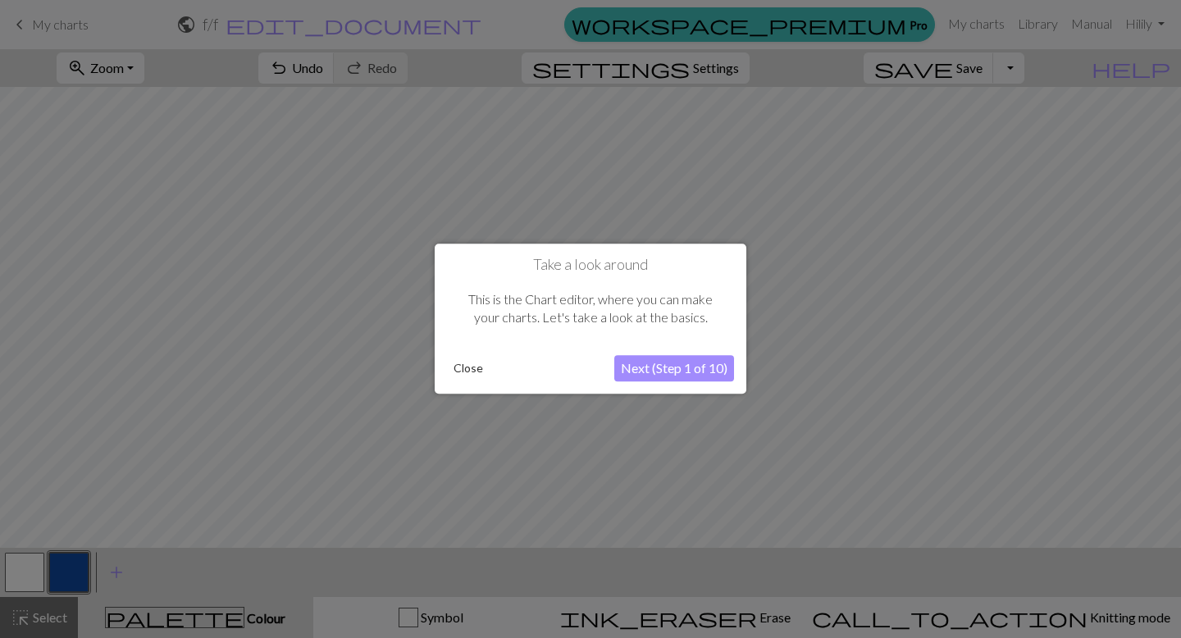
click at [474, 370] on button "Close" at bounding box center [468, 369] width 43 height 25
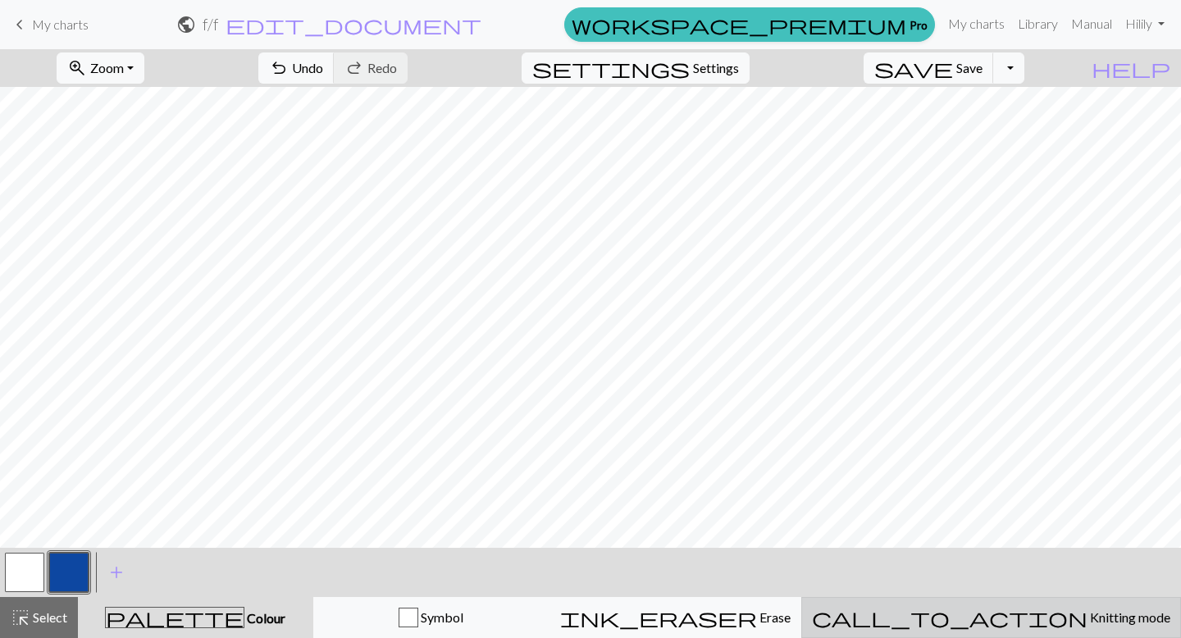
click at [1087, 624] on span "Knitting mode" at bounding box center [1128, 617] width 83 height 16
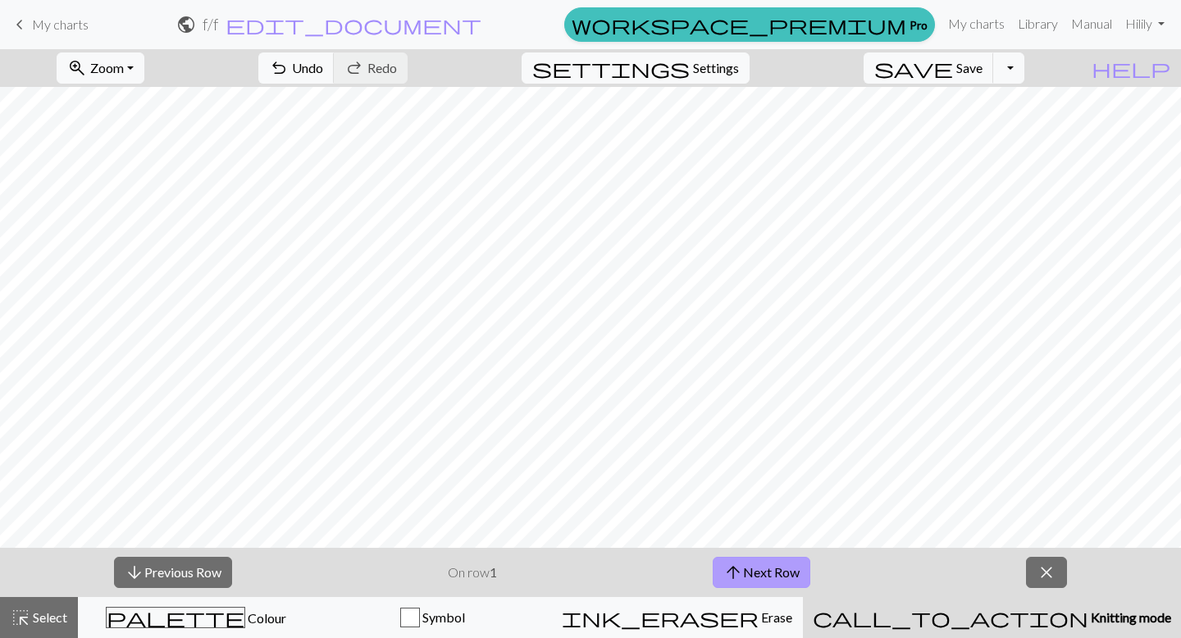
click at [731, 570] on span "arrow_upward" at bounding box center [733, 572] width 20 height 23
click at [1061, 565] on button "close" at bounding box center [1046, 572] width 41 height 31
